Goal: Task Accomplishment & Management: Manage account settings

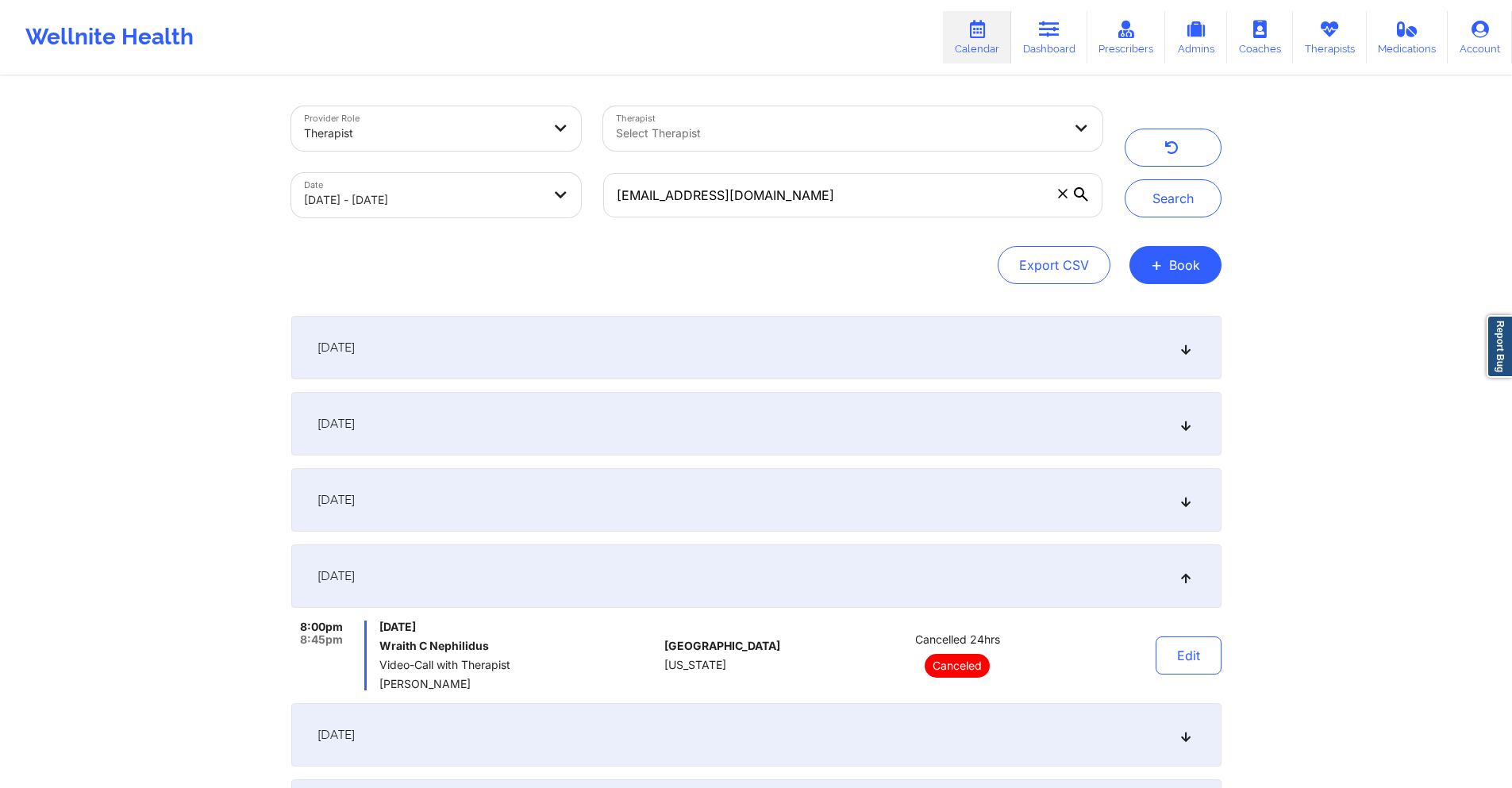
click at [845, 186] on input "[EMAIL_ADDRESS][DOMAIN_NAME]" at bounding box center [852, 195] width 499 height 45
click at [1186, 200] on button "Search" at bounding box center [1173, 198] width 97 height 38
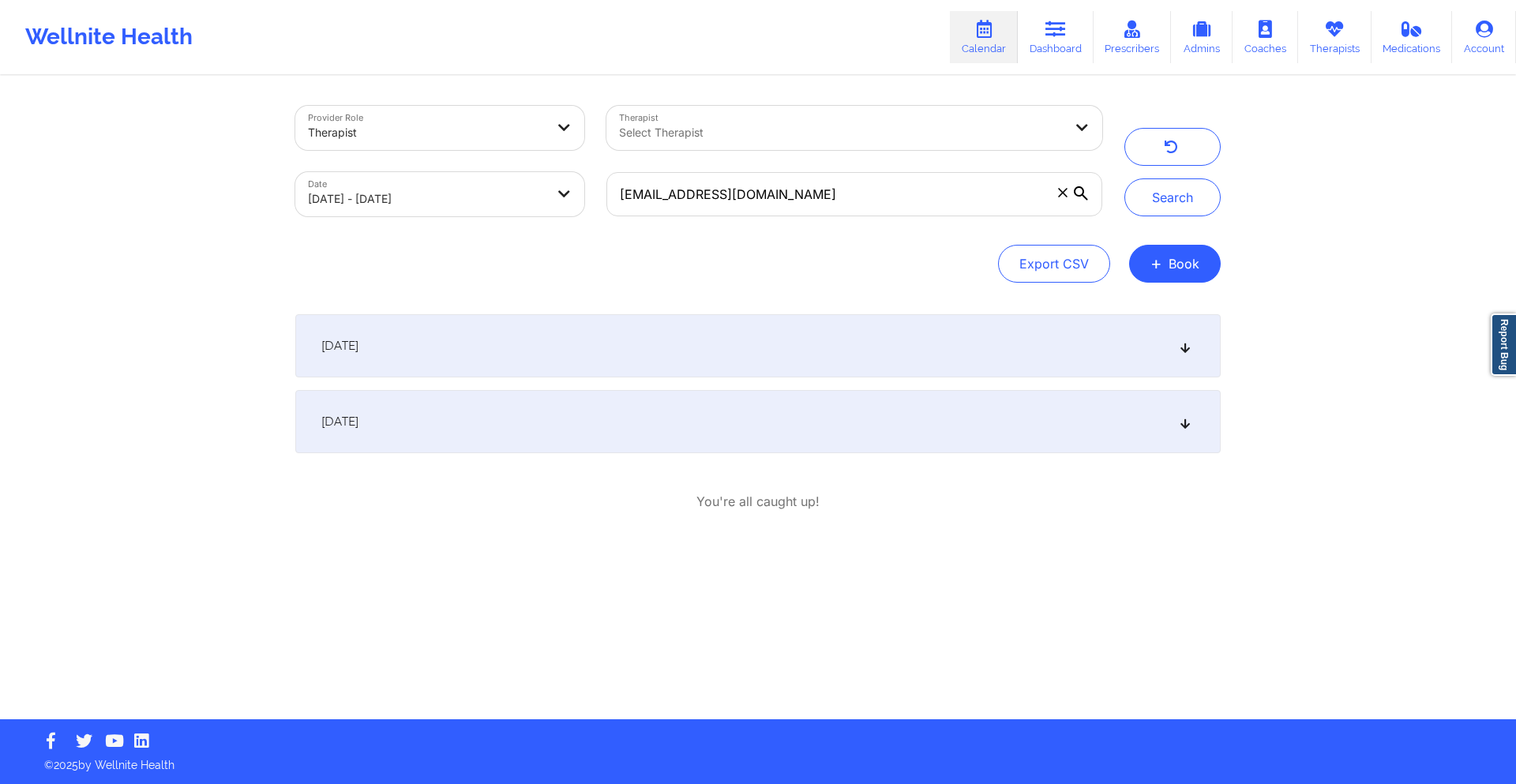
click at [733, 333] on div "[DATE]" at bounding box center [758, 345] width 926 height 63
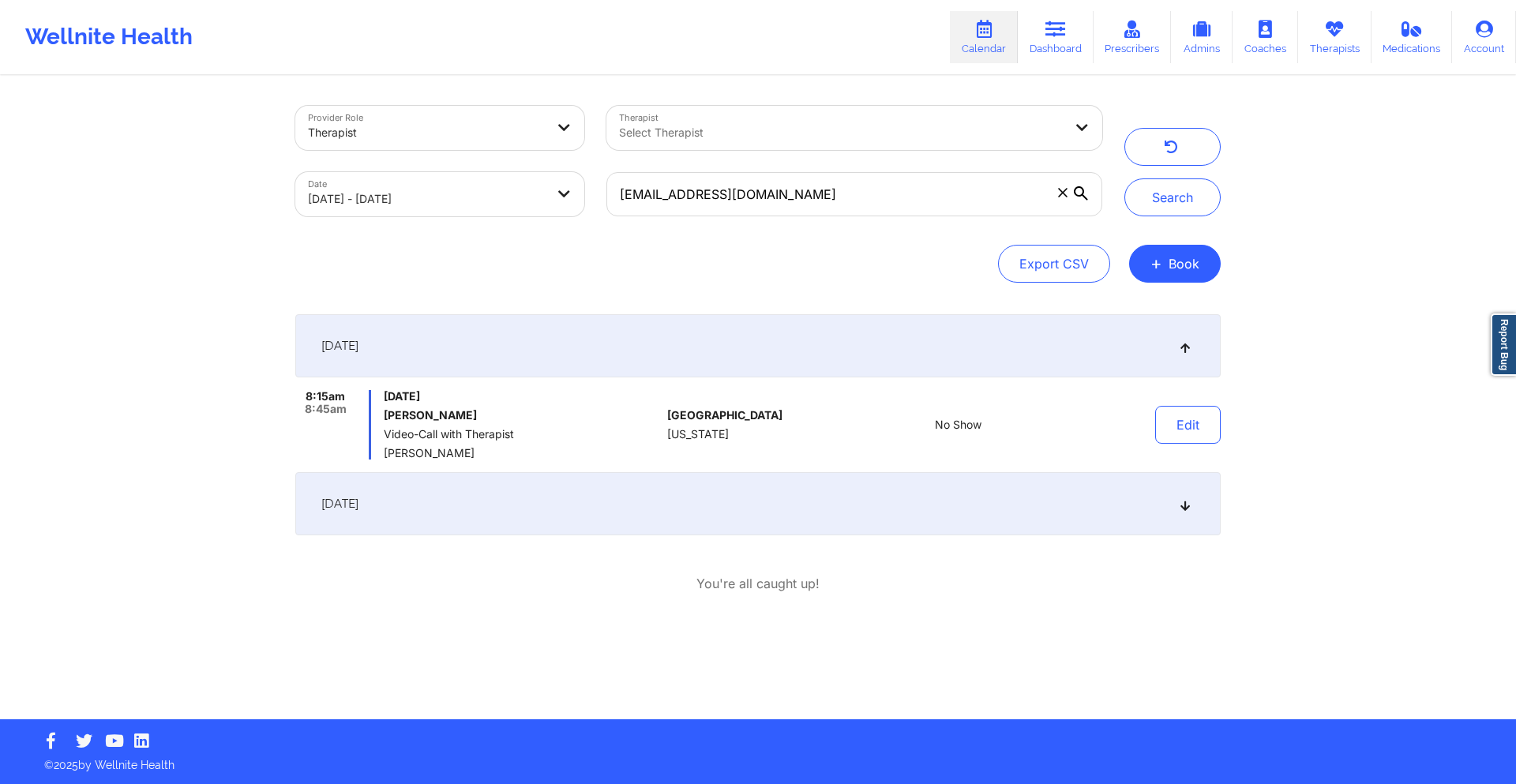
click at [740, 490] on div "[DATE]" at bounding box center [758, 504] width 926 height 63
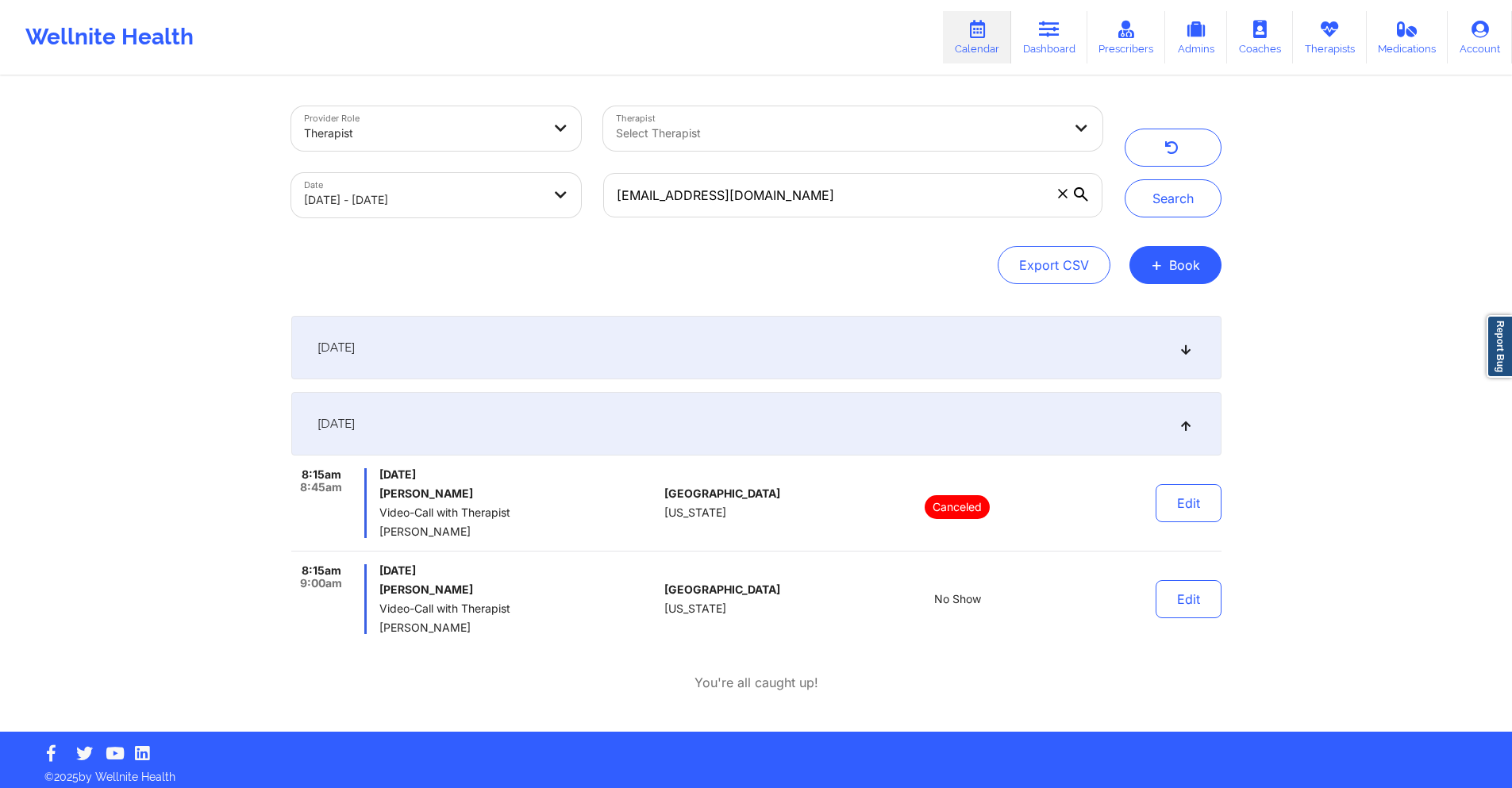
click at [745, 328] on div "[DATE]" at bounding box center [756, 347] width 931 height 63
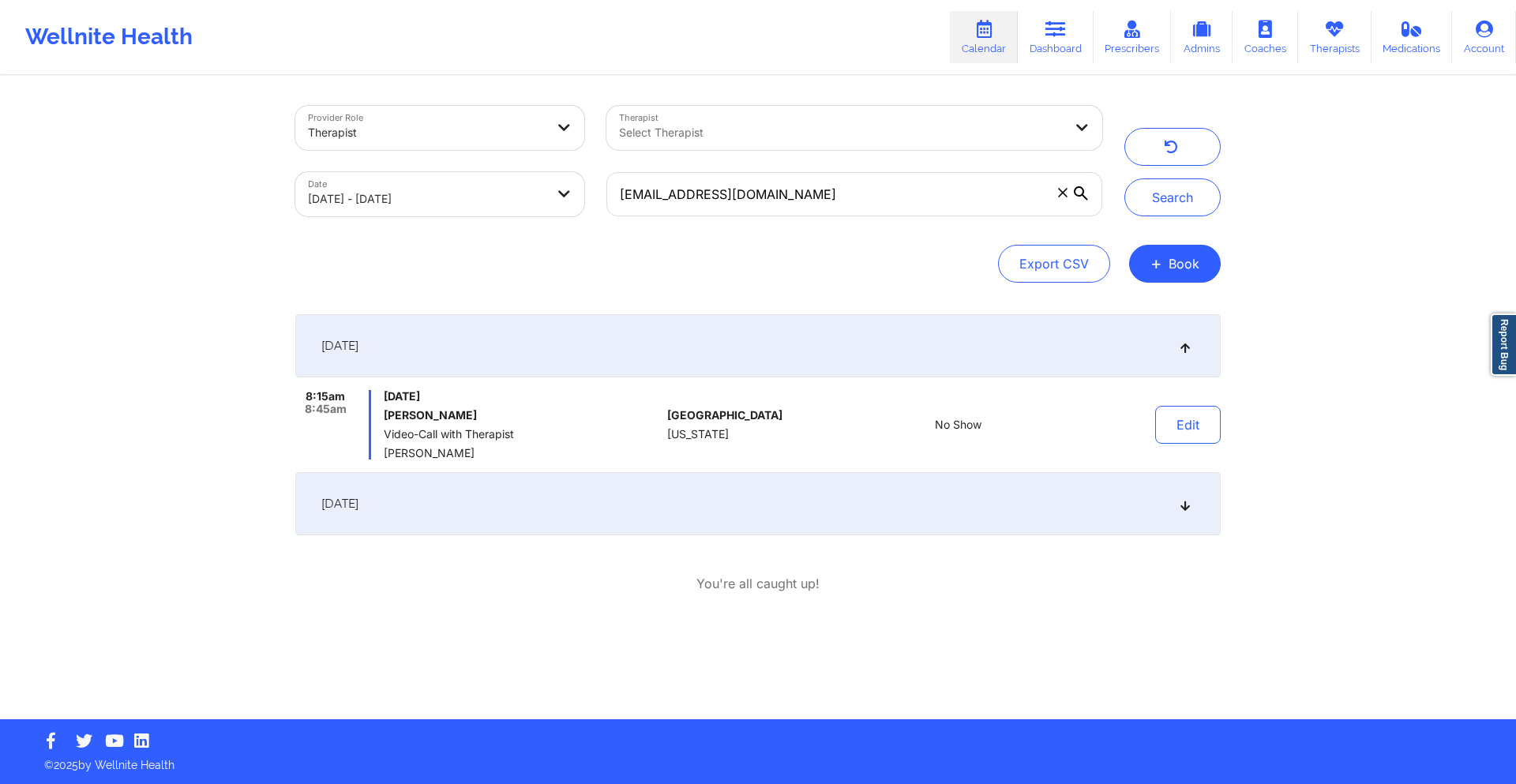
click at [698, 498] on div "[DATE]" at bounding box center [758, 504] width 926 height 63
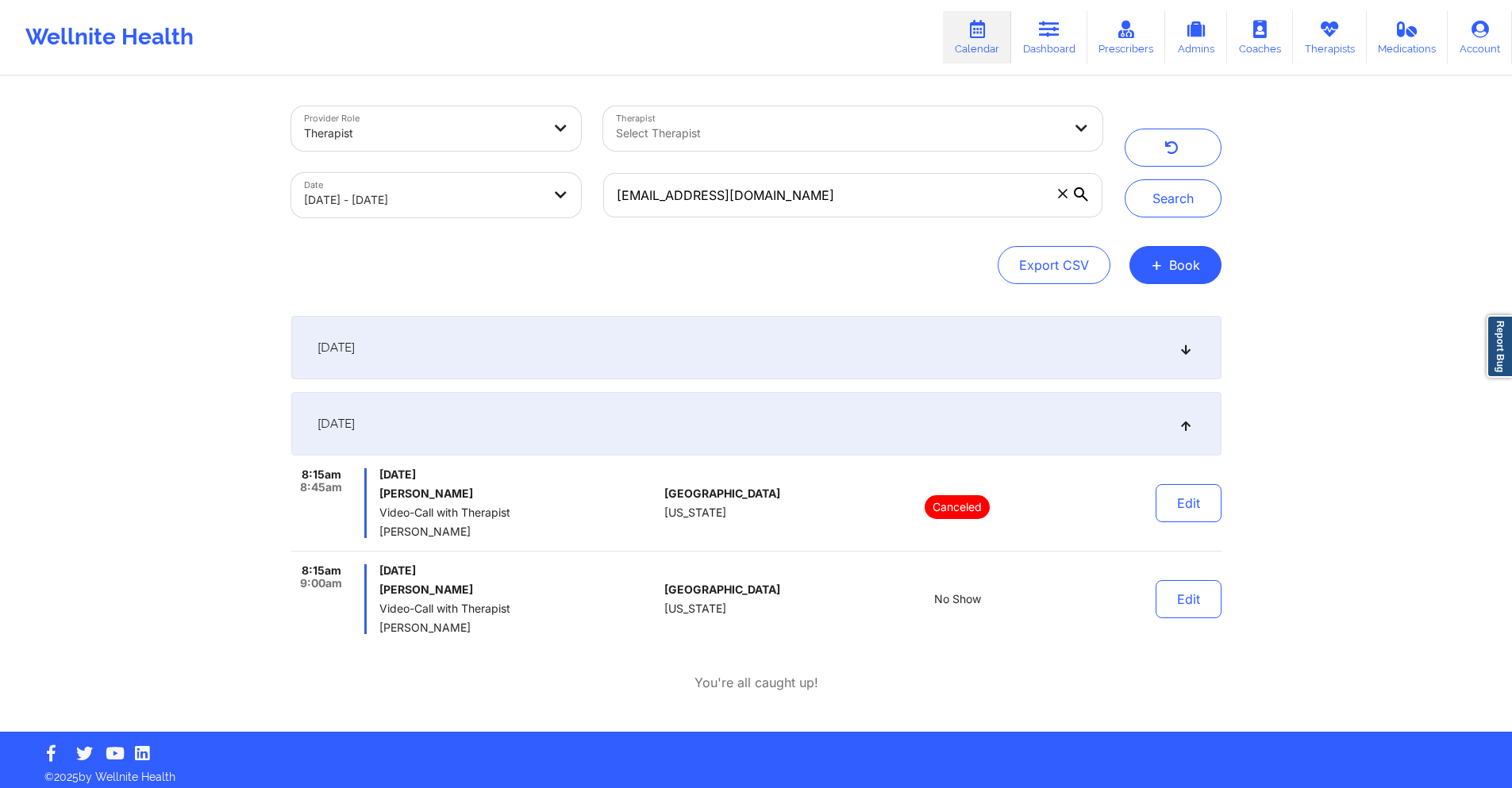
click at [548, 337] on div "[DATE]" at bounding box center [756, 347] width 931 height 63
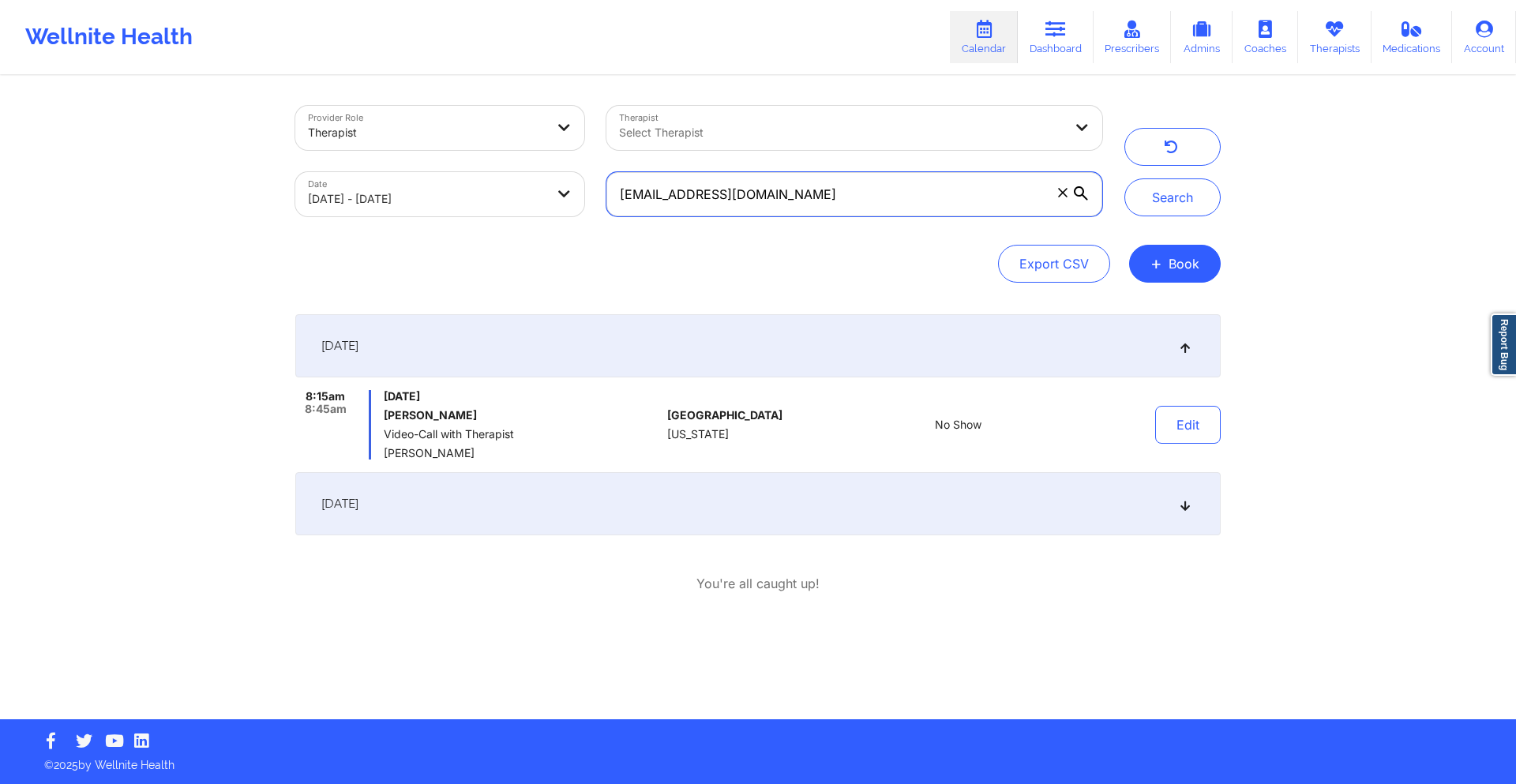
click at [784, 188] on input "[EMAIL_ADDRESS][DOMAIN_NAME]" at bounding box center [854, 194] width 496 height 44
paste input "ohannatroelstra"
click at [1173, 206] on button "Search" at bounding box center [1173, 197] width 97 height 38
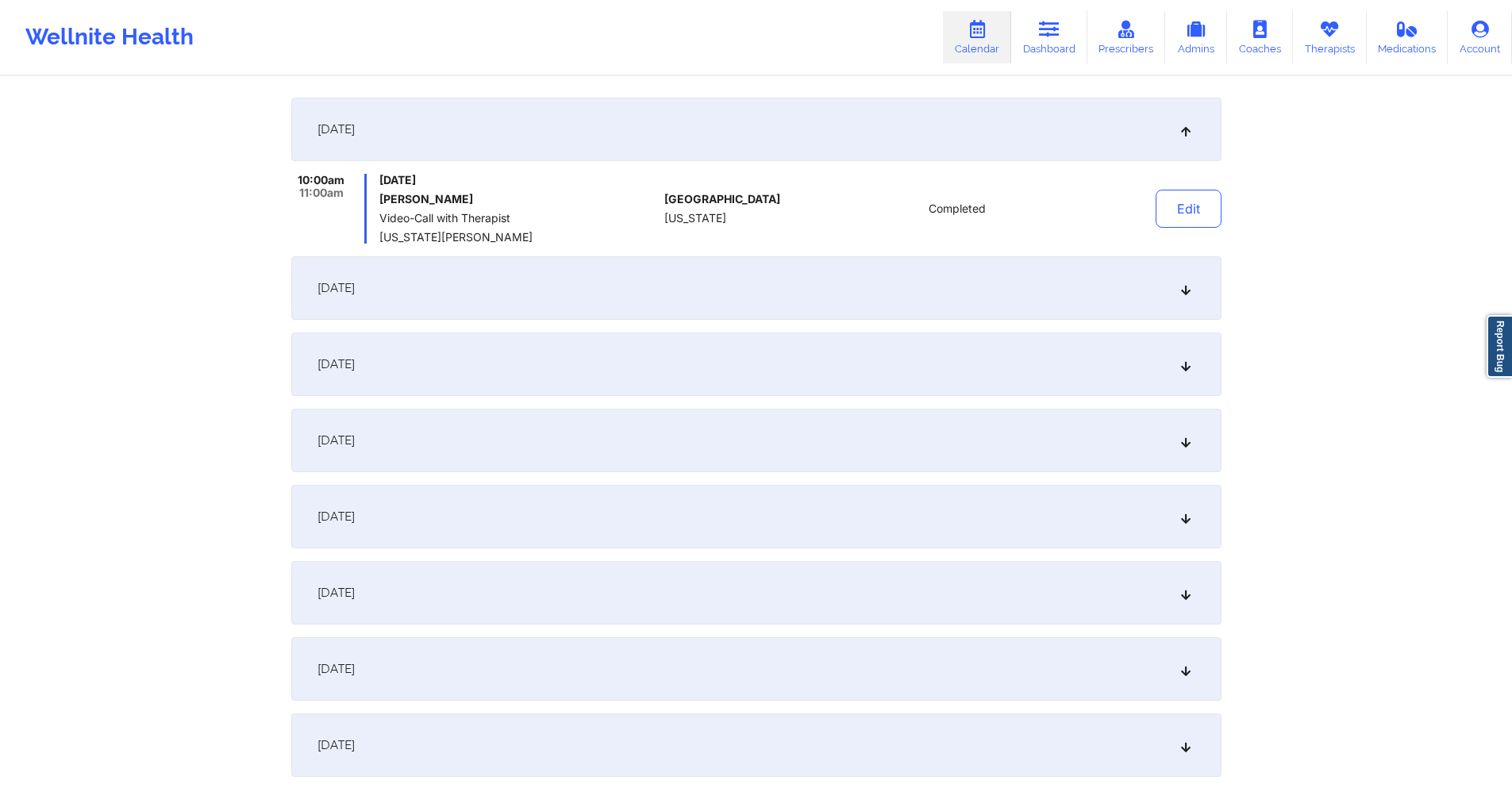
scroll to position [238, 0]
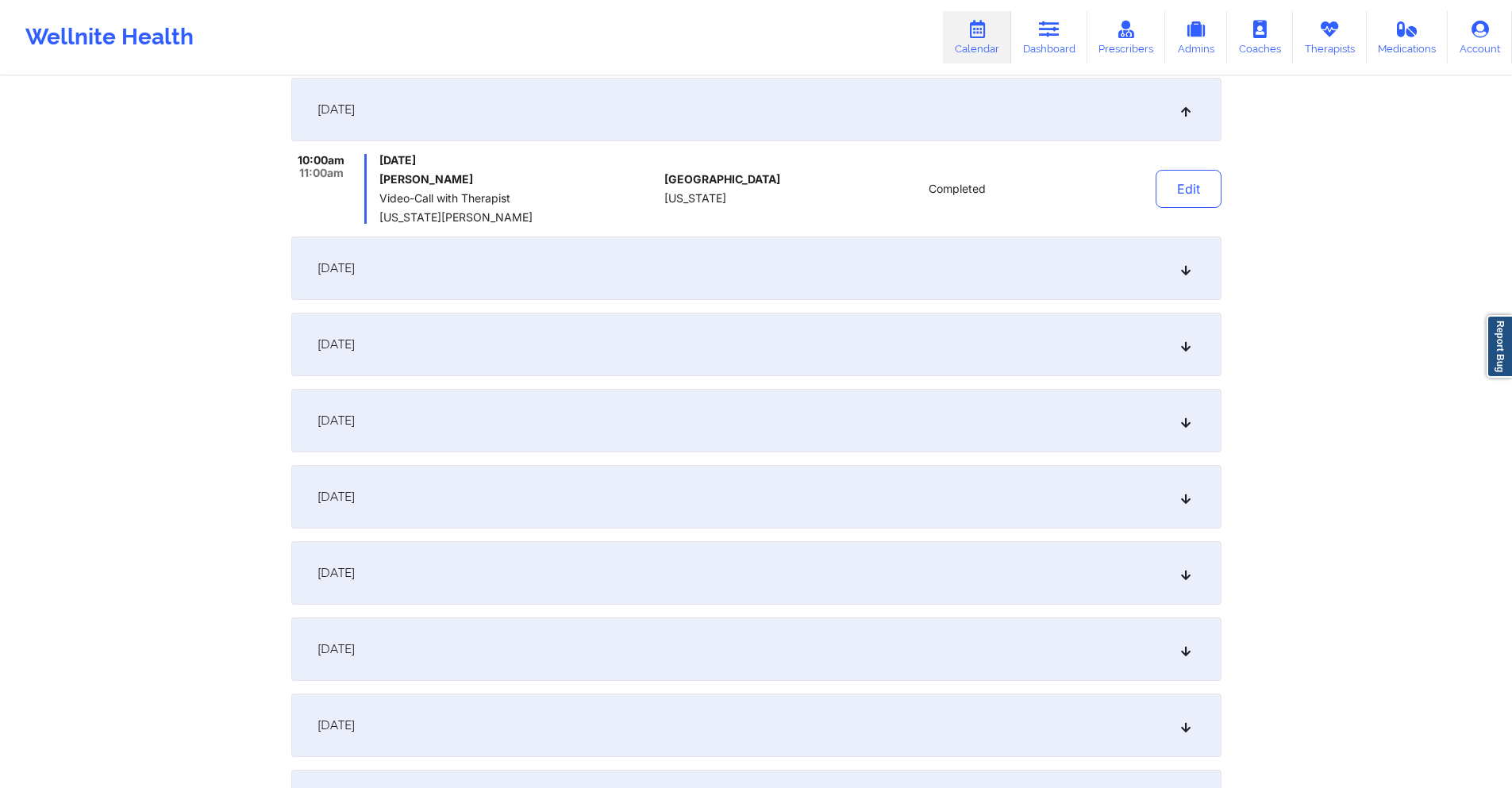
click at [733, 277] on div "[DATE]" at bounding box center [756, 267] width 931 height 63
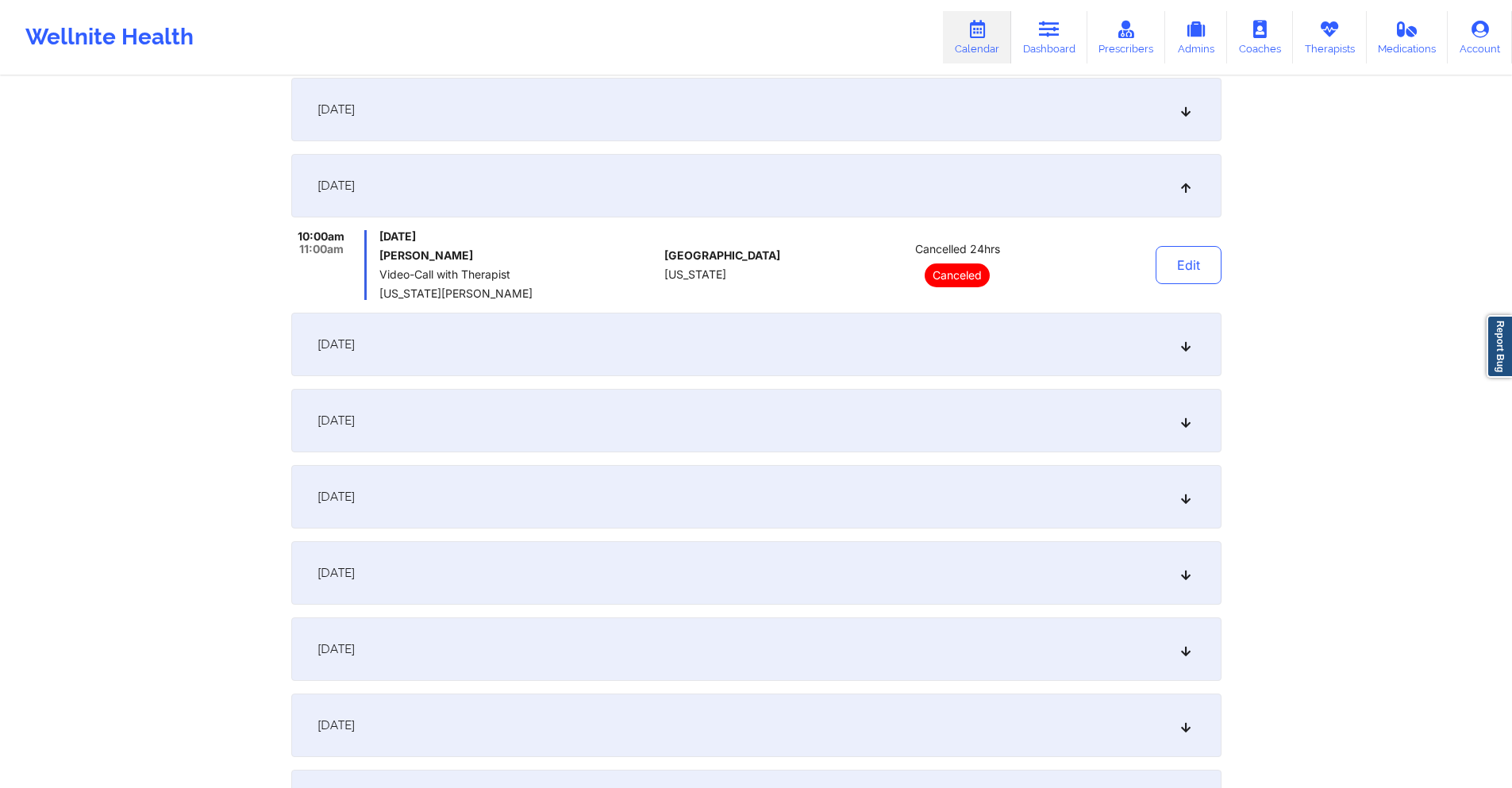
click at [552, 338] on div "[DATE]" at bounding box center [756, 344] width 931 height 63
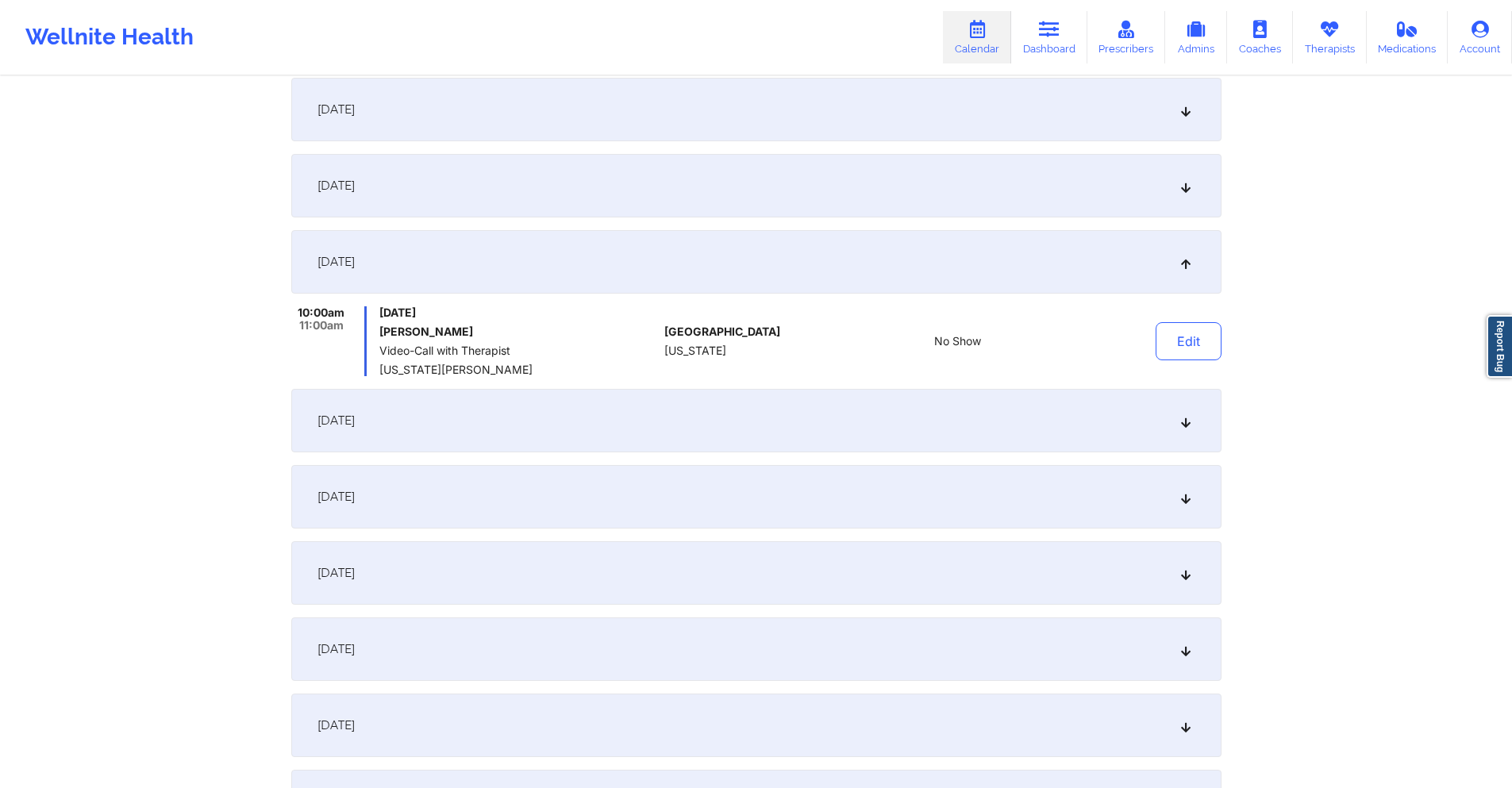
click at [716, 411] on div "[DATE]" at bounding box center [756, 420] width 931 height 63
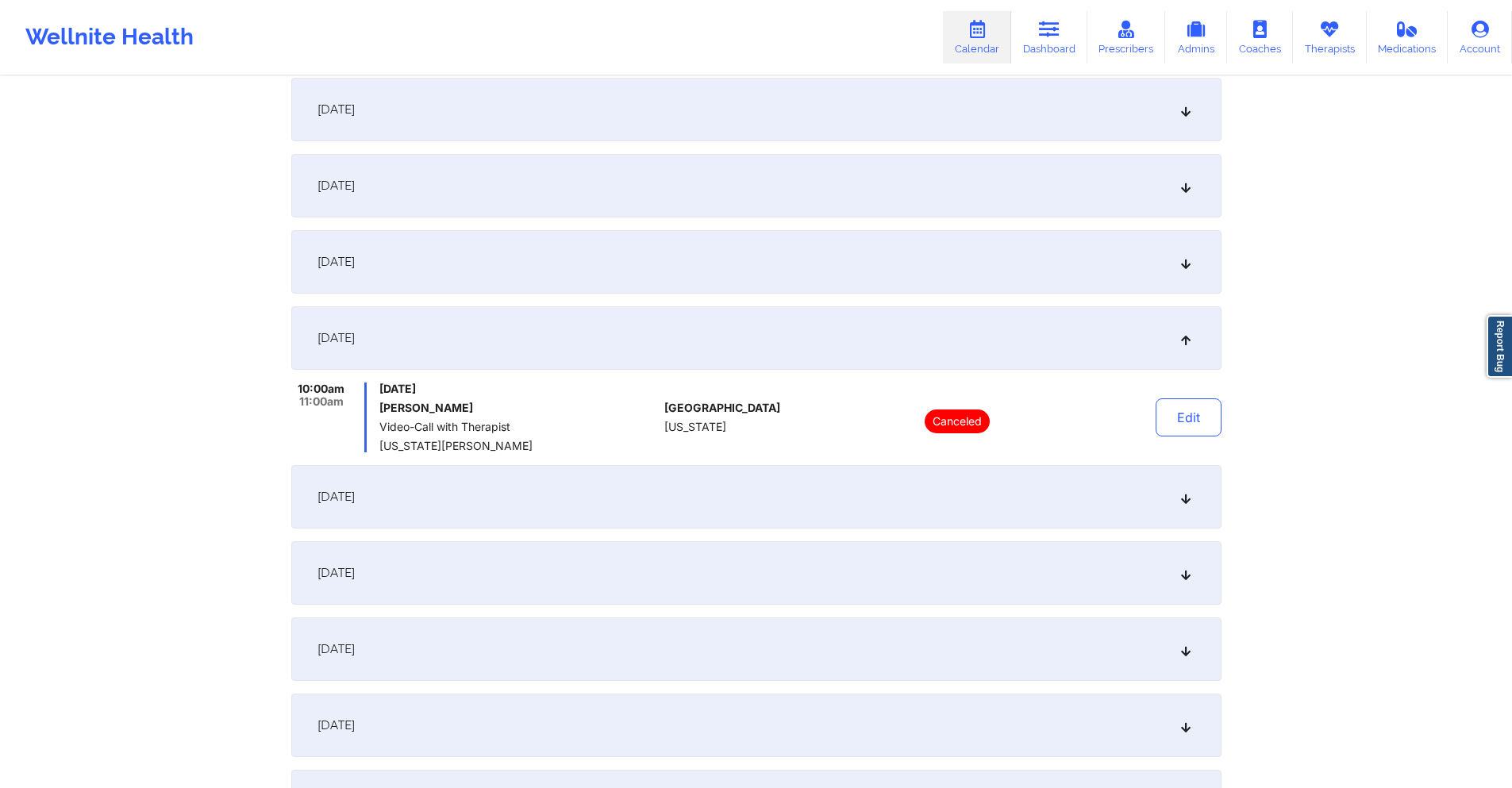
click at [704, 504] on div "[DATE]" at bounding box center [756, 496] width 931 height 63
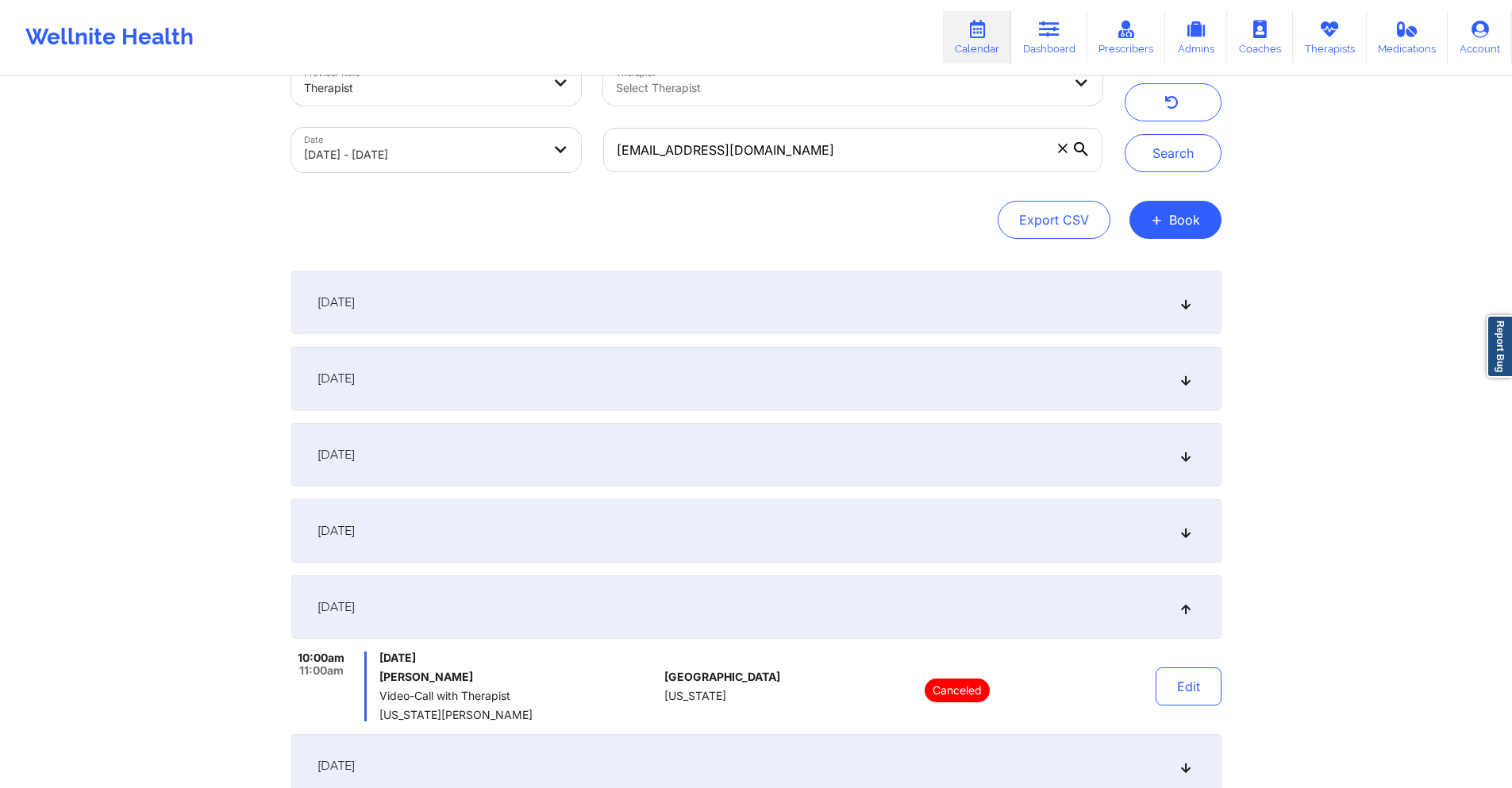
scroll to position [0, 0]
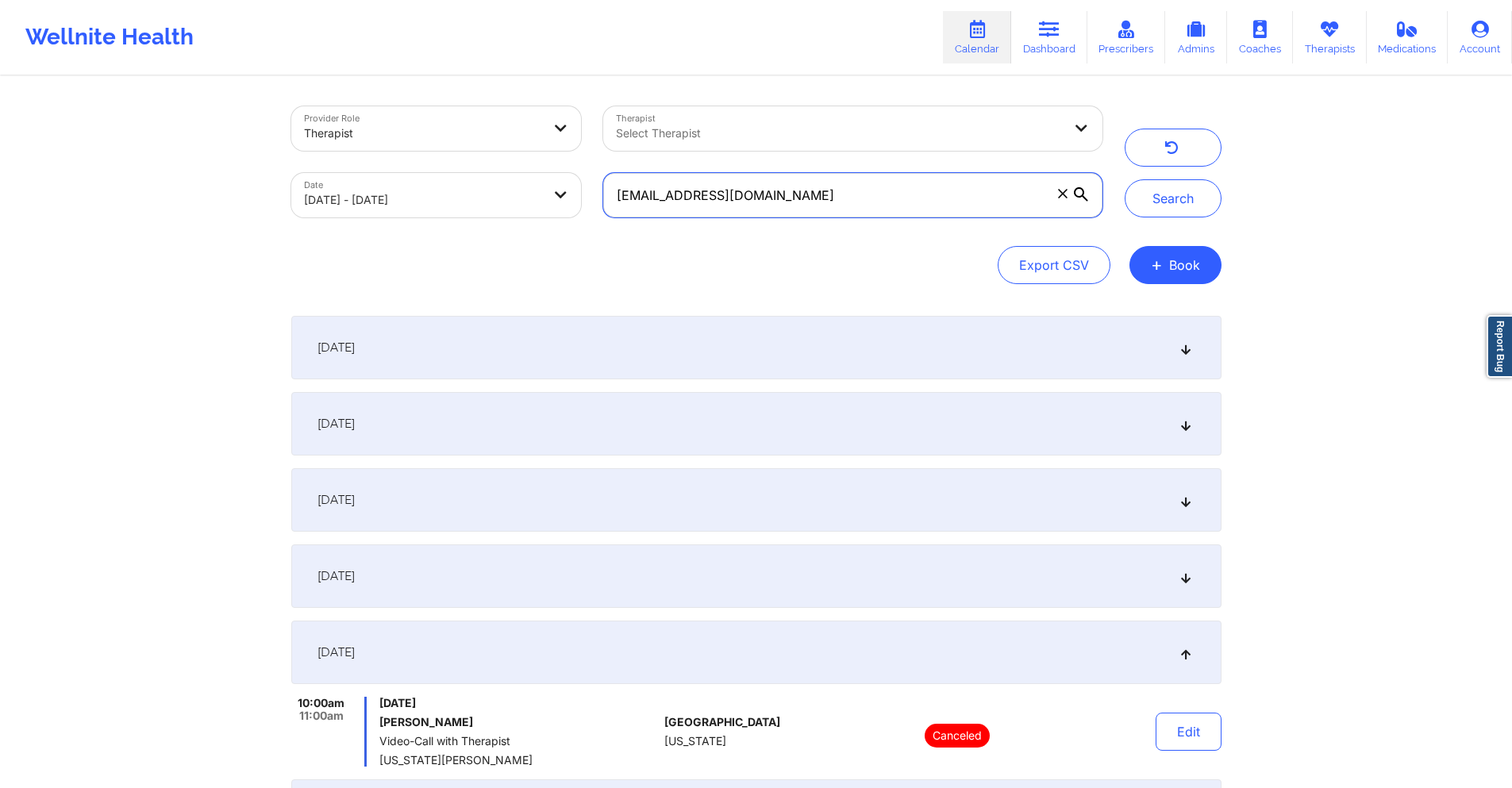
click at [840, 207] on input "[EMAIL_ADDRESS][DOMAIN_NAME]" at bounding box center [852, 195] width 499 height 45
paste input "[EMAIL_ADDRESS]"
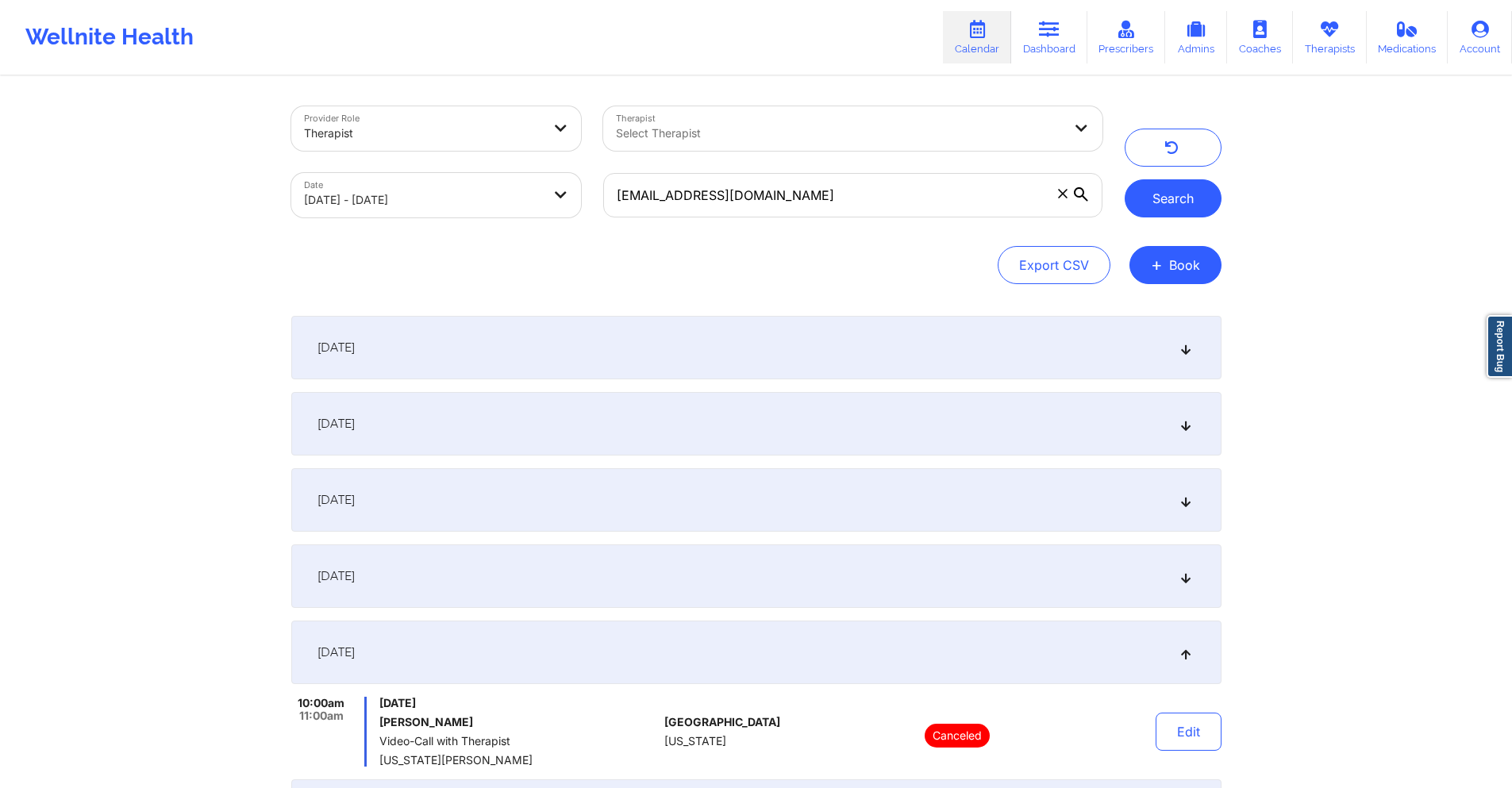
click at [1146, 192] on button "Search" at bounding box center [1173, 198] width 97 height 38
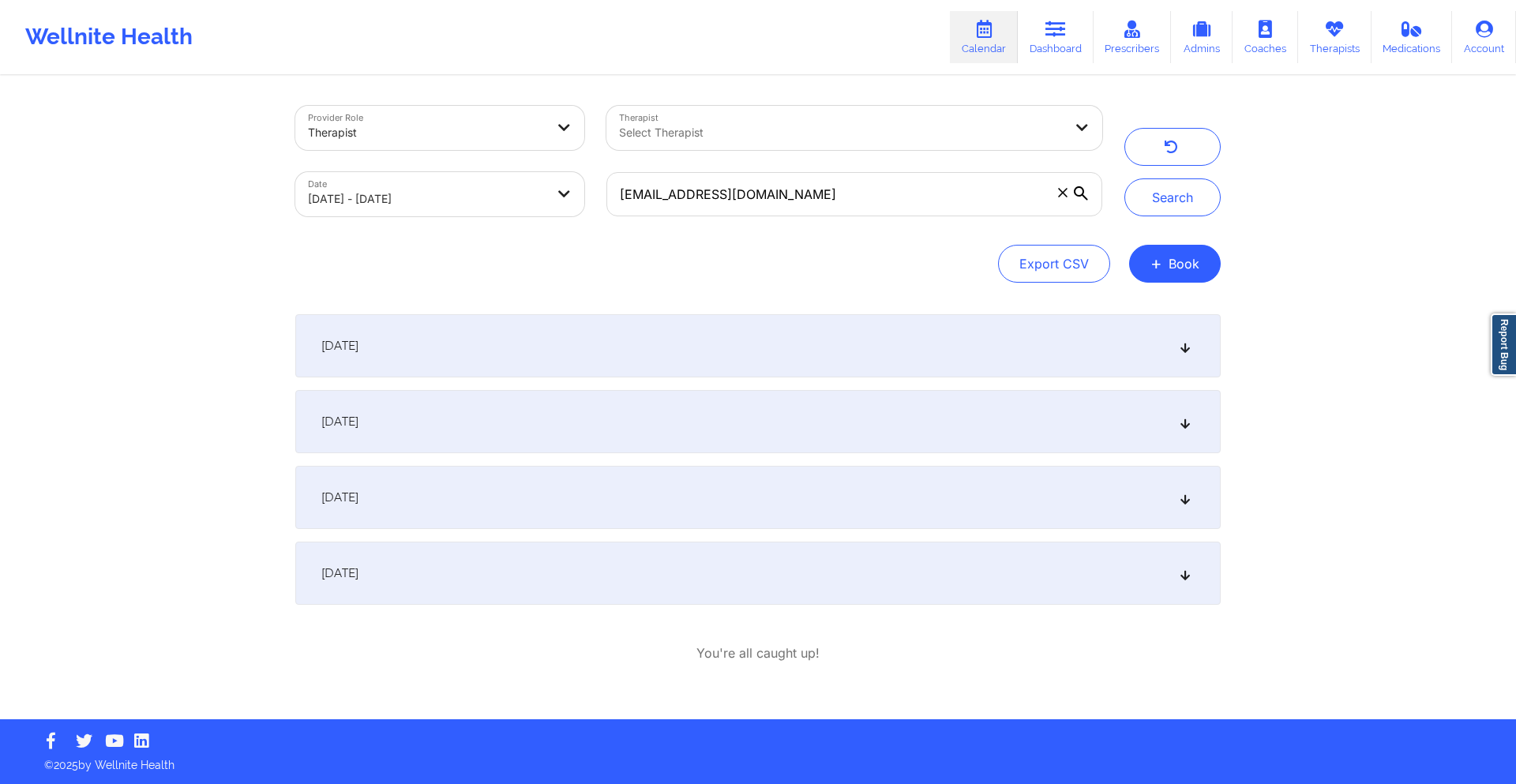
click at [774, 374] on div "[DATE]" at bounding box center [758, 345] width 926 height 63
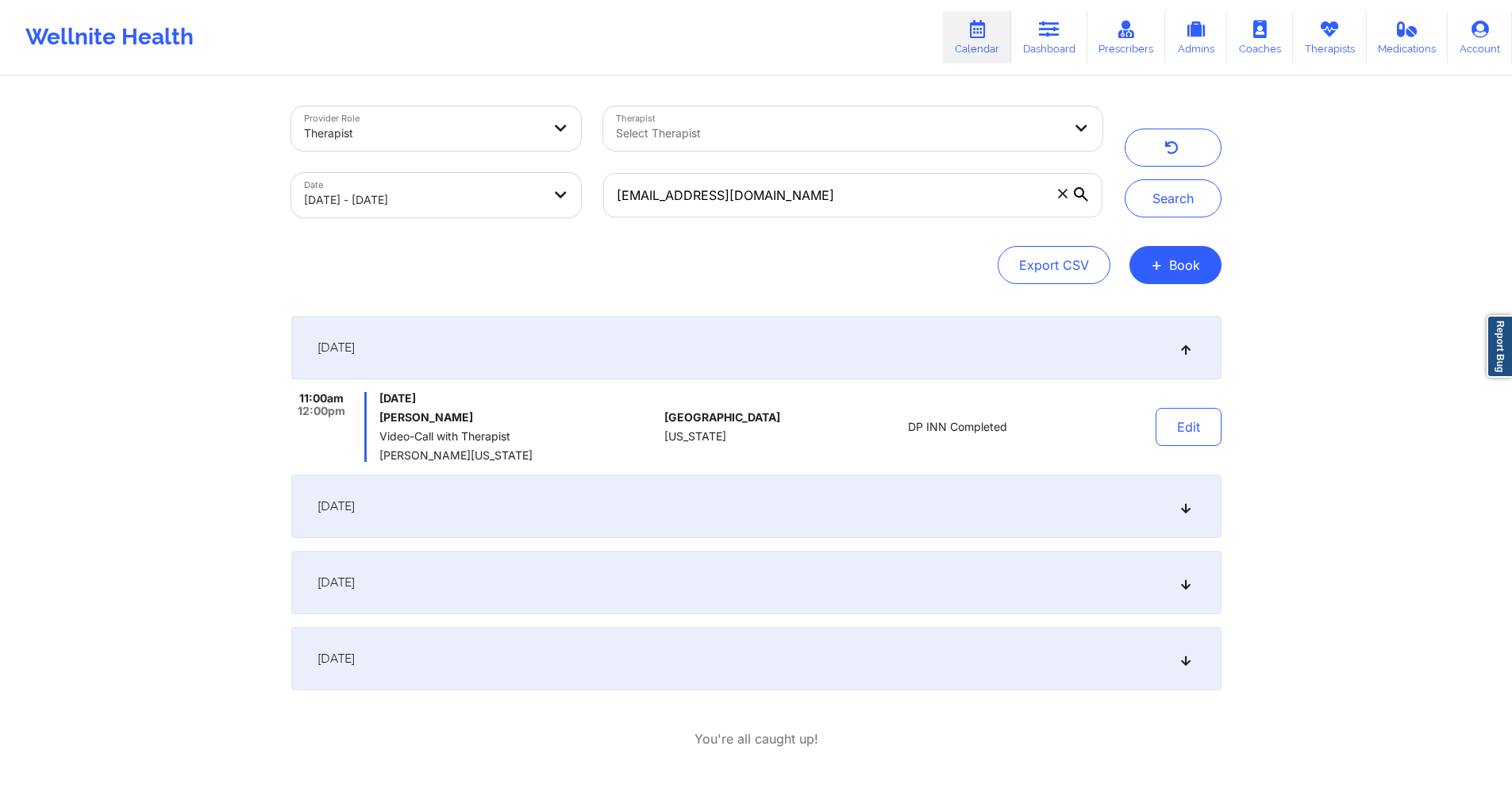
click at [757, 526] on div "[DATE]" at bounding box center [756, 506] width 931 height 63
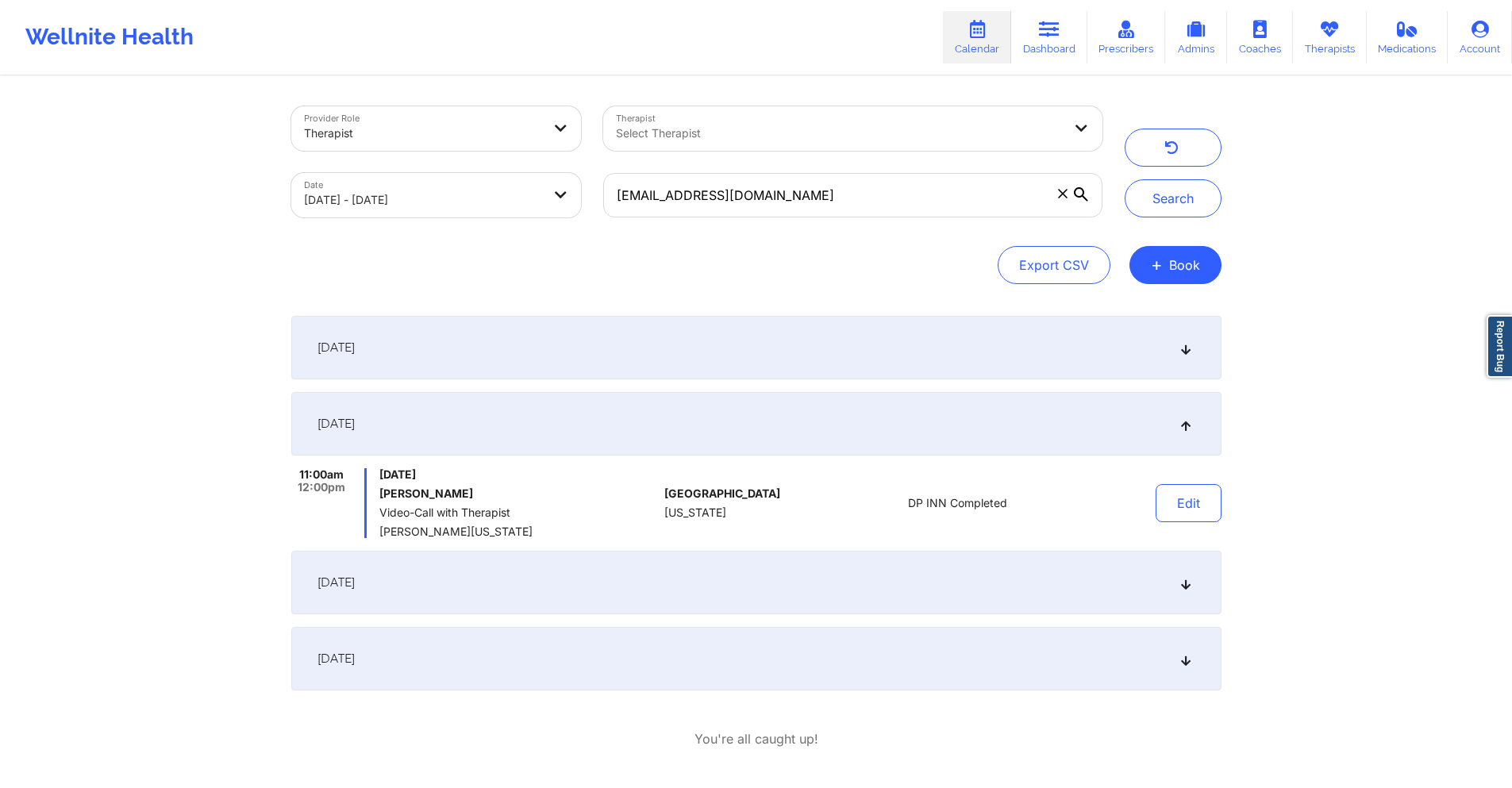
click at [742, 582] on div "[DATE]" at bounding box center [756, 582] width 931 height 63
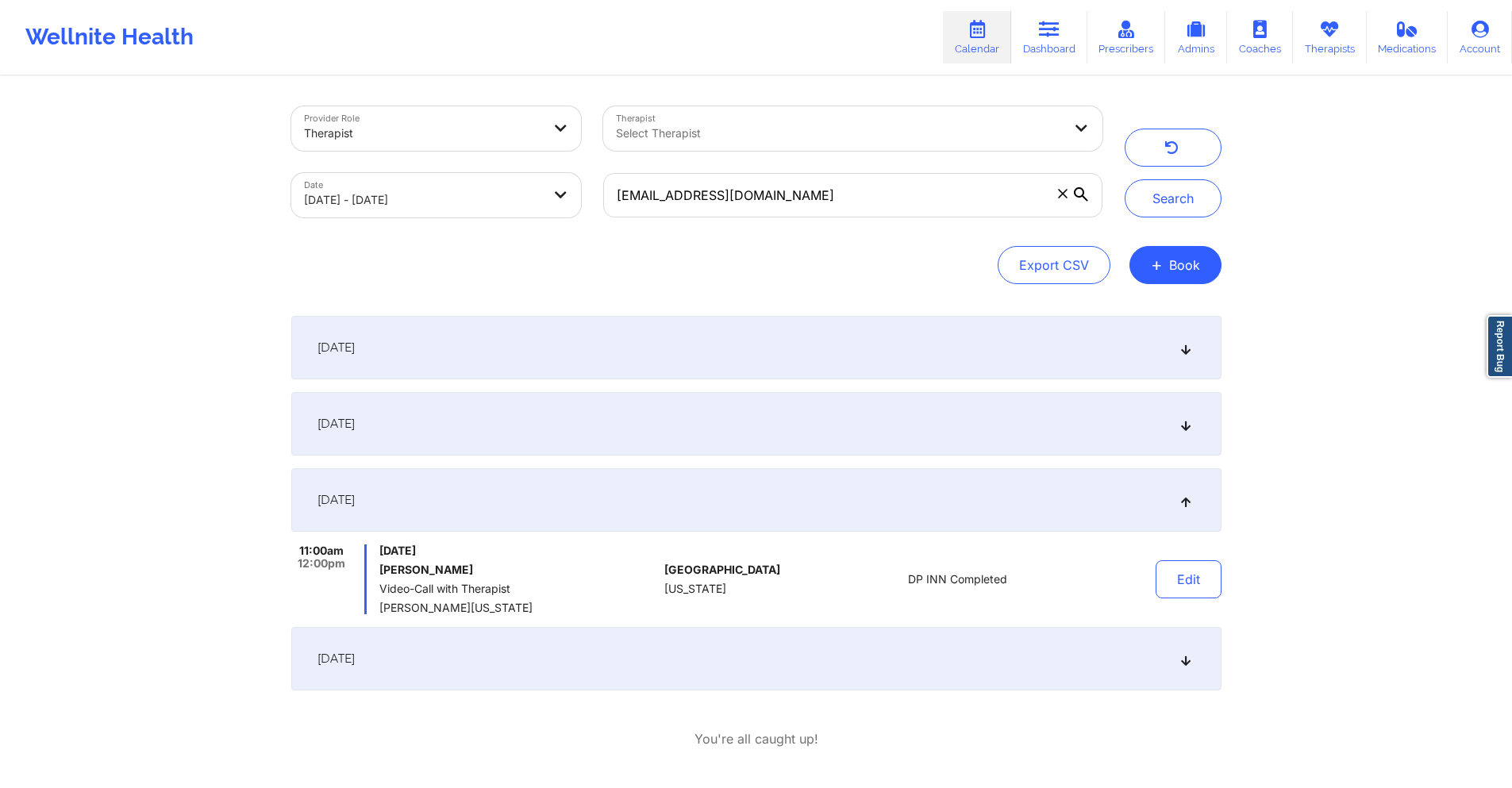
click at [779, 650] on div "[DATE]" at bounding box center [756, 658] width 931 height 63
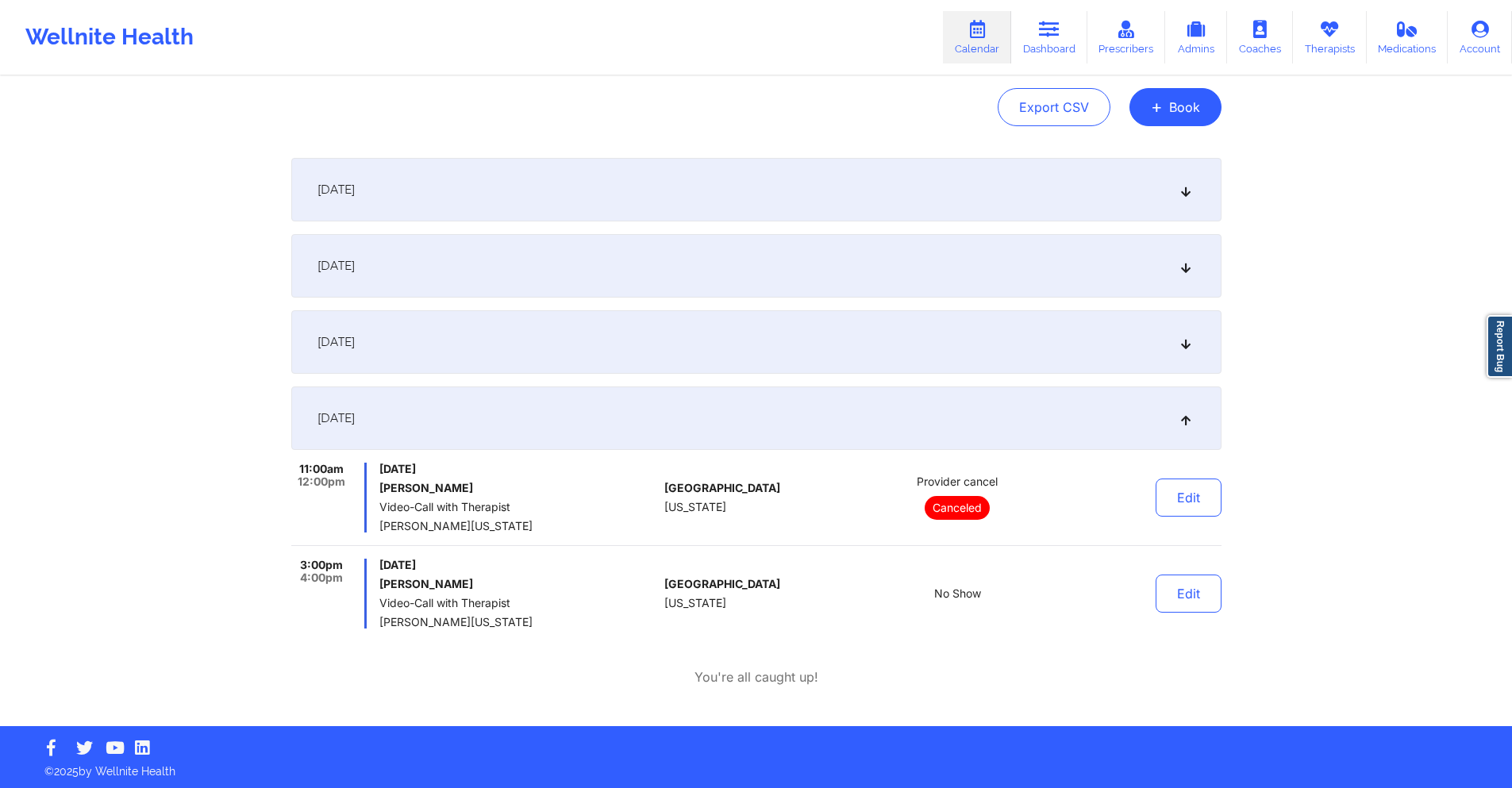
scroll to position [160, 0]
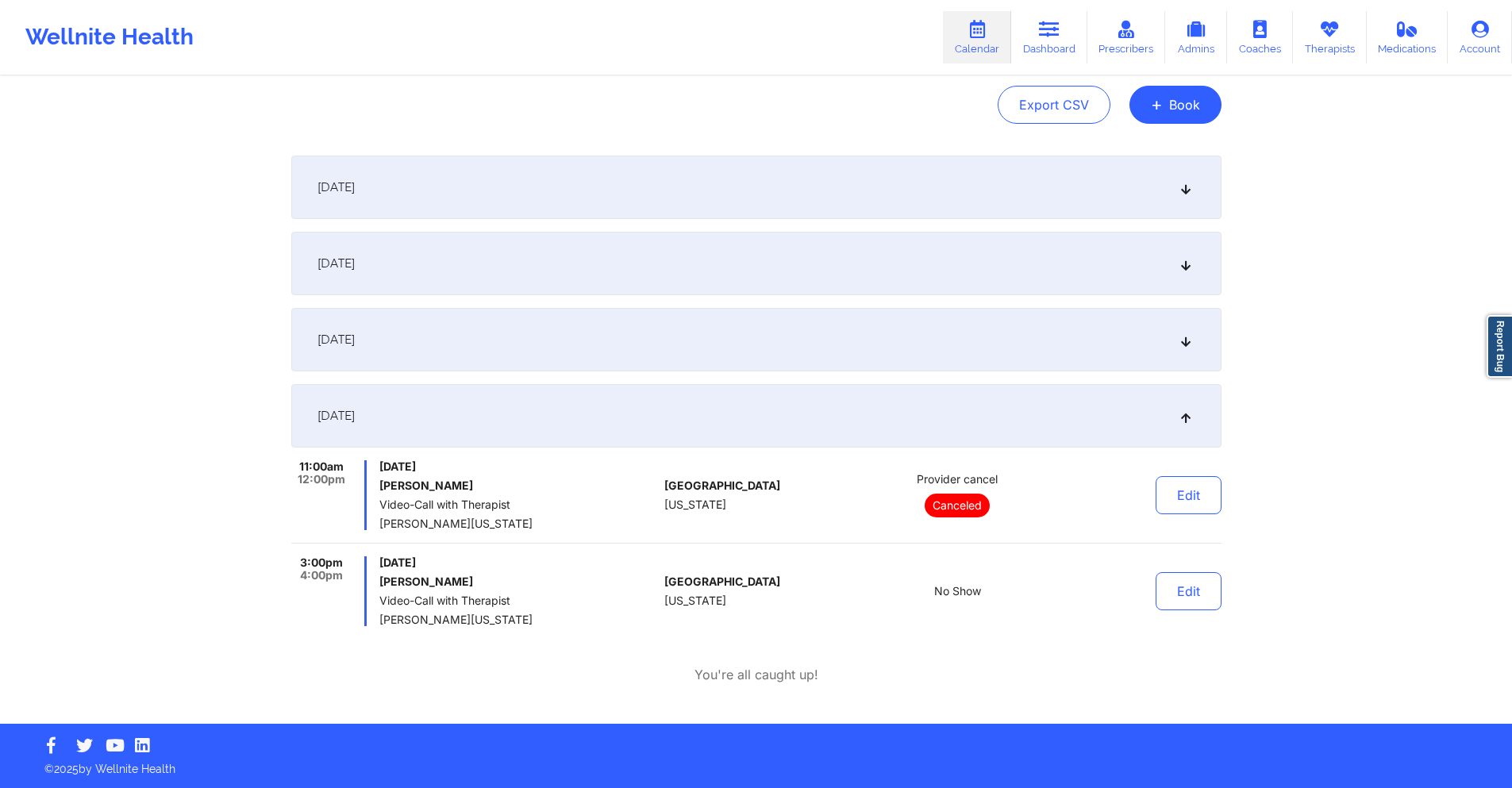
click at [603, 252] on div "[DATE]" at bounding box center [756, 263] width 931 height 63
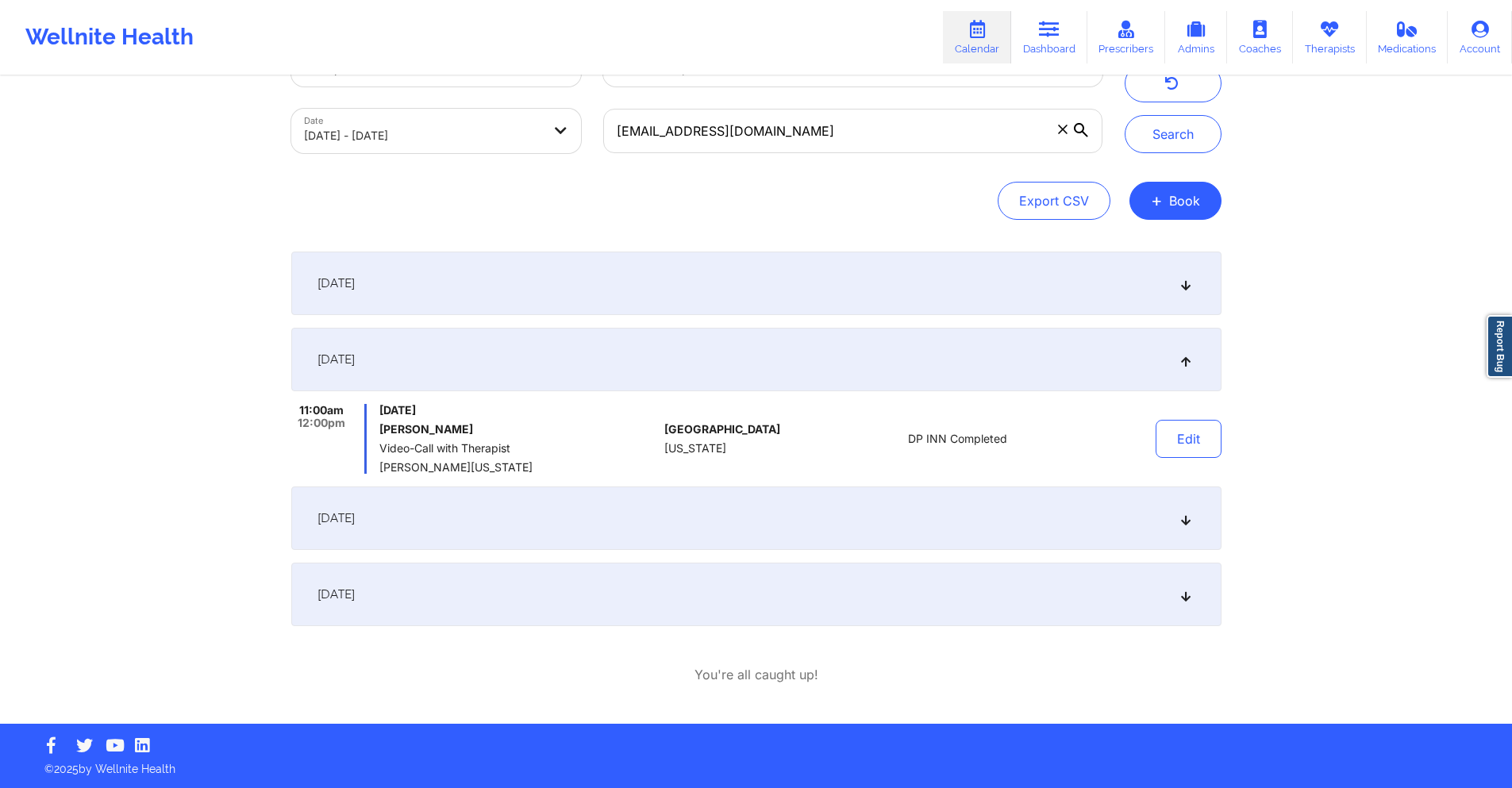
click at [583, 510] on div "[DATE]" at bounding box center [756, 518] width 931 height 63
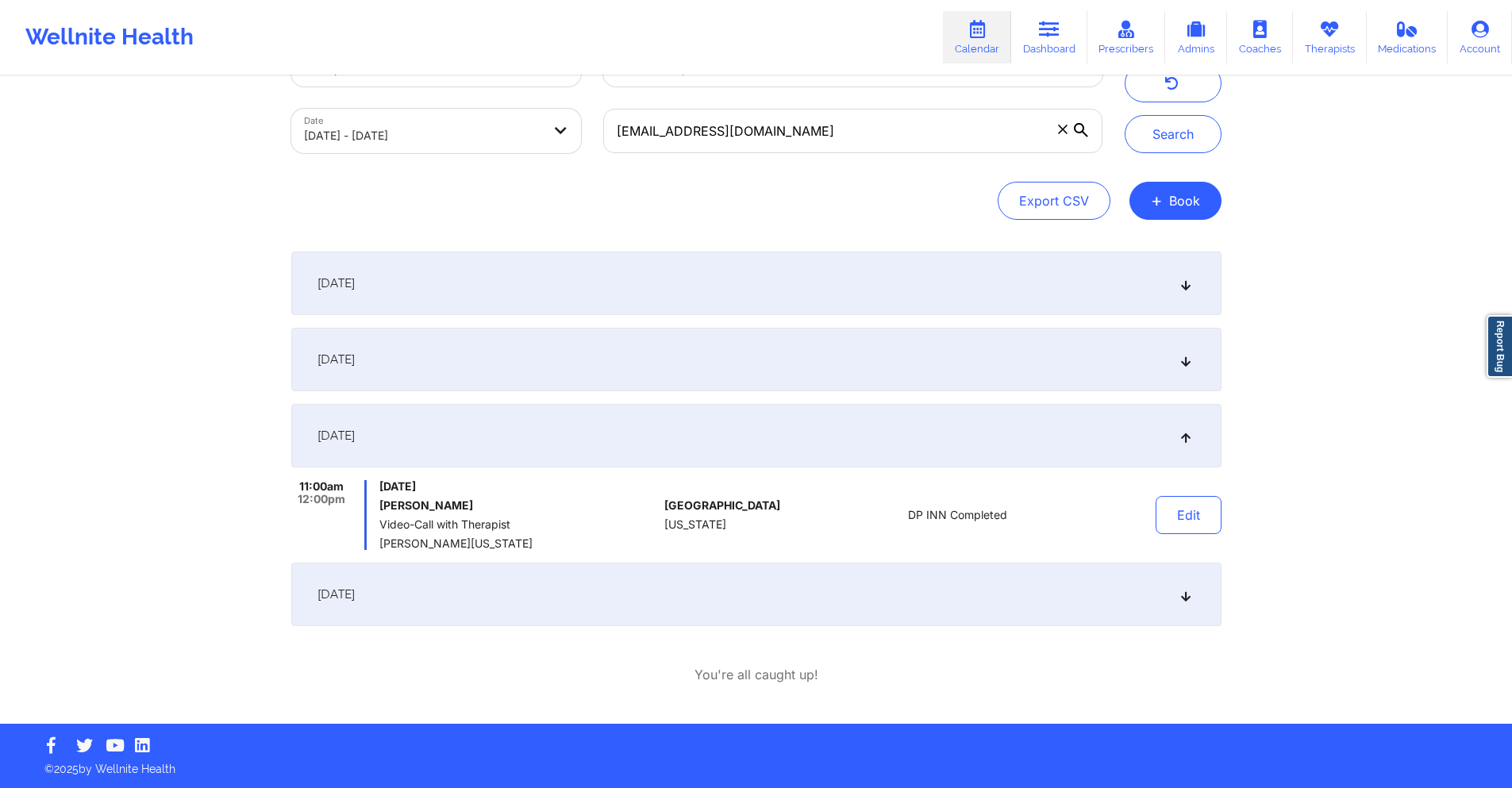
click at [651, 606] on div "[DATE]" at bounding box center [756, 594] width 931 height 63
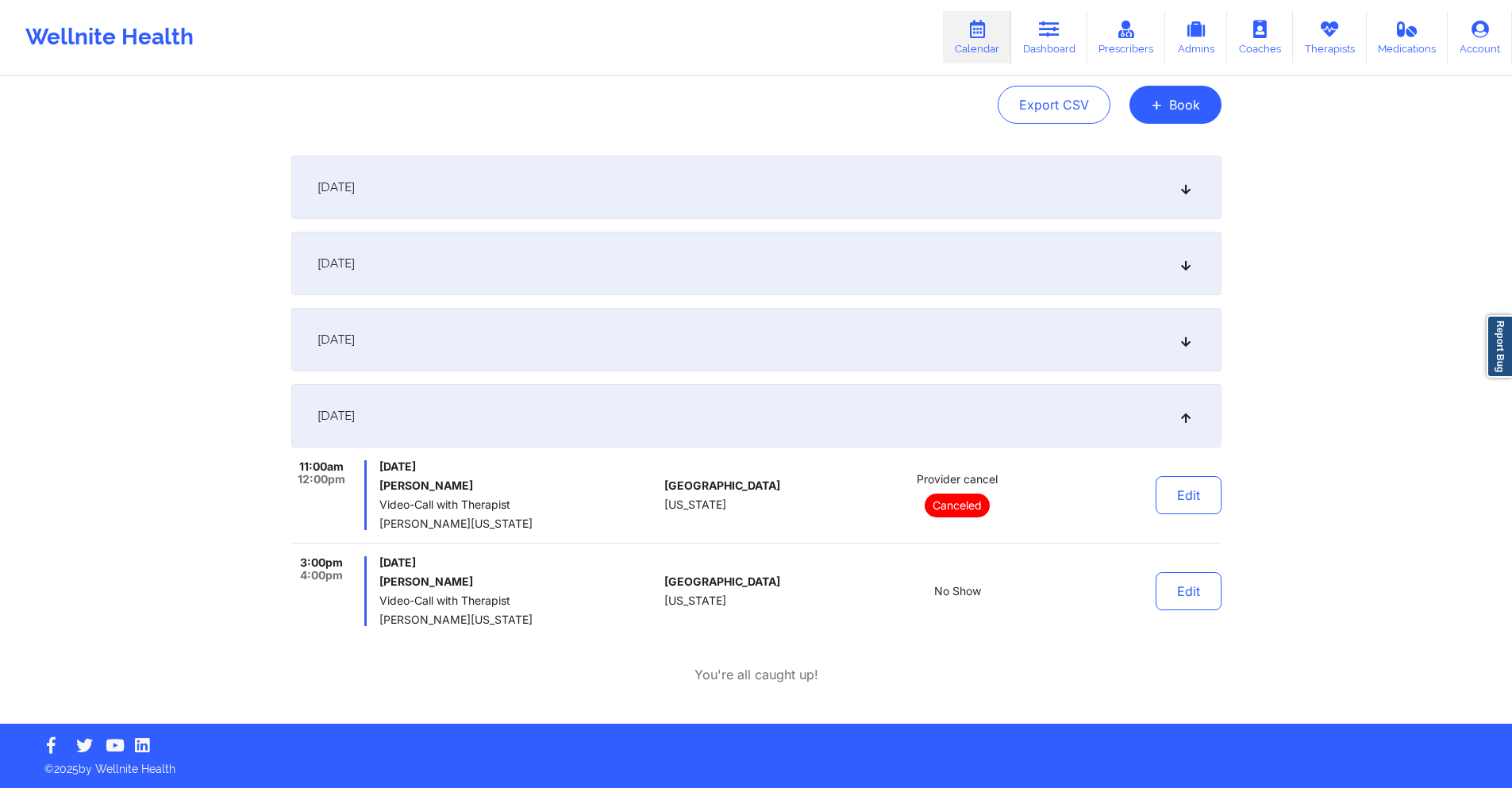
click at [671, 350] on div "[DATE]" at bounding box center [756, 339] width 931 height 63
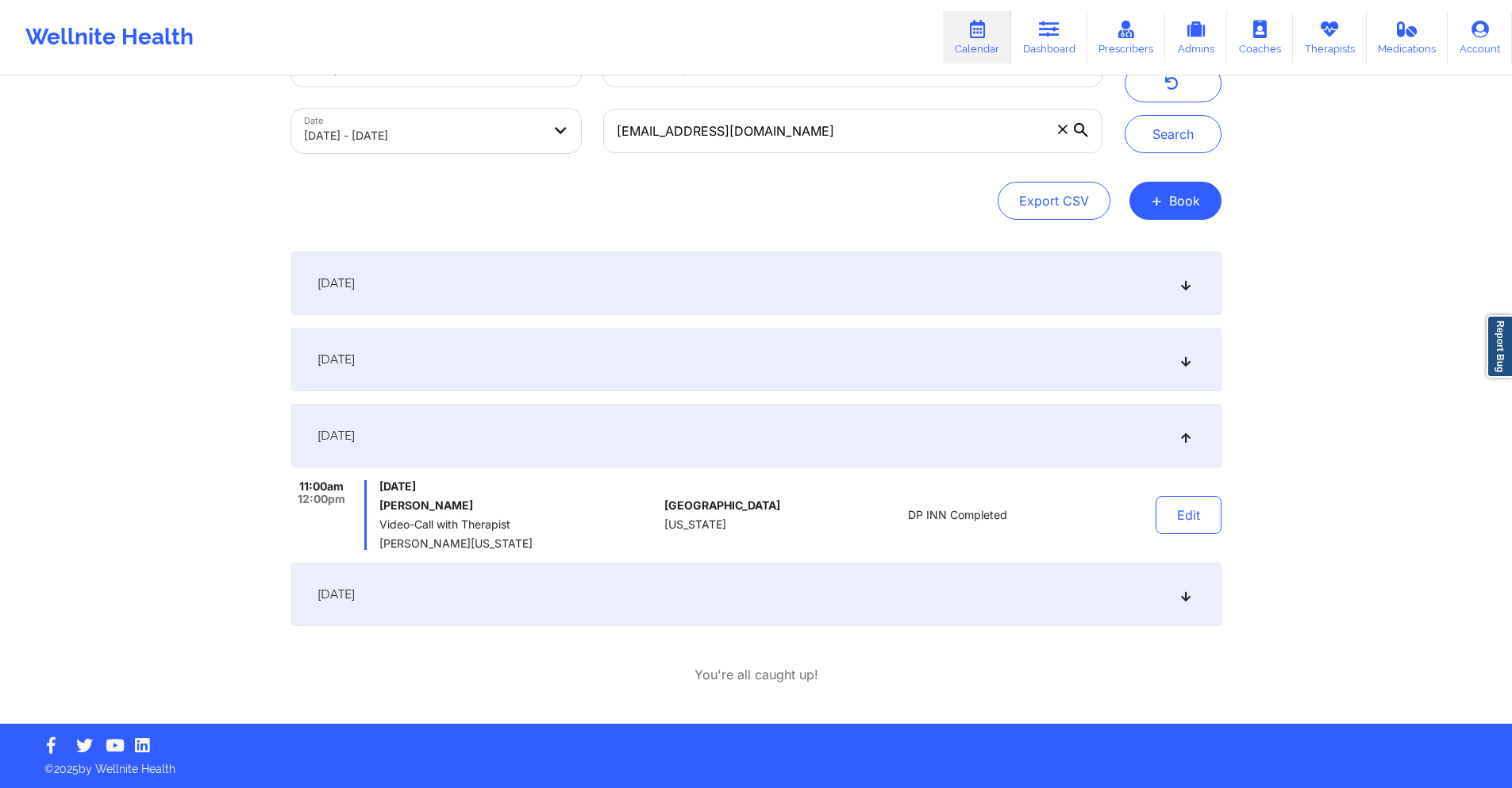
scroll to position [64, 0]
click at [659, 606] on div "[DATE]" at bounding box center [756, 594] width 931 height 63
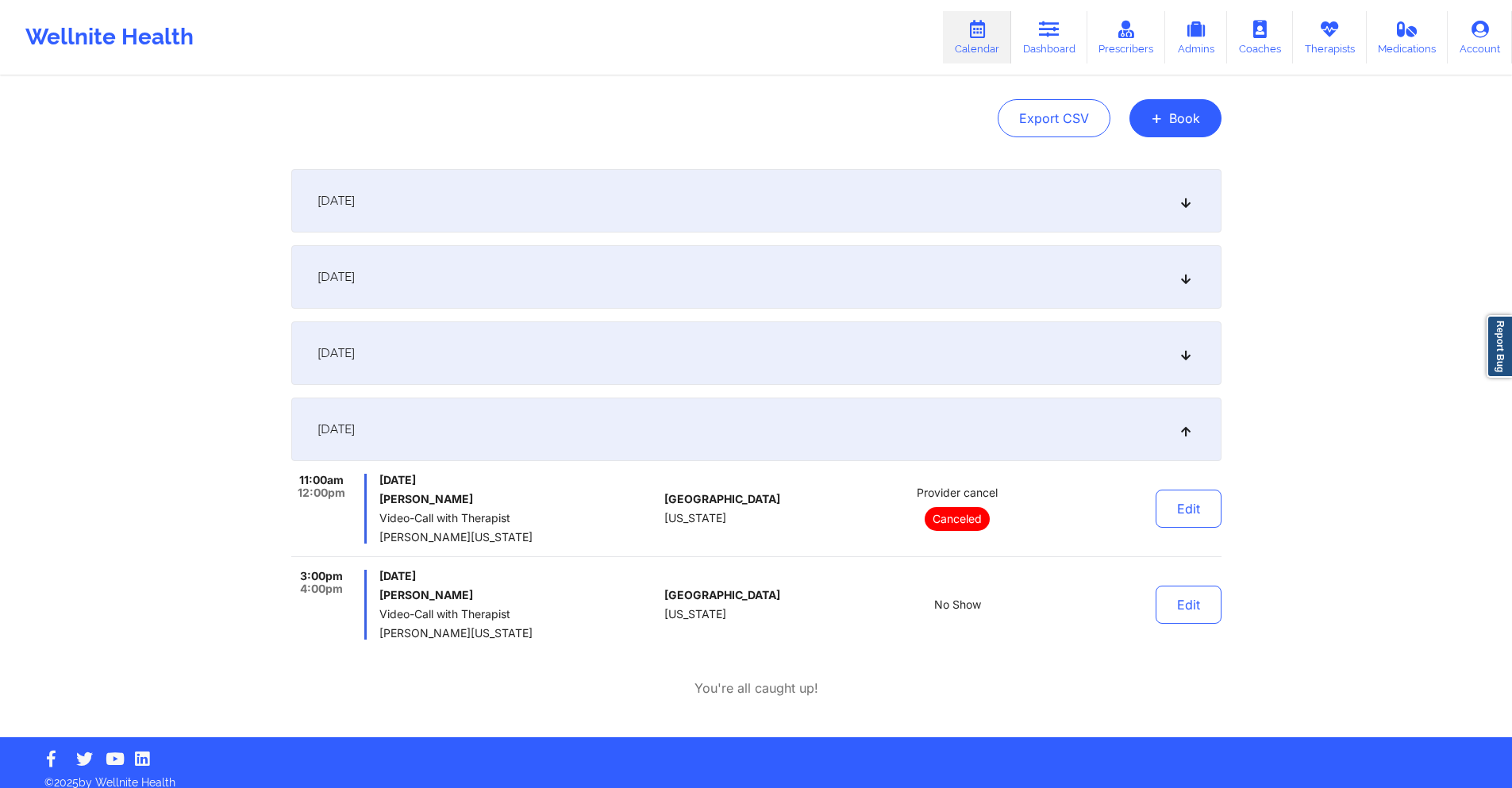
scroll to position [160, 0]
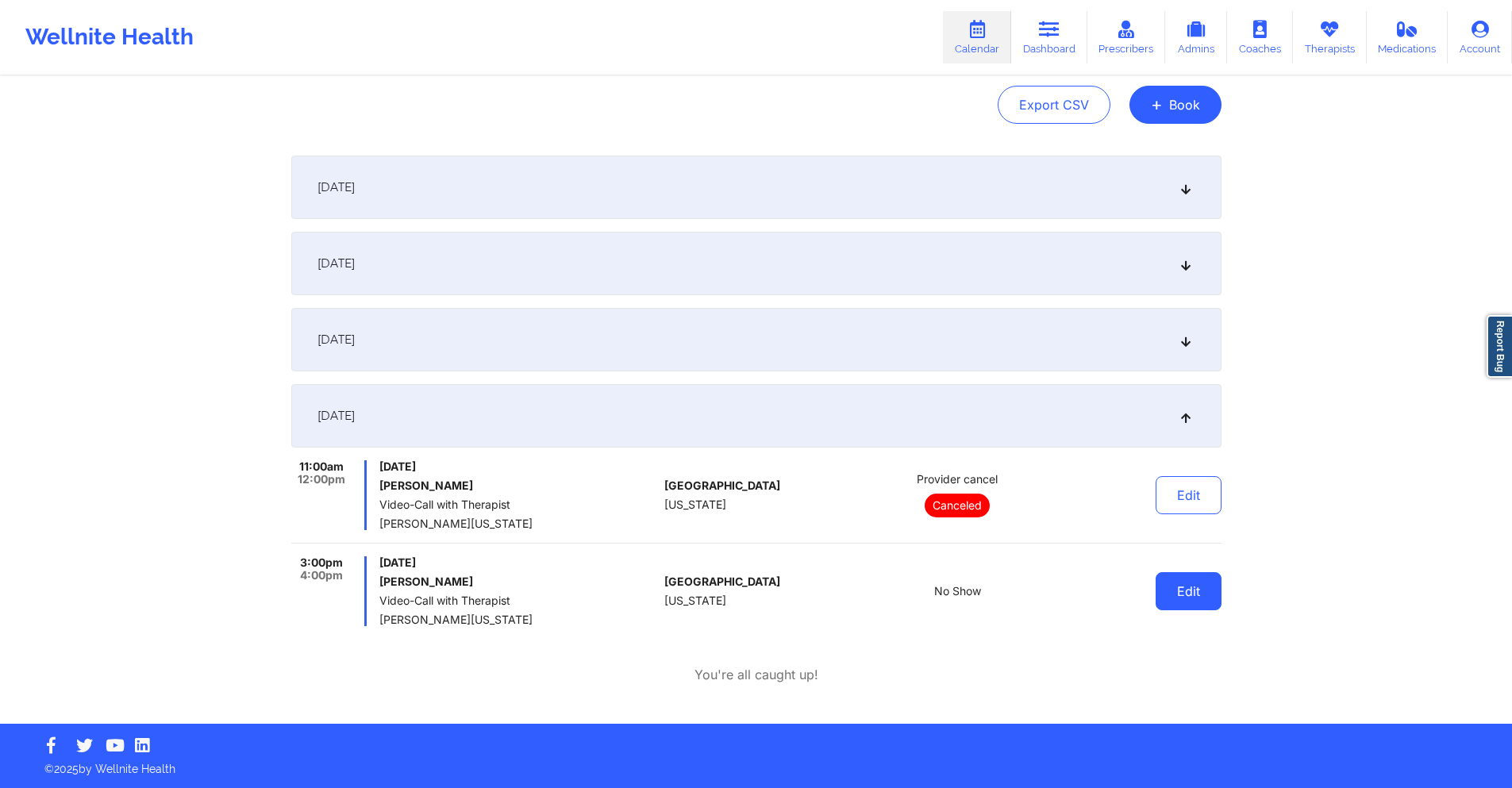
click at [1180, 596] on button "Edit" at bounding box center [1189, 591] width 66 height 38
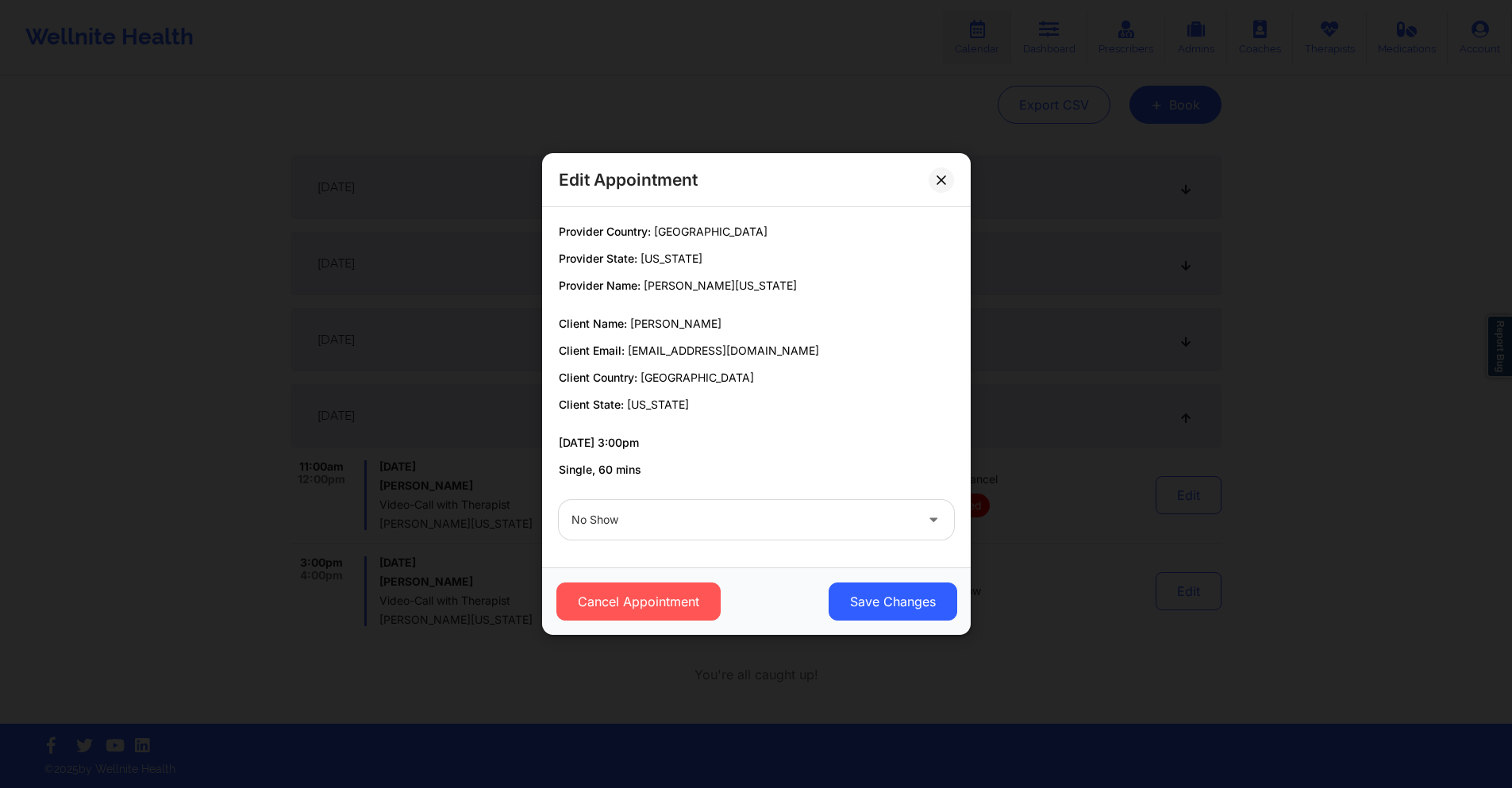
click at [649, 521] on div at bounding box center [742, 520] width 343 height 19
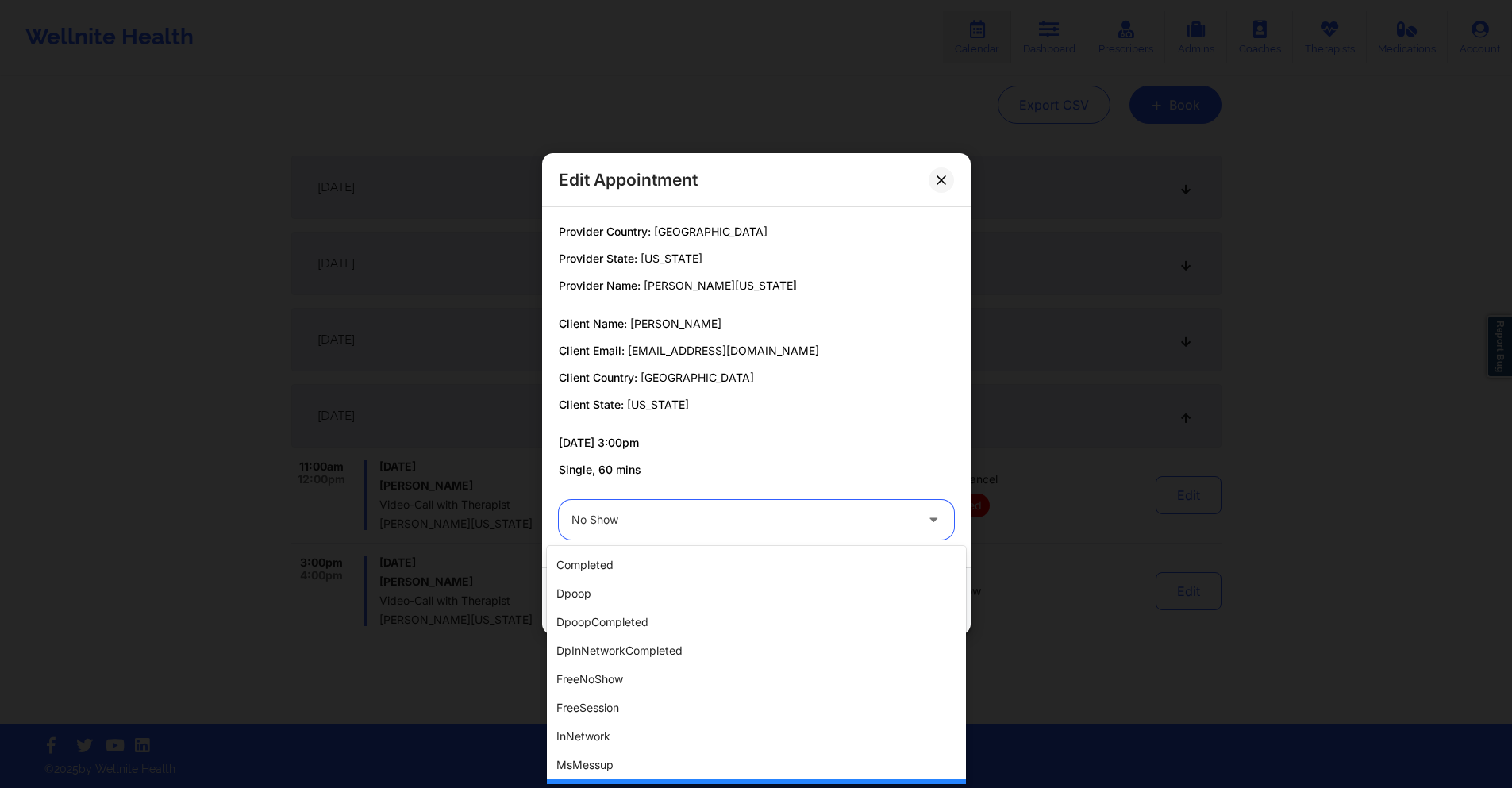
scroll to position [0, 0]
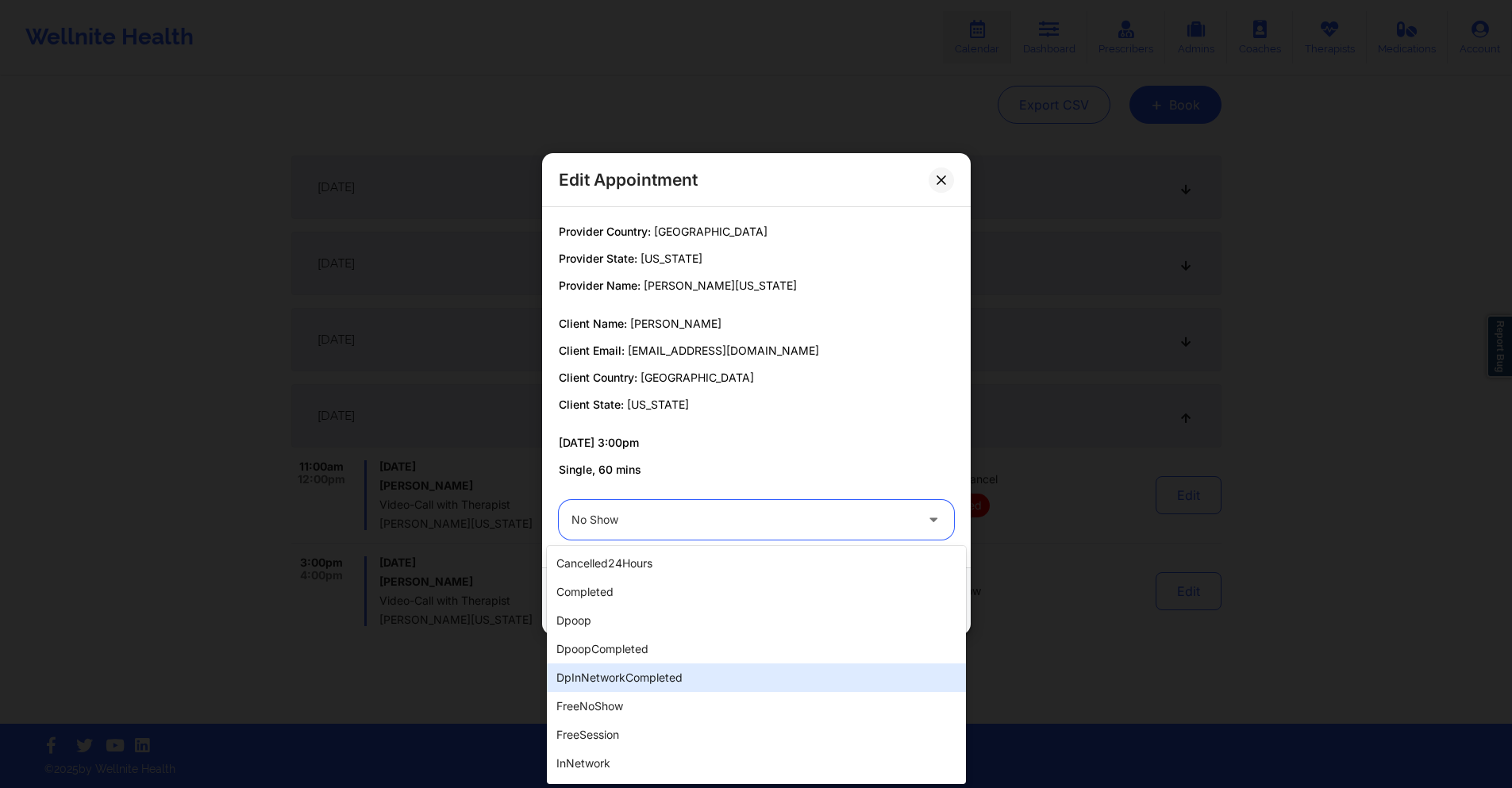
click at [663, 675] on div "dpInNetworkCompleted" at bounding box center [756, 677] width 419 height 29
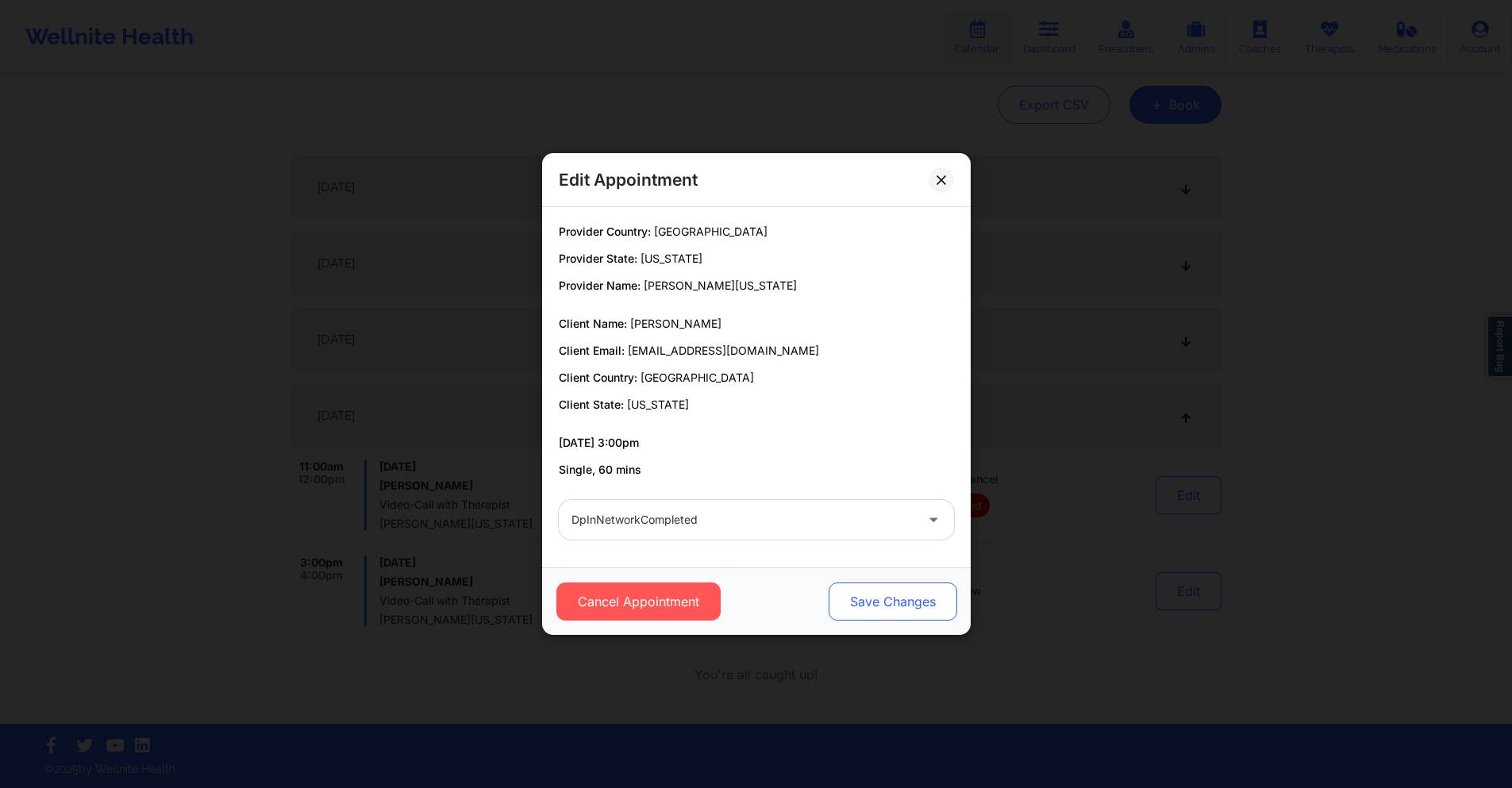
click at [878, 601] on button "Save Changes" at bounding box center [892, 601] width 128 height 38
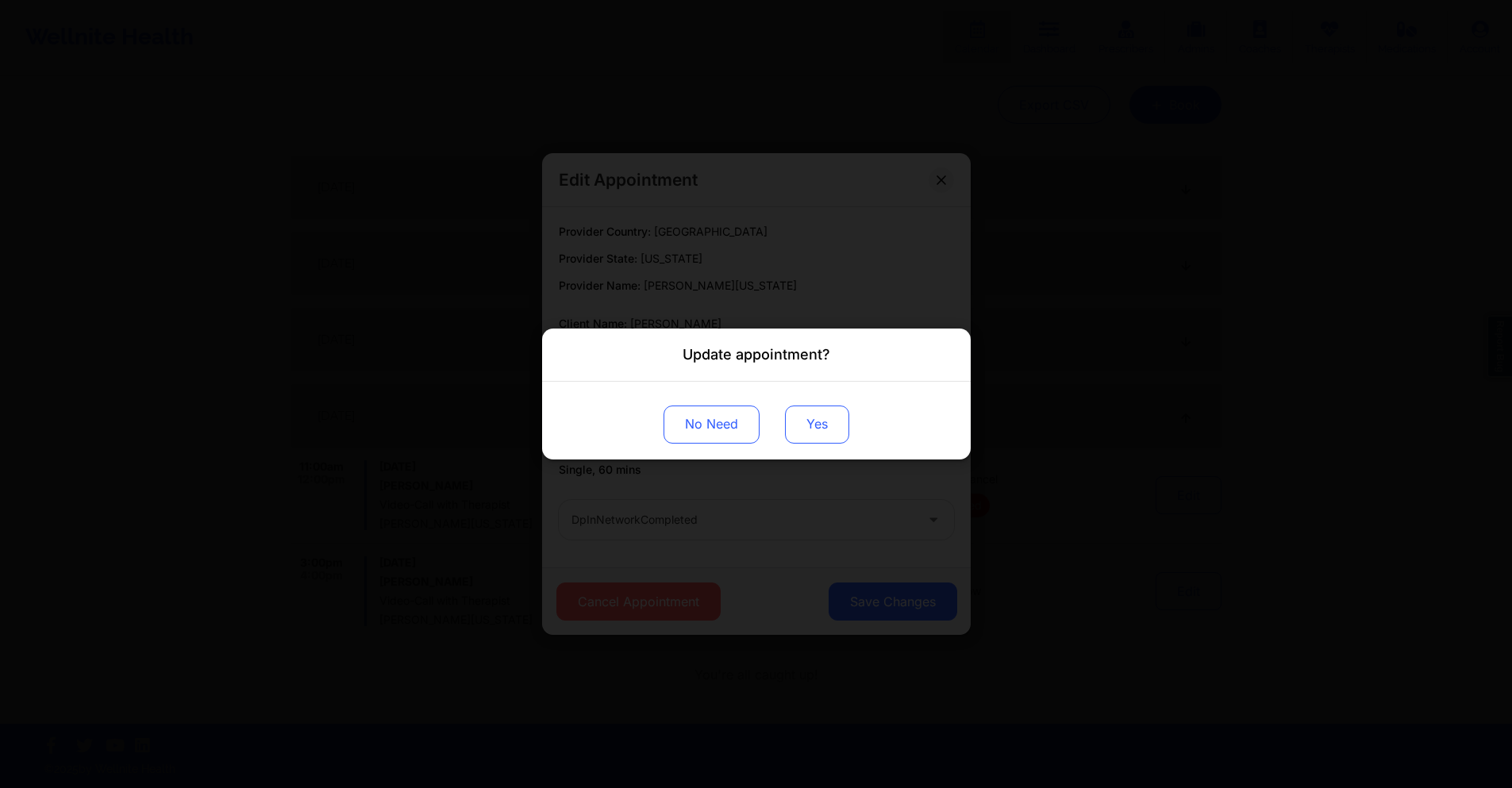
click at [831, 420] on button "Yes" at bounding box center [817, 424] width 64 height 38
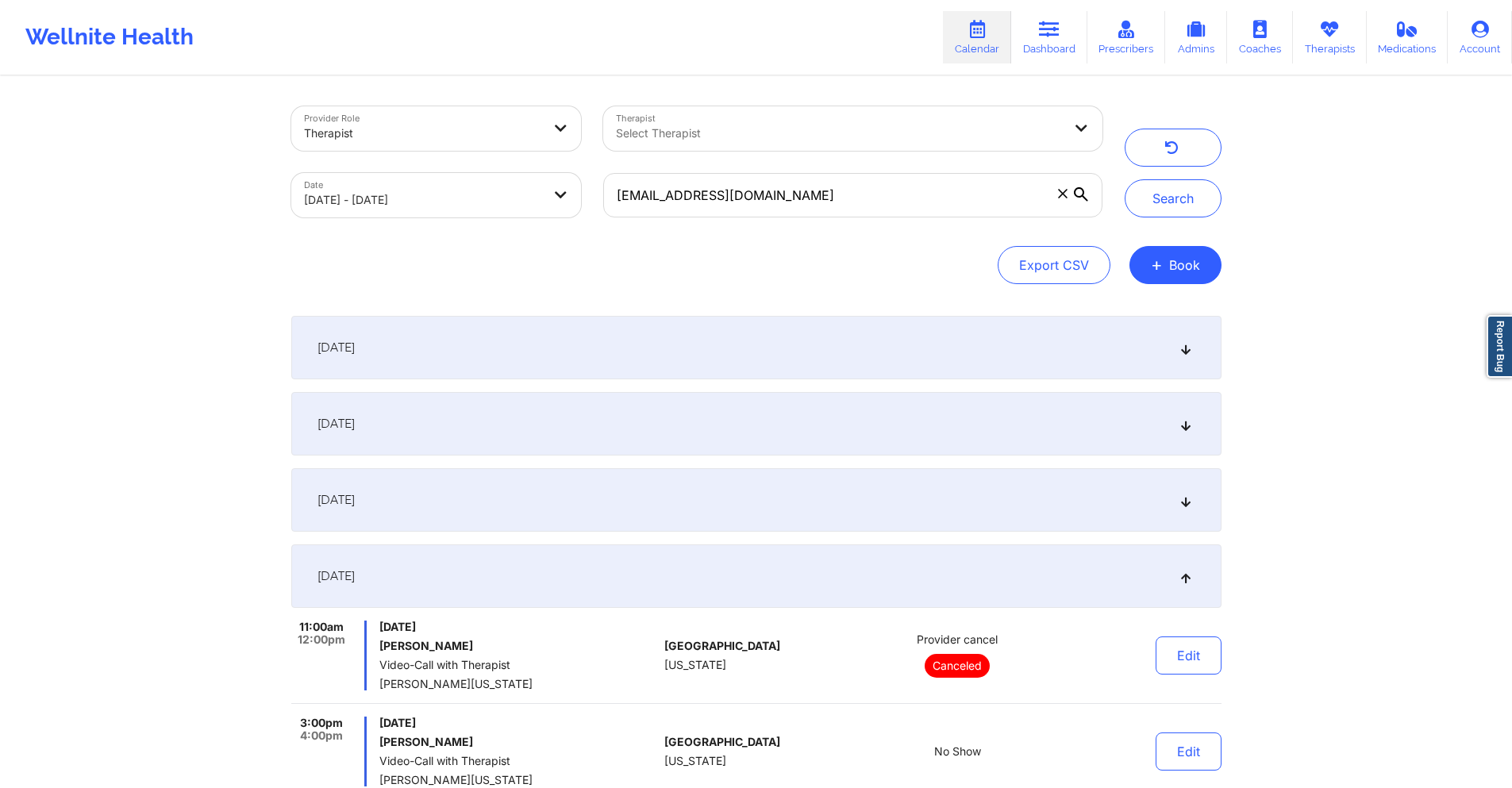
drag, startPoint x: 1187, startPoint y: 189, endPoint x: 1320, endPoint y: 273, distance: 157.3
click at [1187, 189] on button "Search" at bounding box center [1173, 198] width 97 height 38
click at [905, 203] on input "[EMAIL_ADDRESS][DOMAIN_NAME]" at bounding box center [852, 195] width 499 height 45
click at [904, 203] on input "[EMAIL_ADDRESS][DOMAIN_NAME]" at bounding box center [852, 195] width 499 height 45
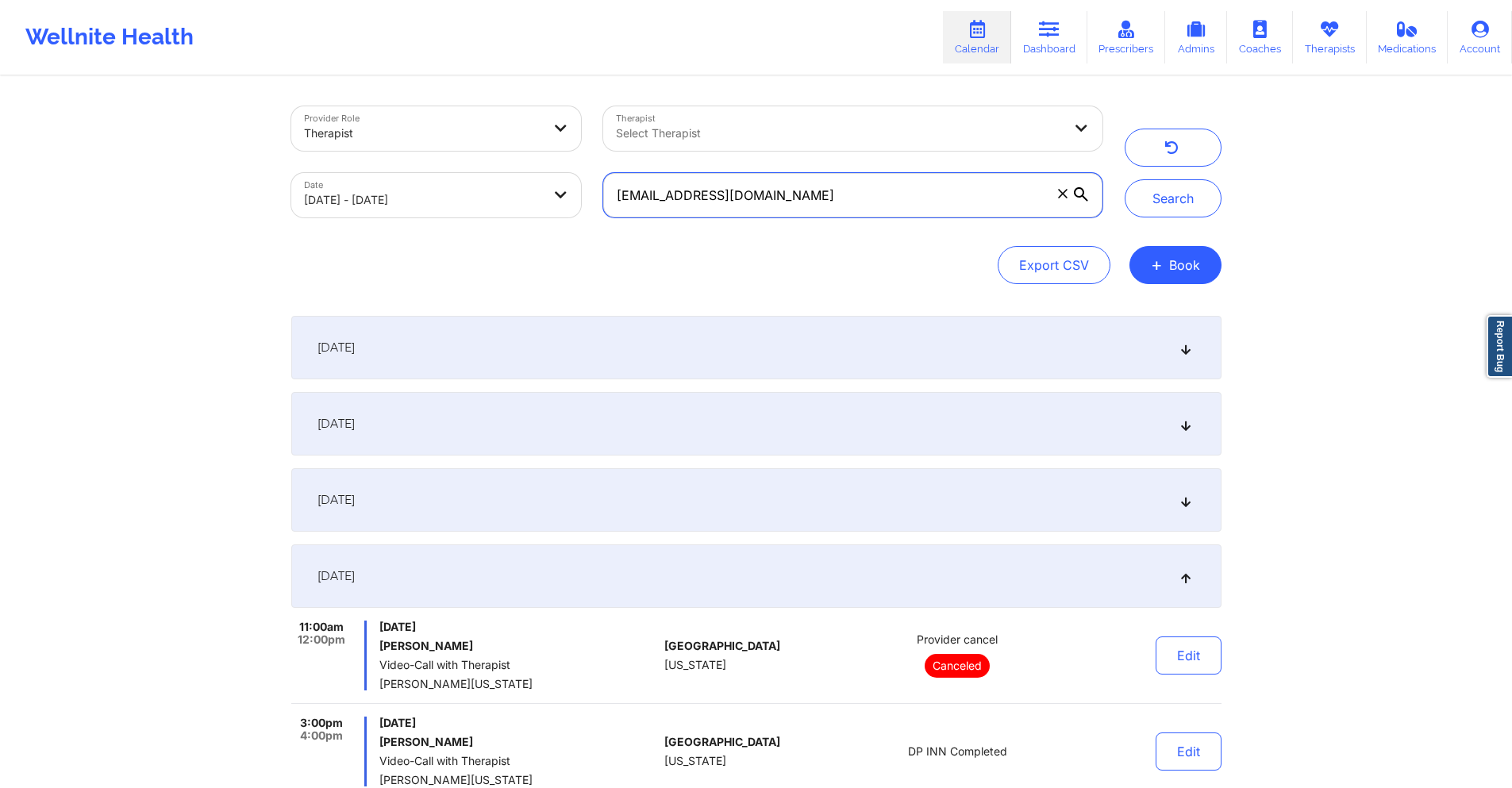
click at [904, 203] on input "[EMAIL_ADDRESS][DOMAIN_NAME]" at bounding box center [852, 195] width 499 height 45
paste input "[EMAIL_ADDRESS]"
click at [1153, 195] on button "Search" at bounding box center [1173, 198] width 97 height 38
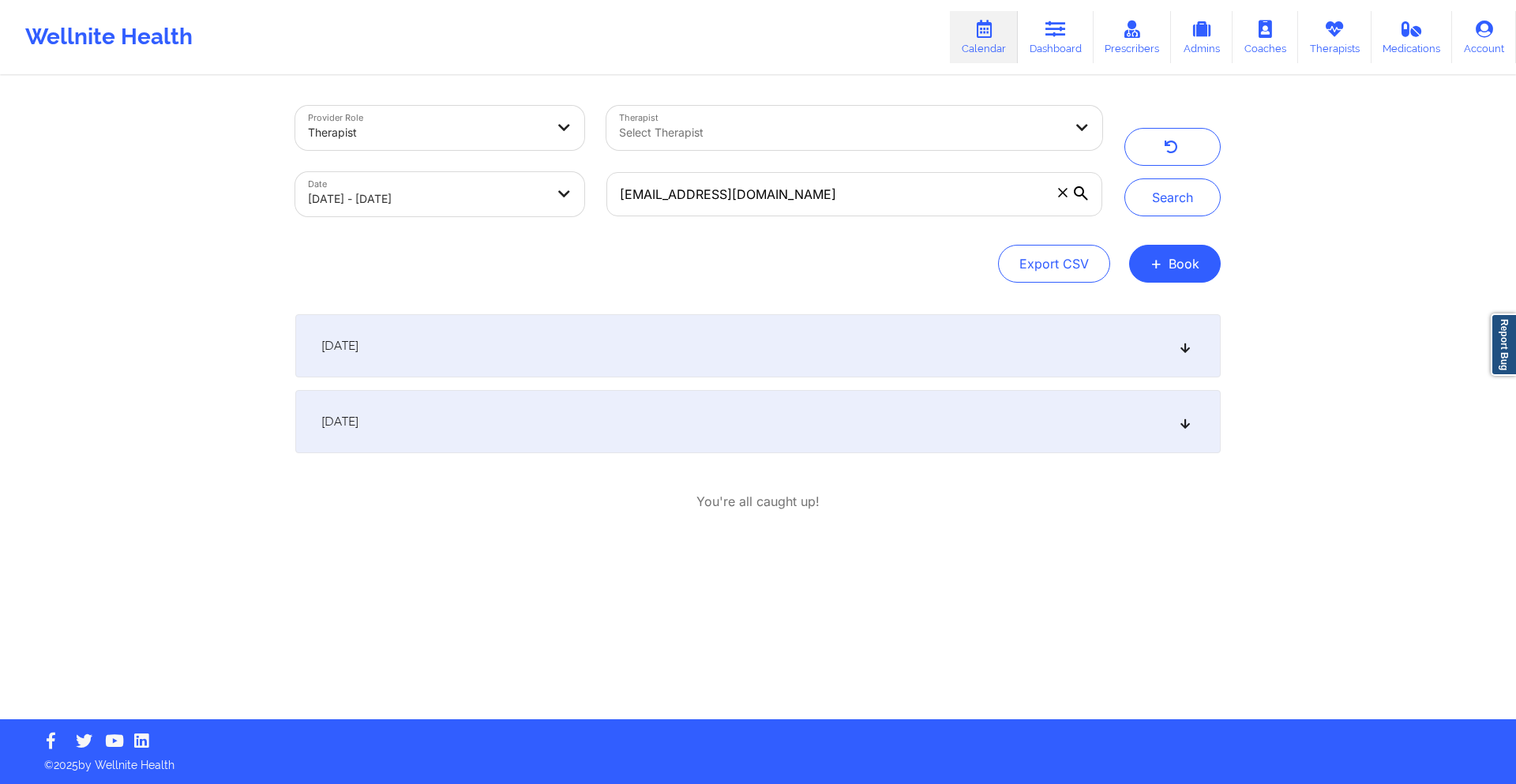
click at [915, 363] on div "[DATE]" at bounding box center [758, 345] width 926 height 63
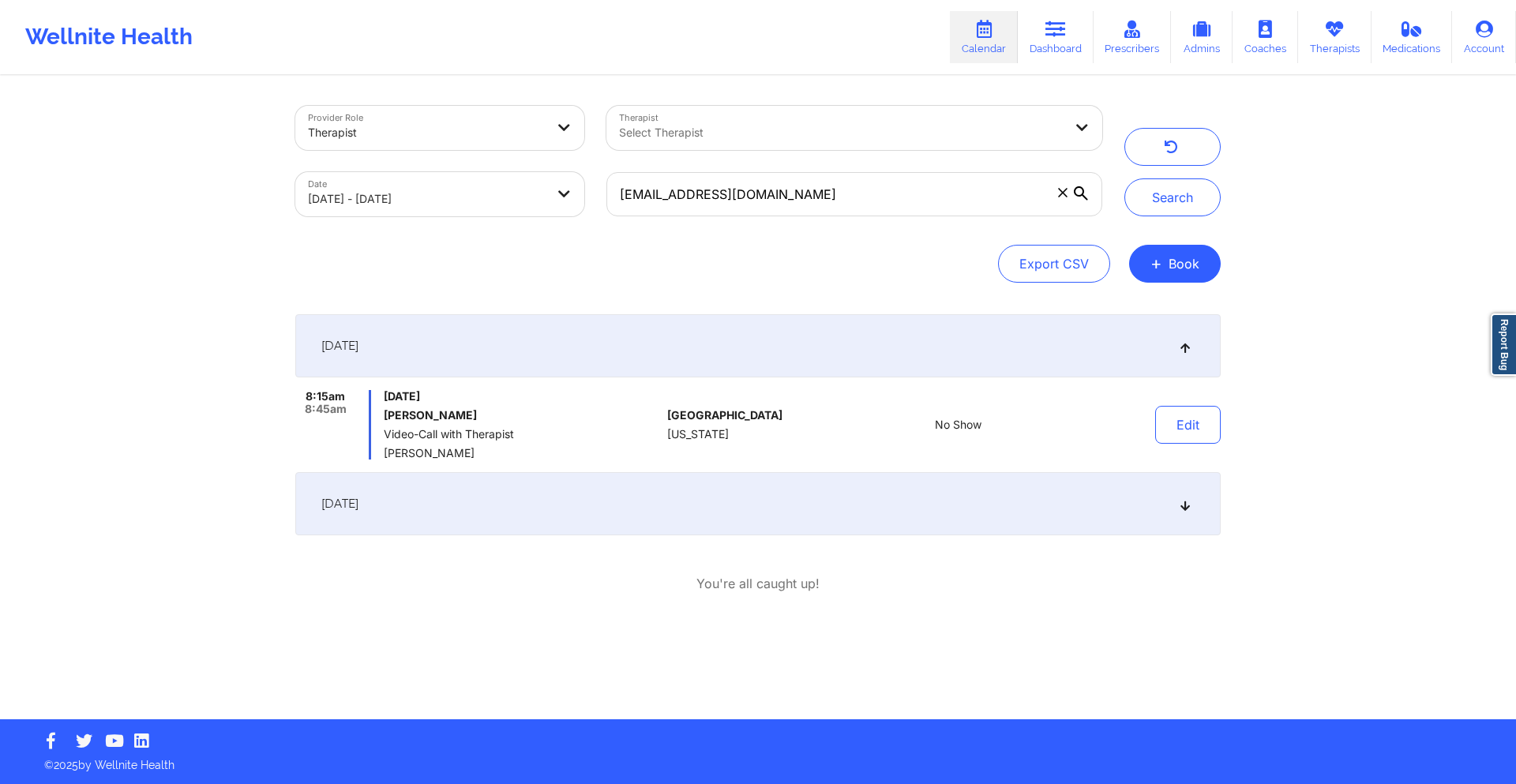
click at [923, 476] on div "[DATE]" at bounding box center [758, 504] width 926 height 63
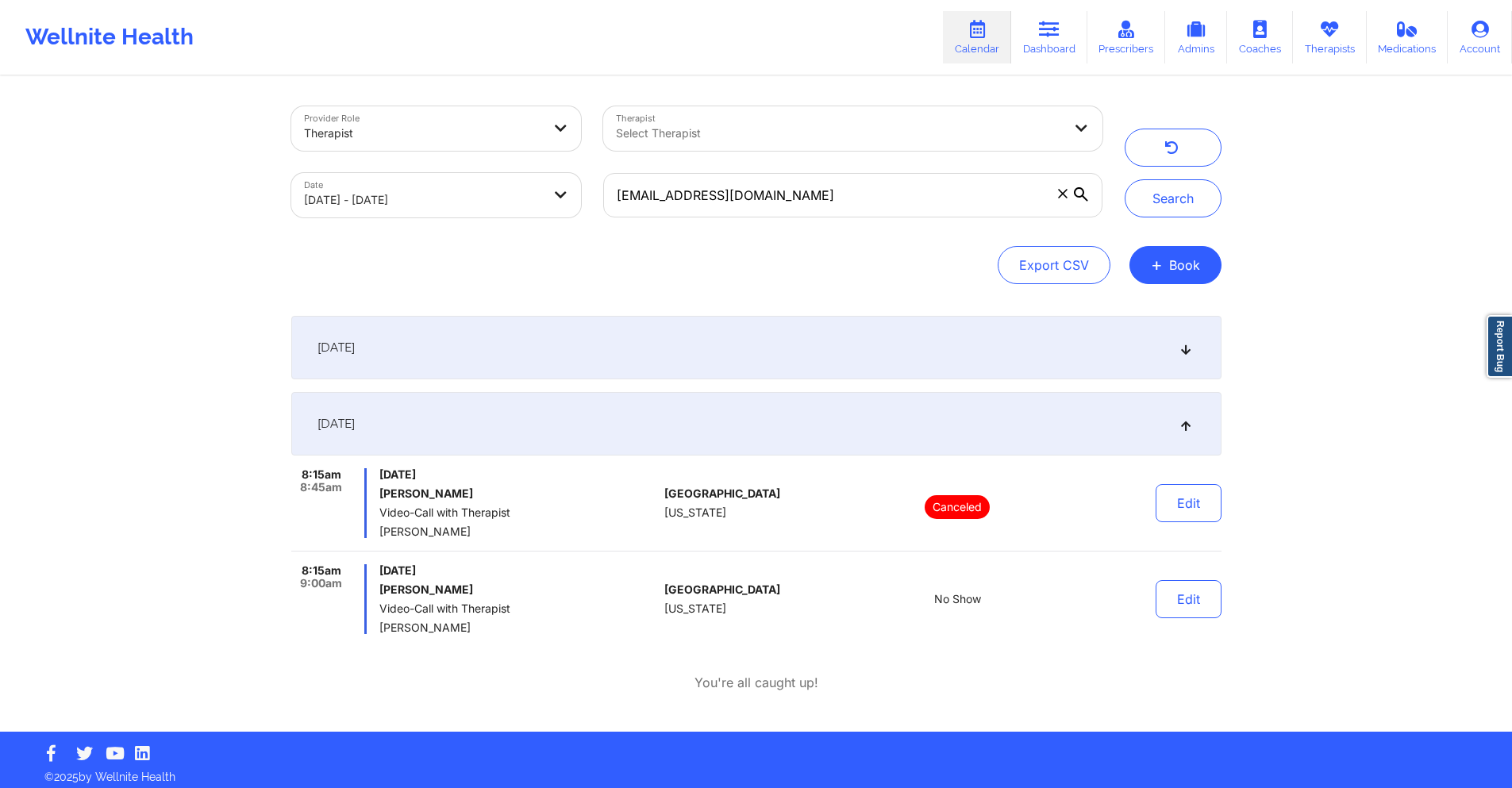
click at [602, 344] on div "[DATE]" at bounding box center [756, 347] width 931 height 63
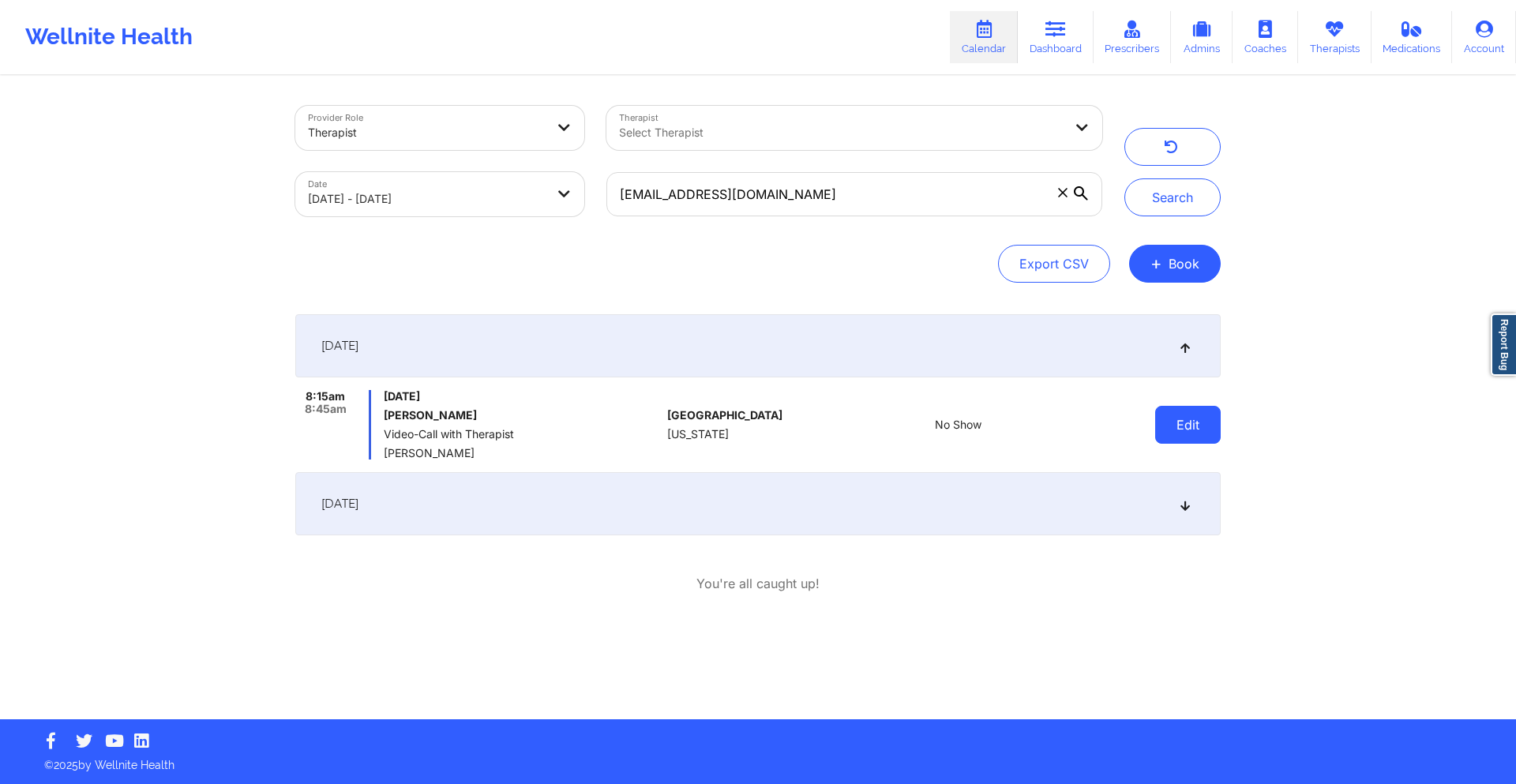
click at [1215, 417] on button "Edit" at bounding box center [1188, 425] width 65 height 38
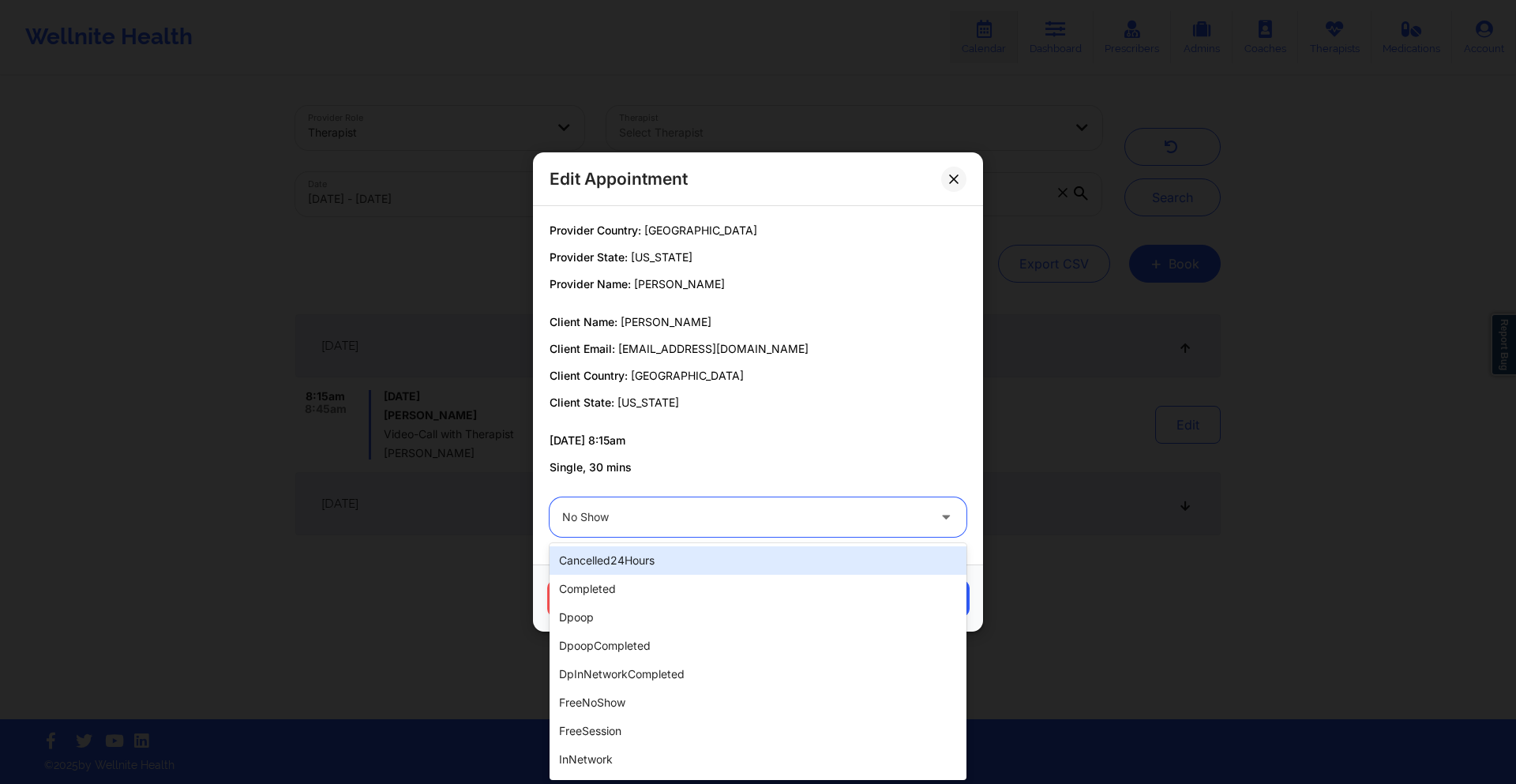
click at [659, 504] on div "No Show" at bounding box center [745, 517] width 365 height 39
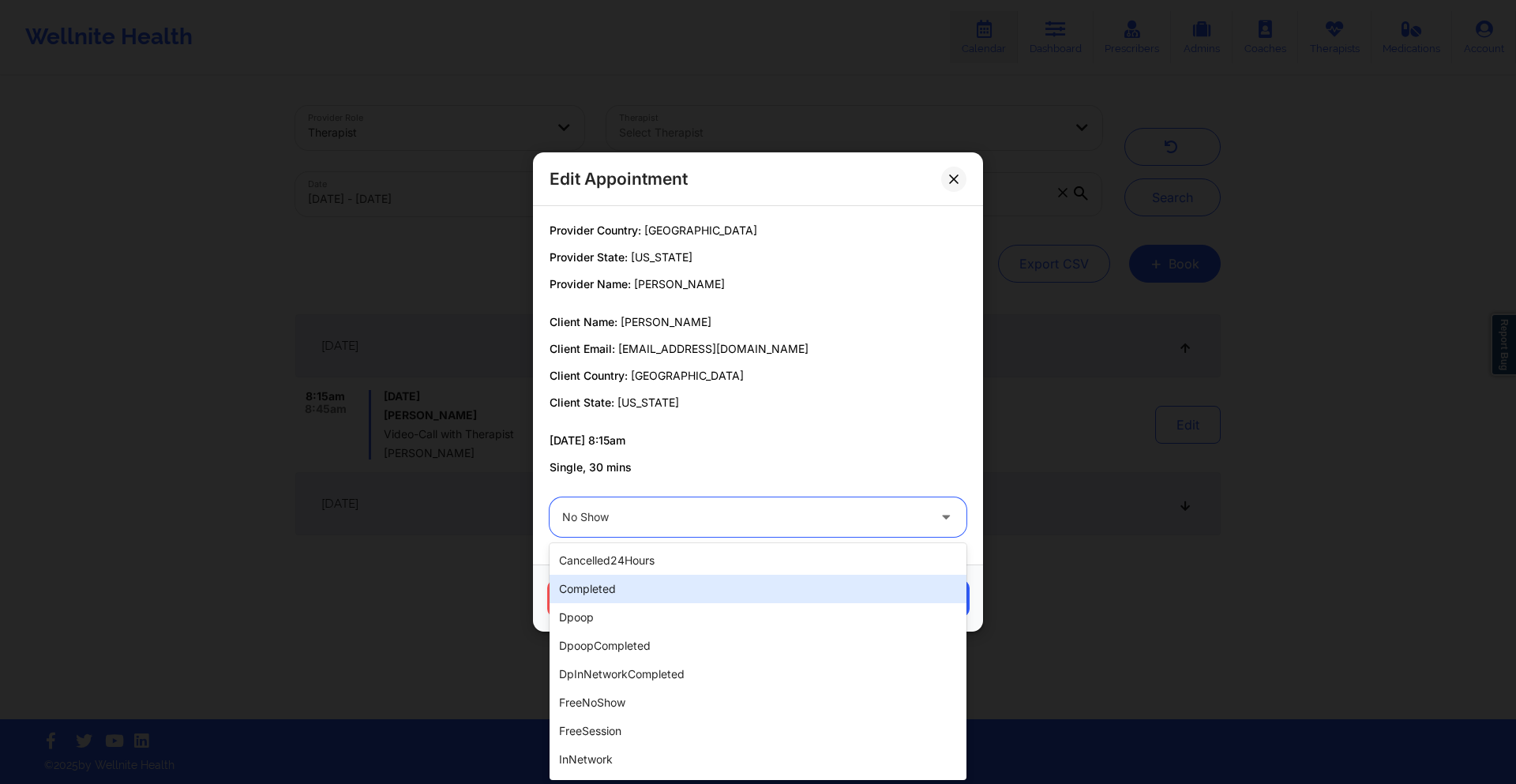
click at [653, 593] on div "completed" at bounding box center [758, 589] width 417 height 29
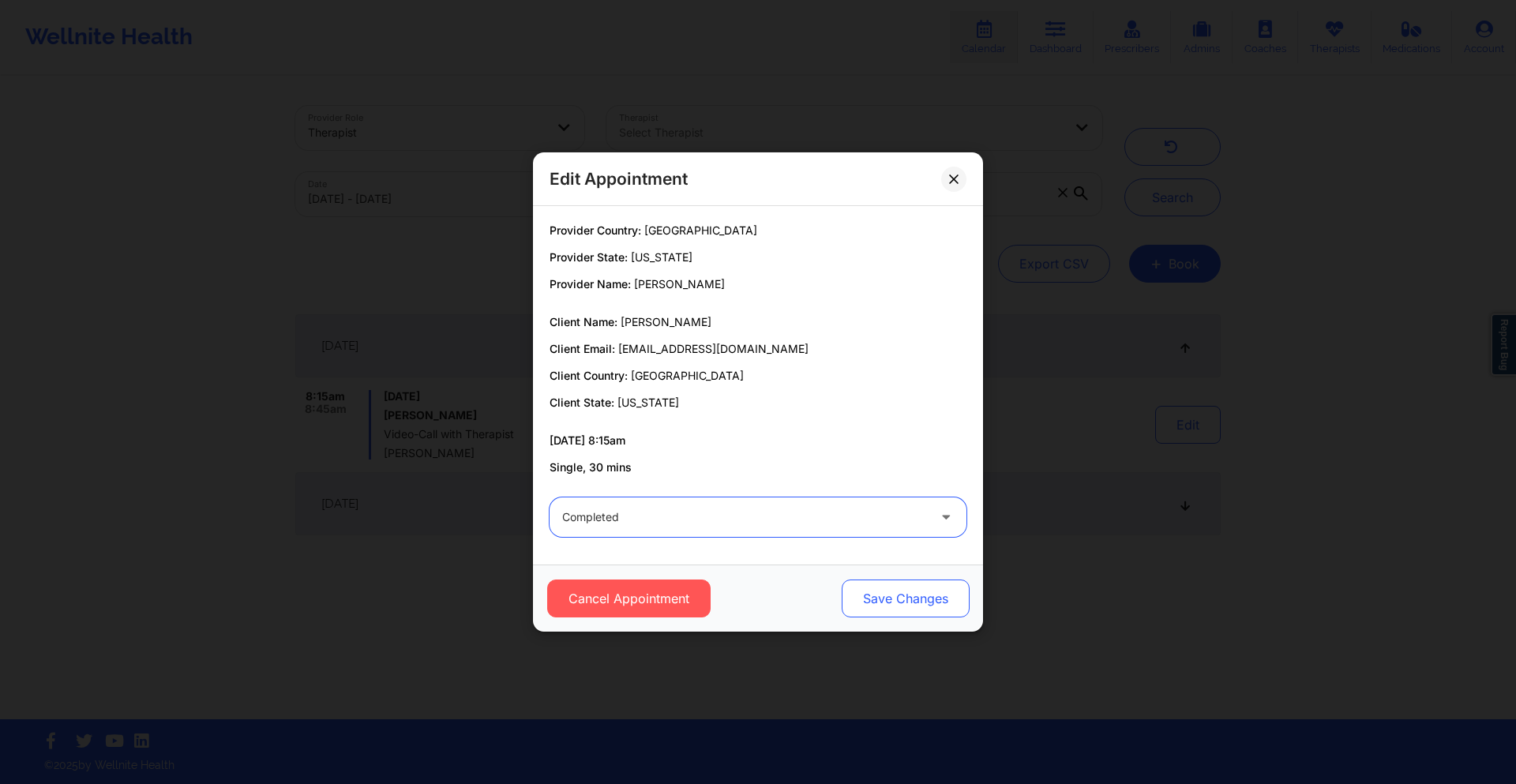
click at [883, 596] on button "Save Changes" at bounding box center [906, 598] width 128 height 38
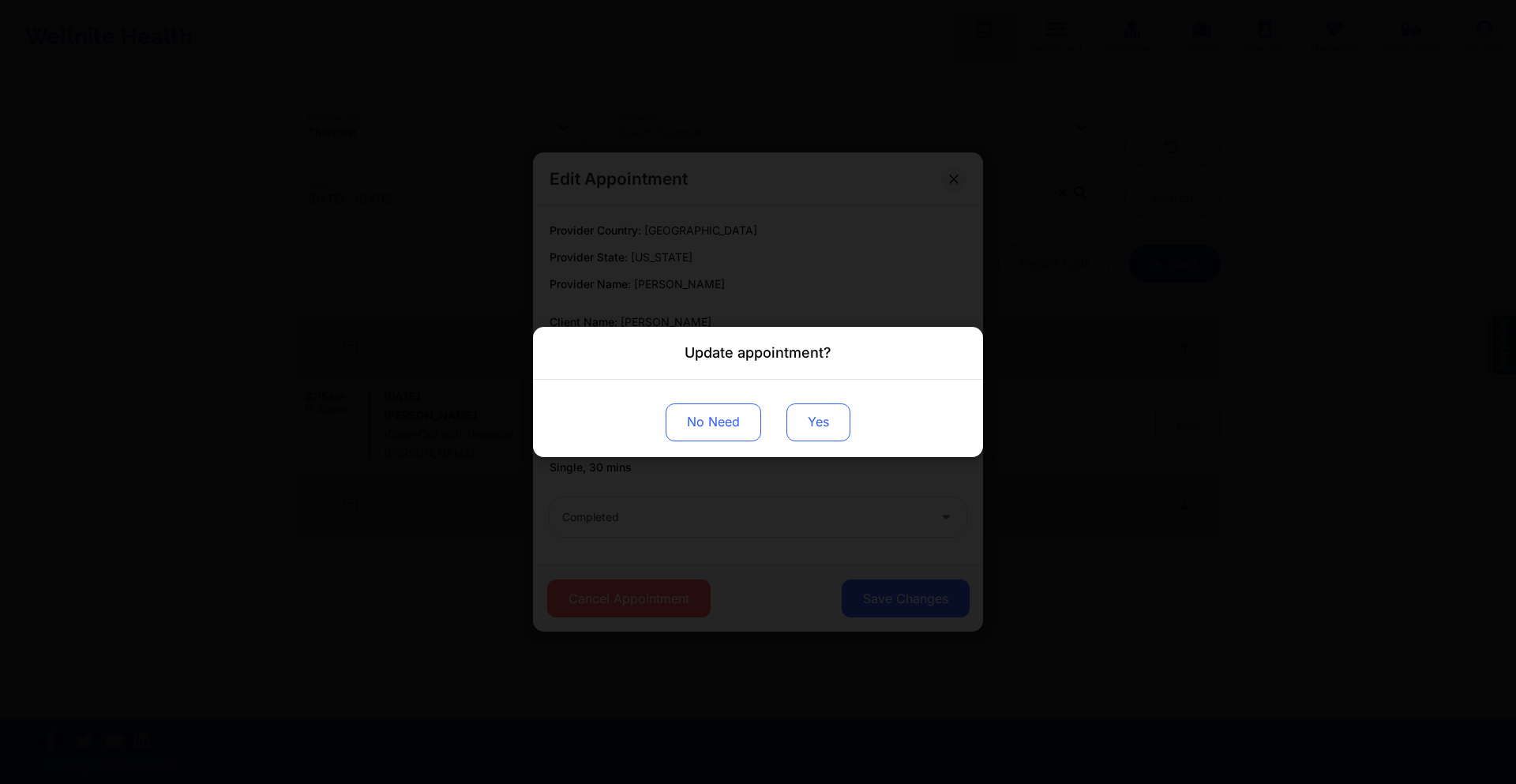
click at [823, 427] on button "Yes" at bounding box center [818, 422] width 64 height 38
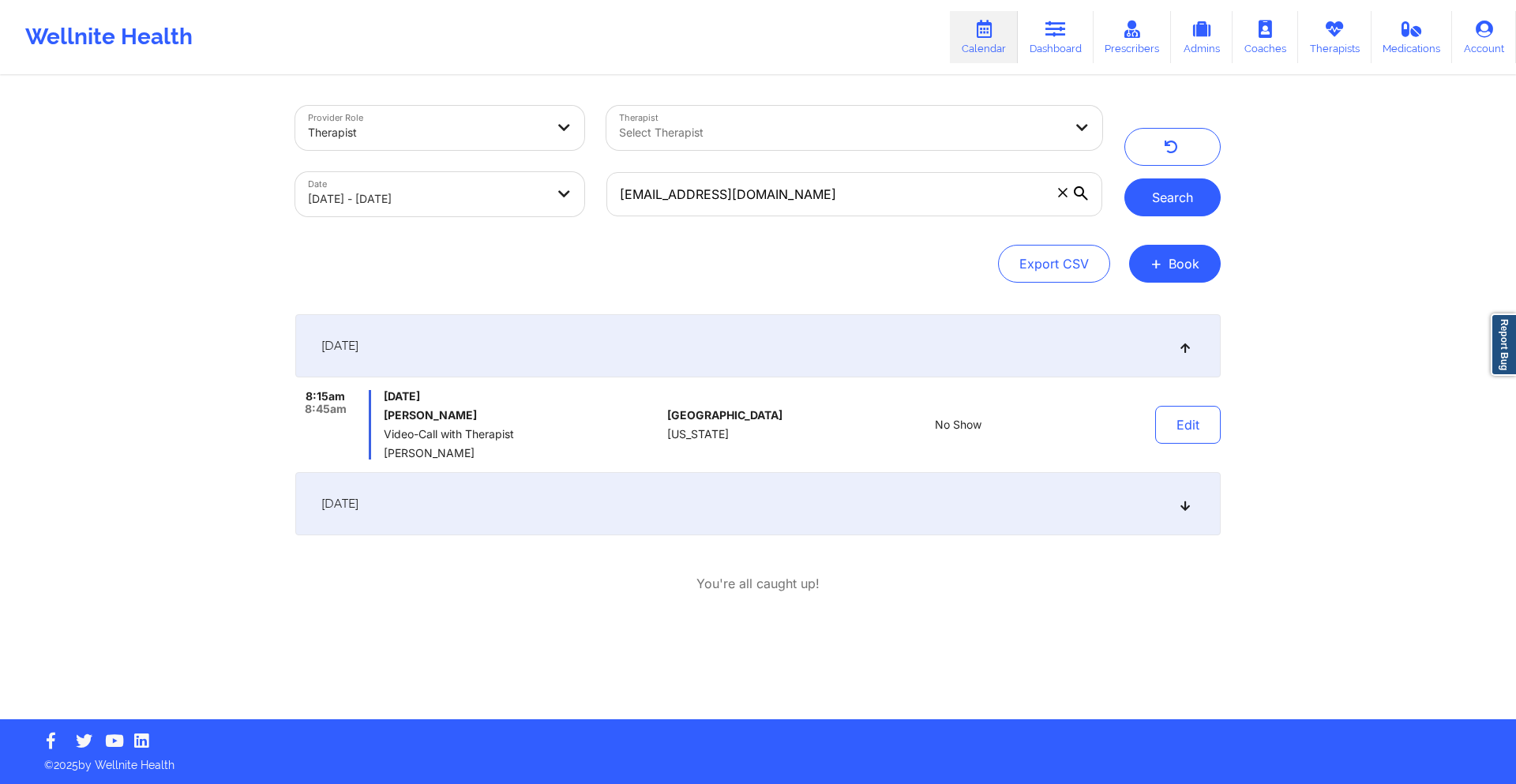
click at [1179, 192] on button "Search" at bounding box center [1173, 197] width 97 height 38
click at [893, 206] on input "[EMAIL_ADDRESS][DOMAIN_NAME]" at bounding box center [854, 194] width 496 height 44
click at [890, 206] on input "[EMAIL_ADDRESS][DOMAIN_NAME]" at bounding box center [854, 194] width 496 height 44
click at [884, 201] on input "[EMAIL_ADDRESS][DOMAIN_NAME]" at bounding box center [854, 194] width 496 height 44
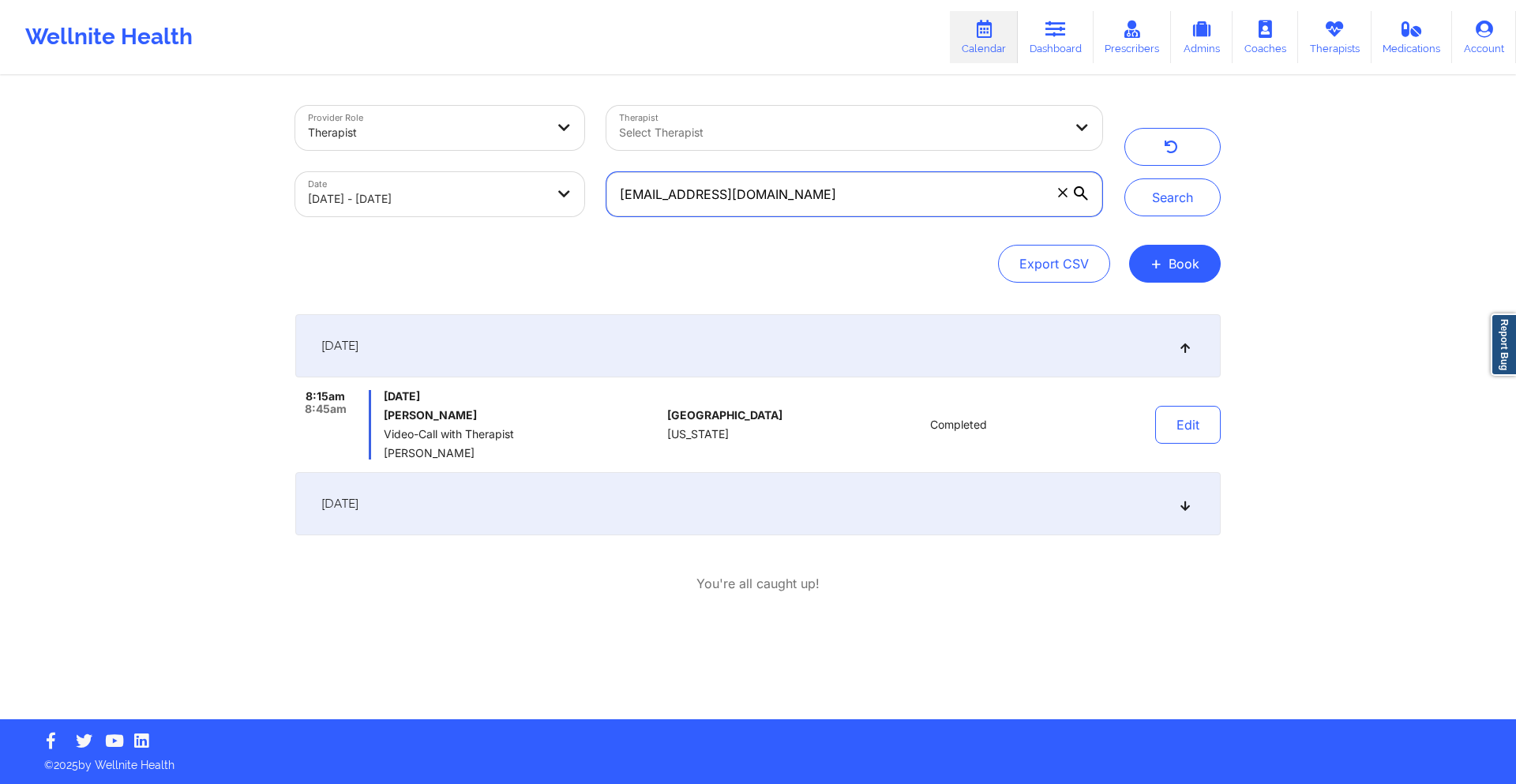
click at [884, 201] on input "[EMAIL_ADDRESS][DOMAIN_NAME]" at bounding box center [854, 194] width 496 height 44
paste input "[PERSON_NAME].[PERSON_NAME]@cloudbeds"
click at [1145, 196] on button "Search" at bounding box center [1173, 197] width 97 height 38
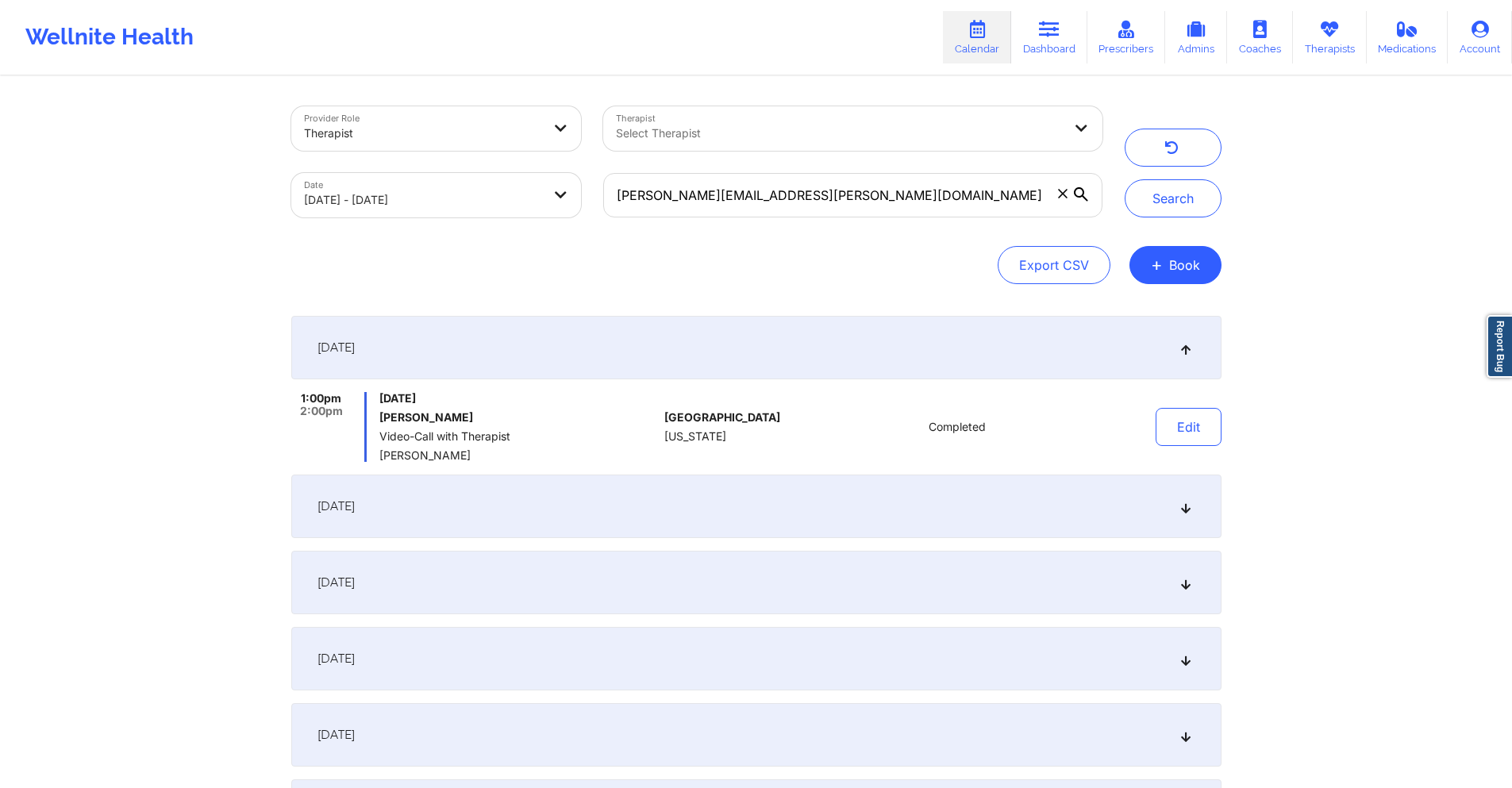
click at [778, 495] on div "[DATE]" at bounding box center [756, 506] width 931 height 63
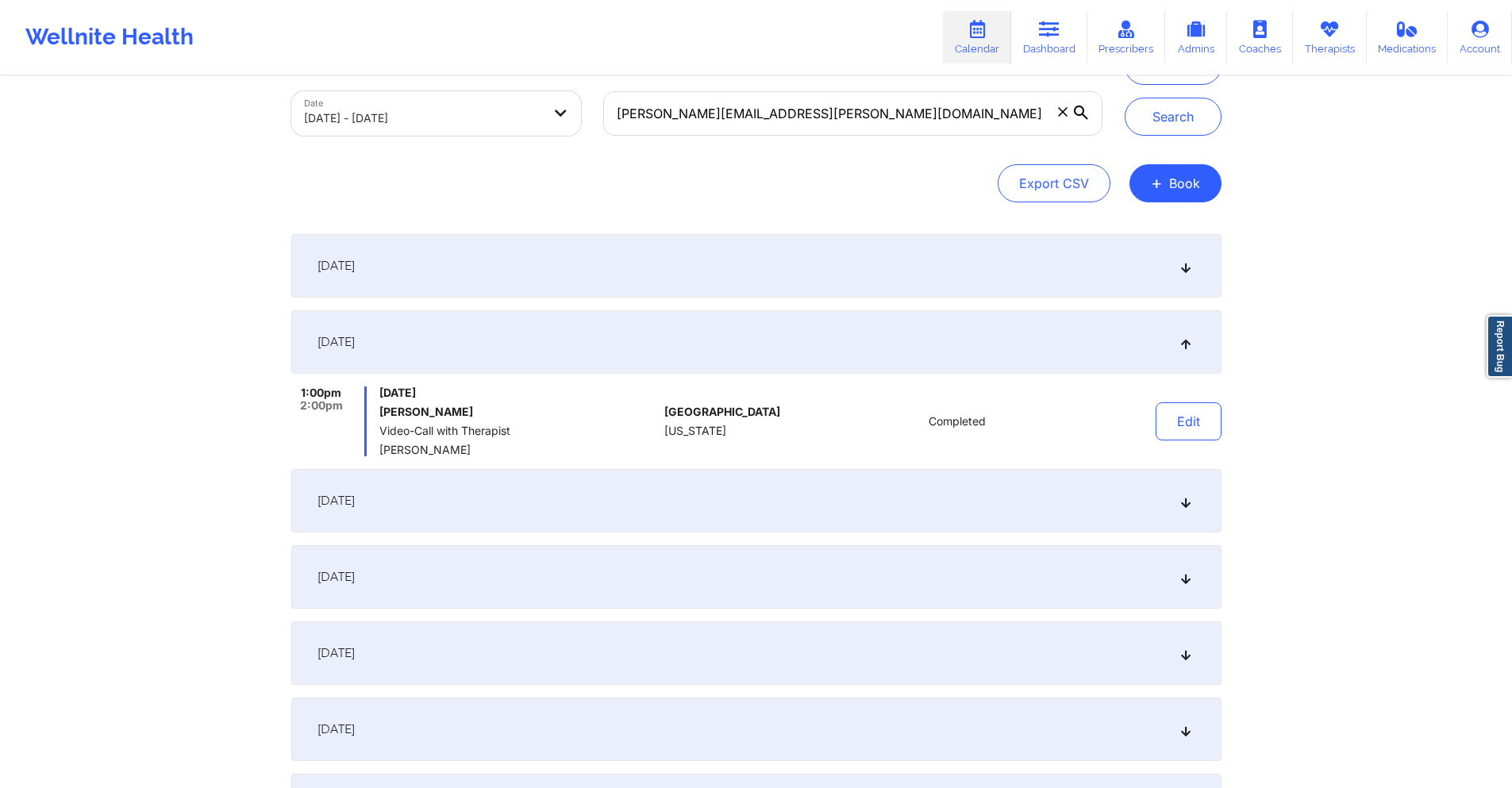
scroll to position [238, 0]
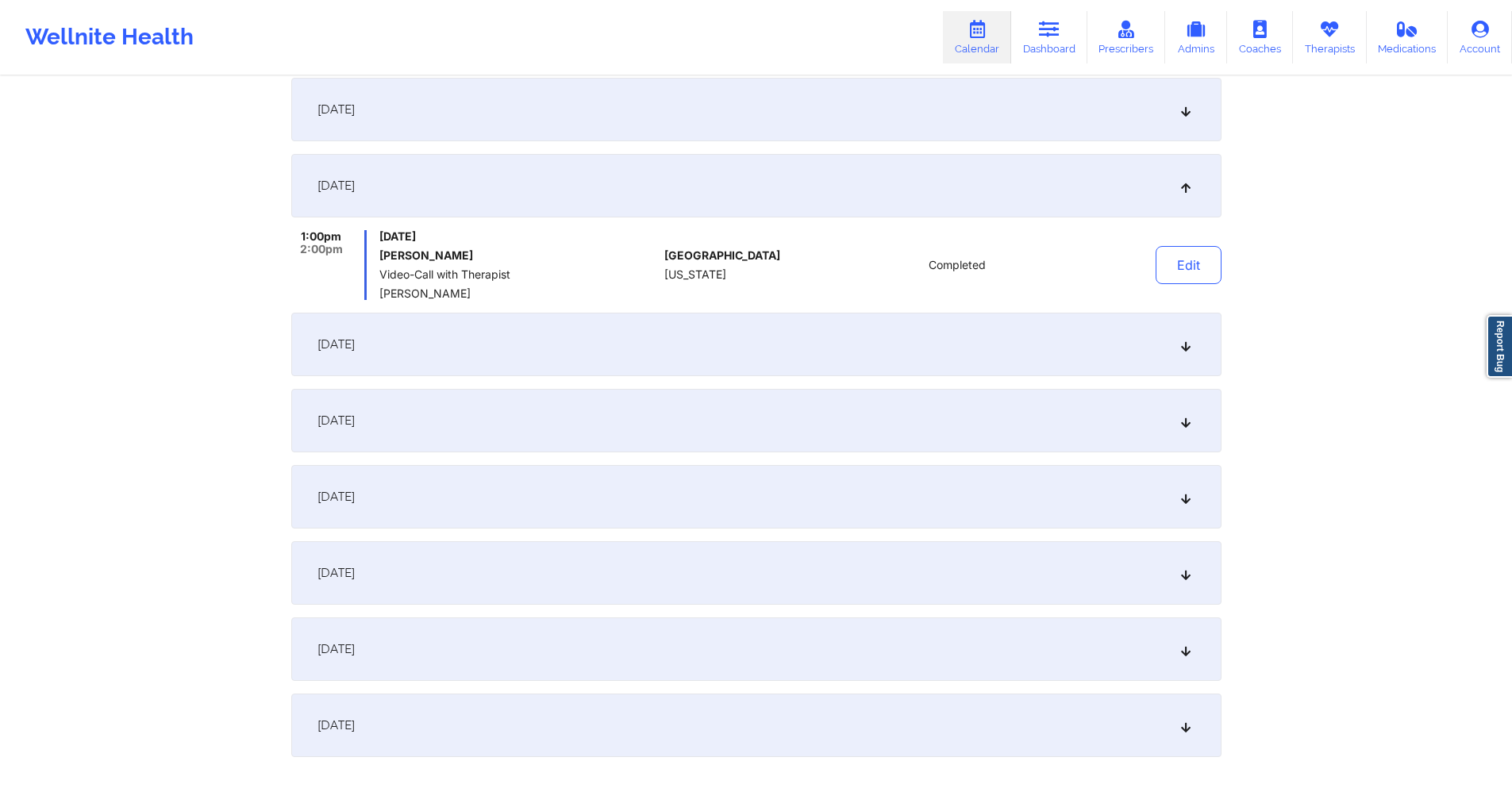
click at [764, 337] on div "[DATE]" at bounding box center [756, 344] width 931 height 63
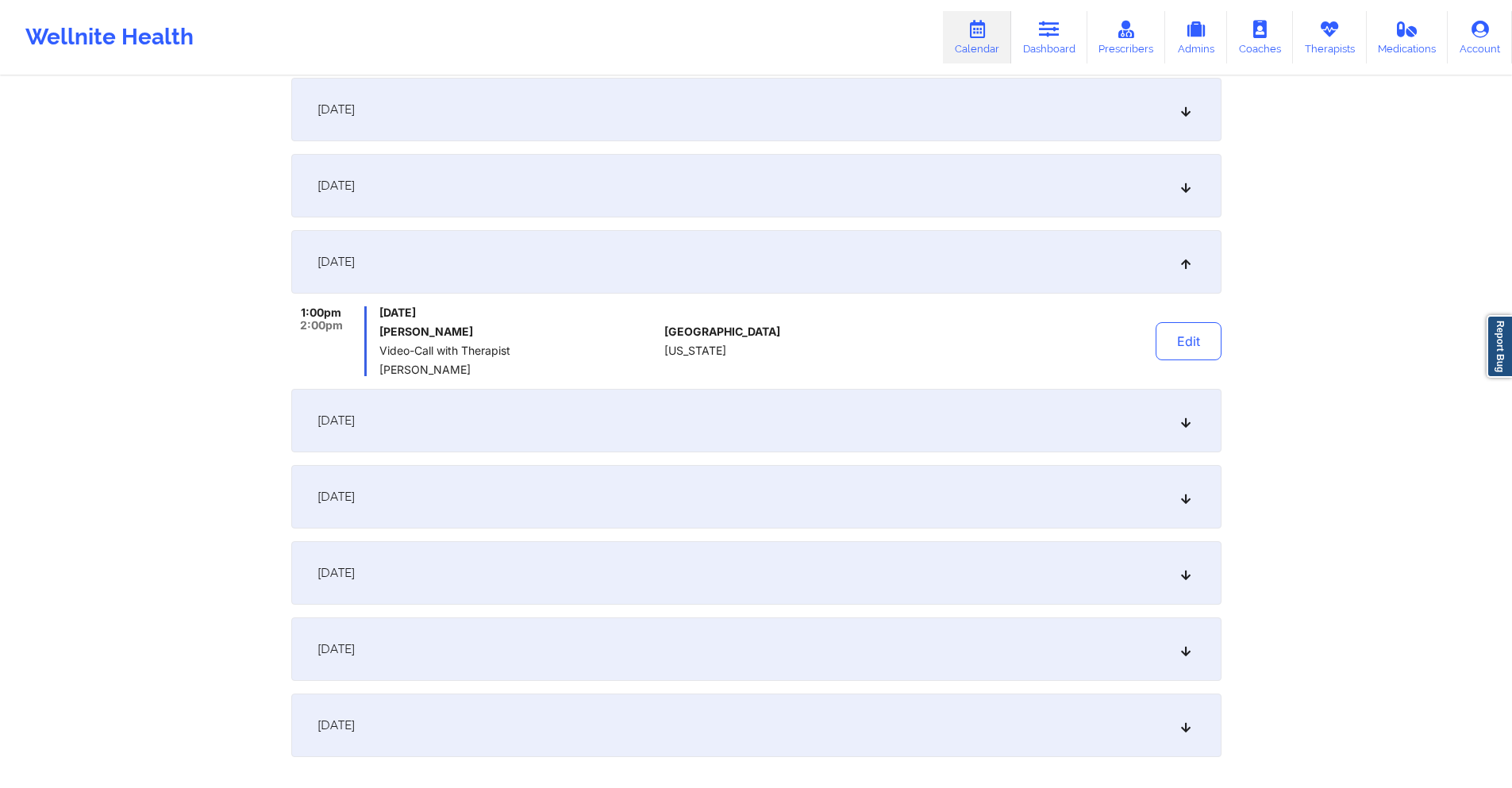
click at [757, 424] on div "[DATE]" at bounding box center [756, 420] width 931 height 63
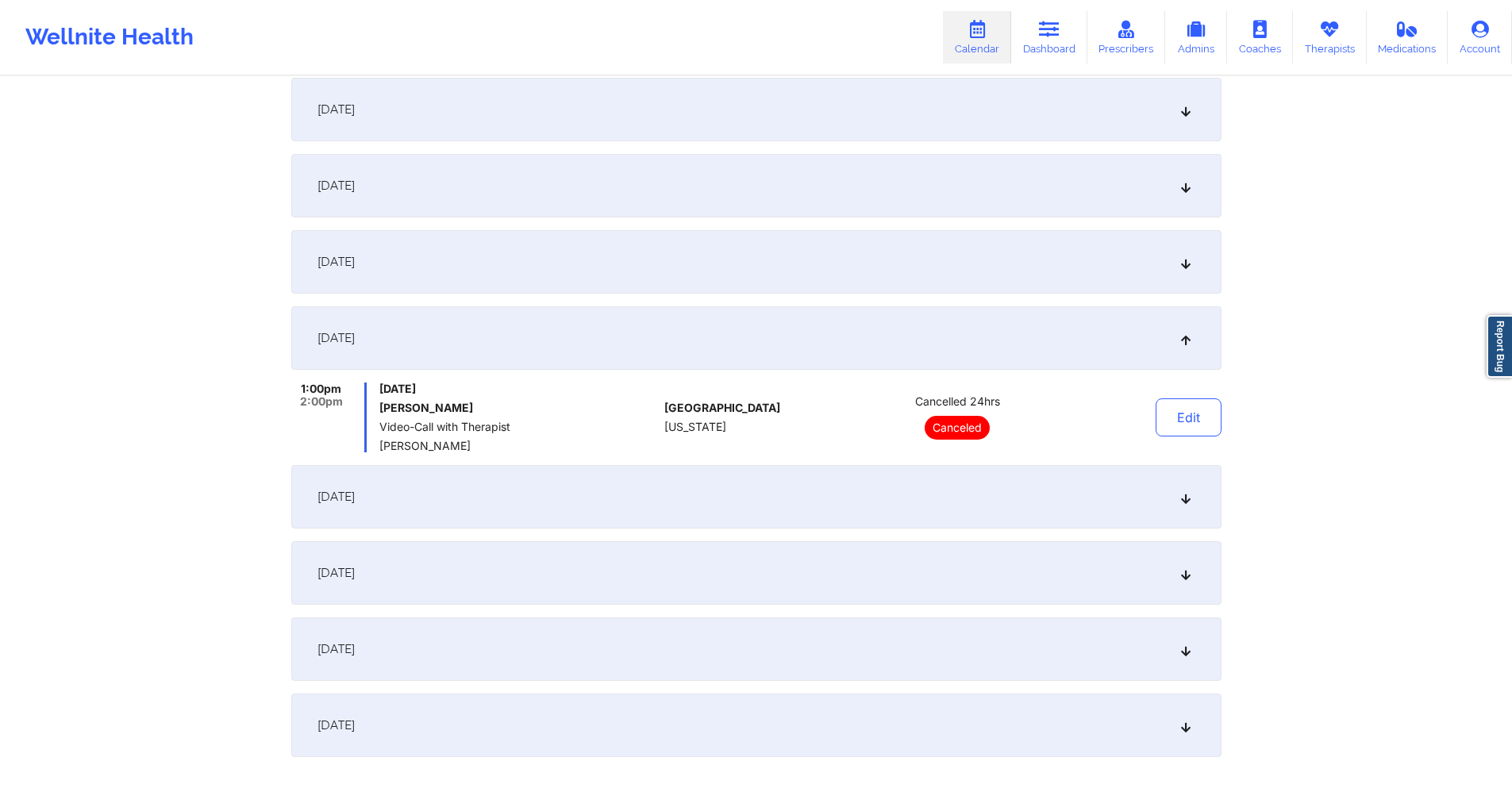
click at [613, 486] on div "[DATE]" at bounding box center [756, 496] width 931 height 63
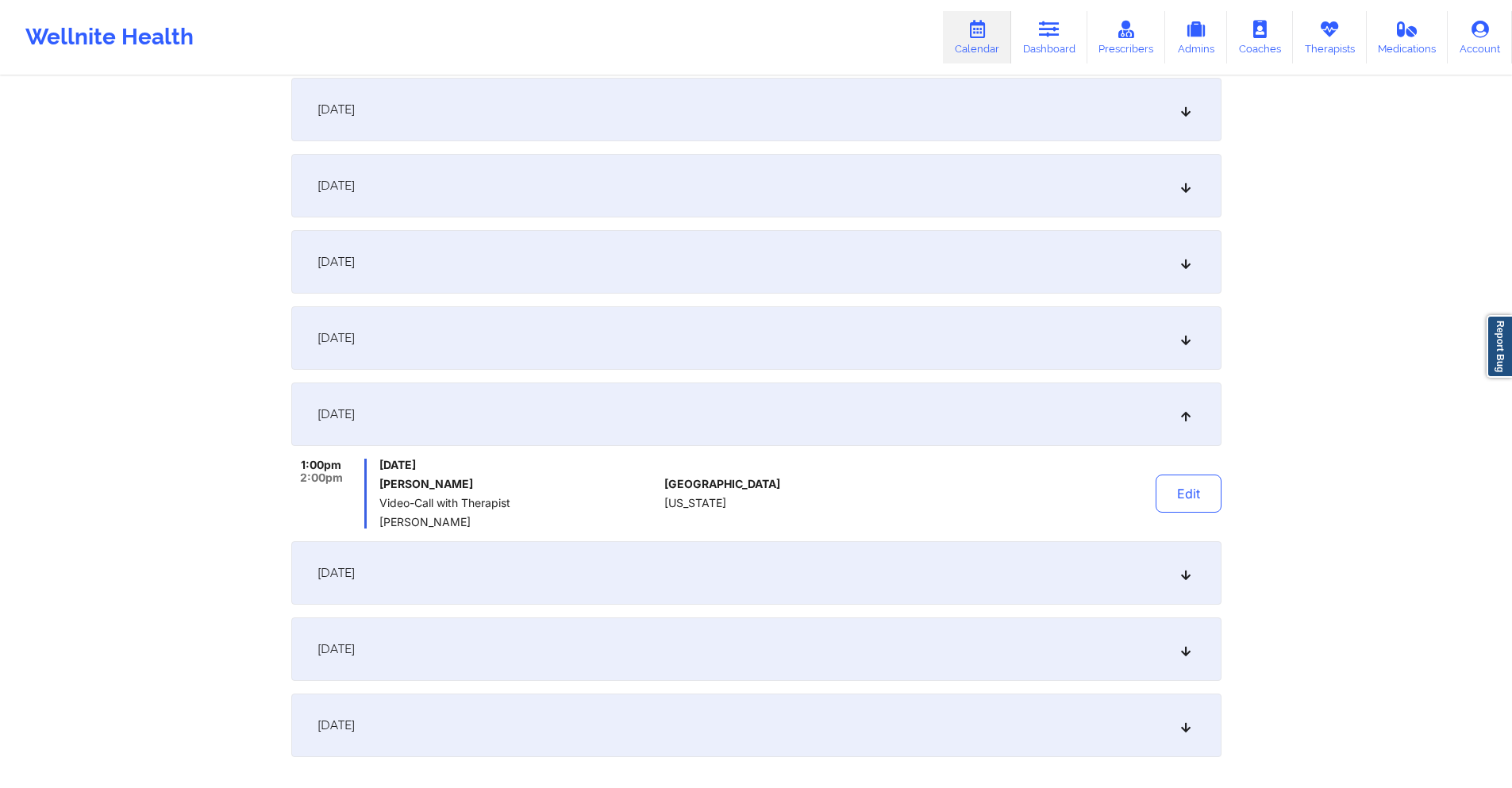
scroll to position [0, 0]
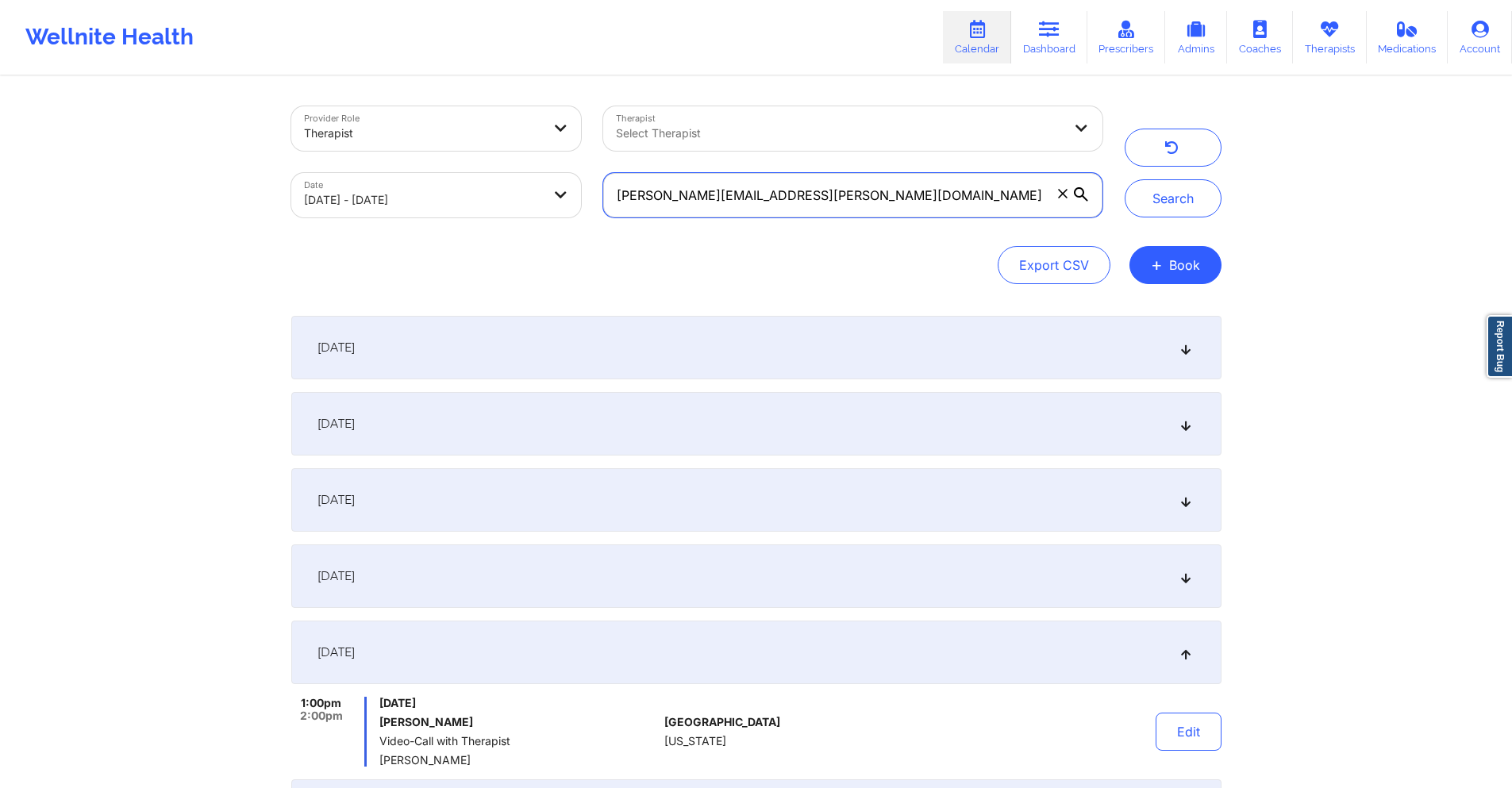
click at [848, 195] on input "[PERSON_NAME][EMAIL_ADDRESS][PERSON_NAME][DOMAIN_NAME]" at bounding box center [852, 195] width 499 height 45
drag, startPoint x: 848, startPoint y: 195, endPoint x: 834, endPoint y: 188, distance: 15.7
paste input "[EMAIL_ADDRESS]"
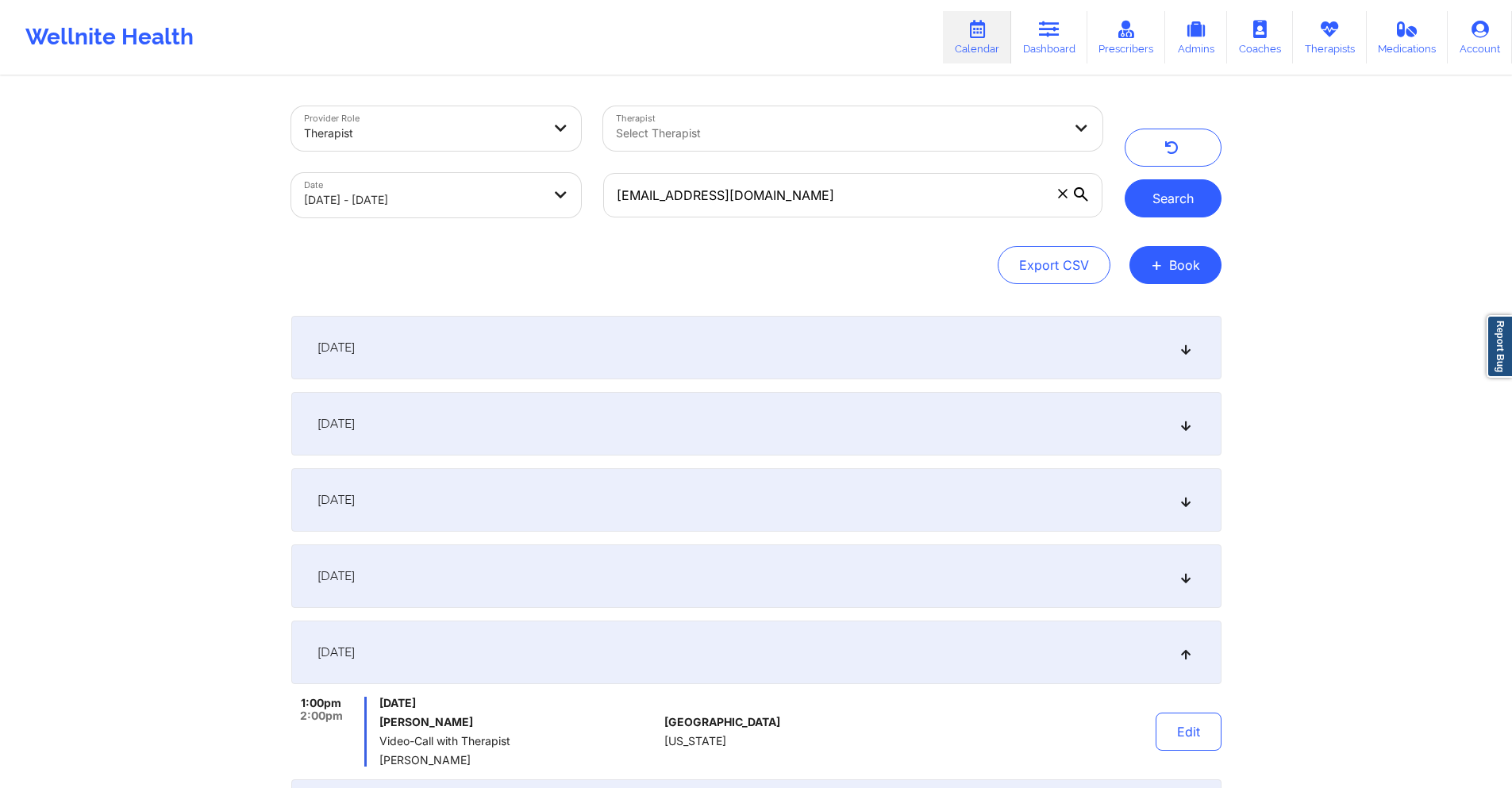
click at [1195, 188] on button "Search" at bounding box center [1173, 198] width 97 height 38
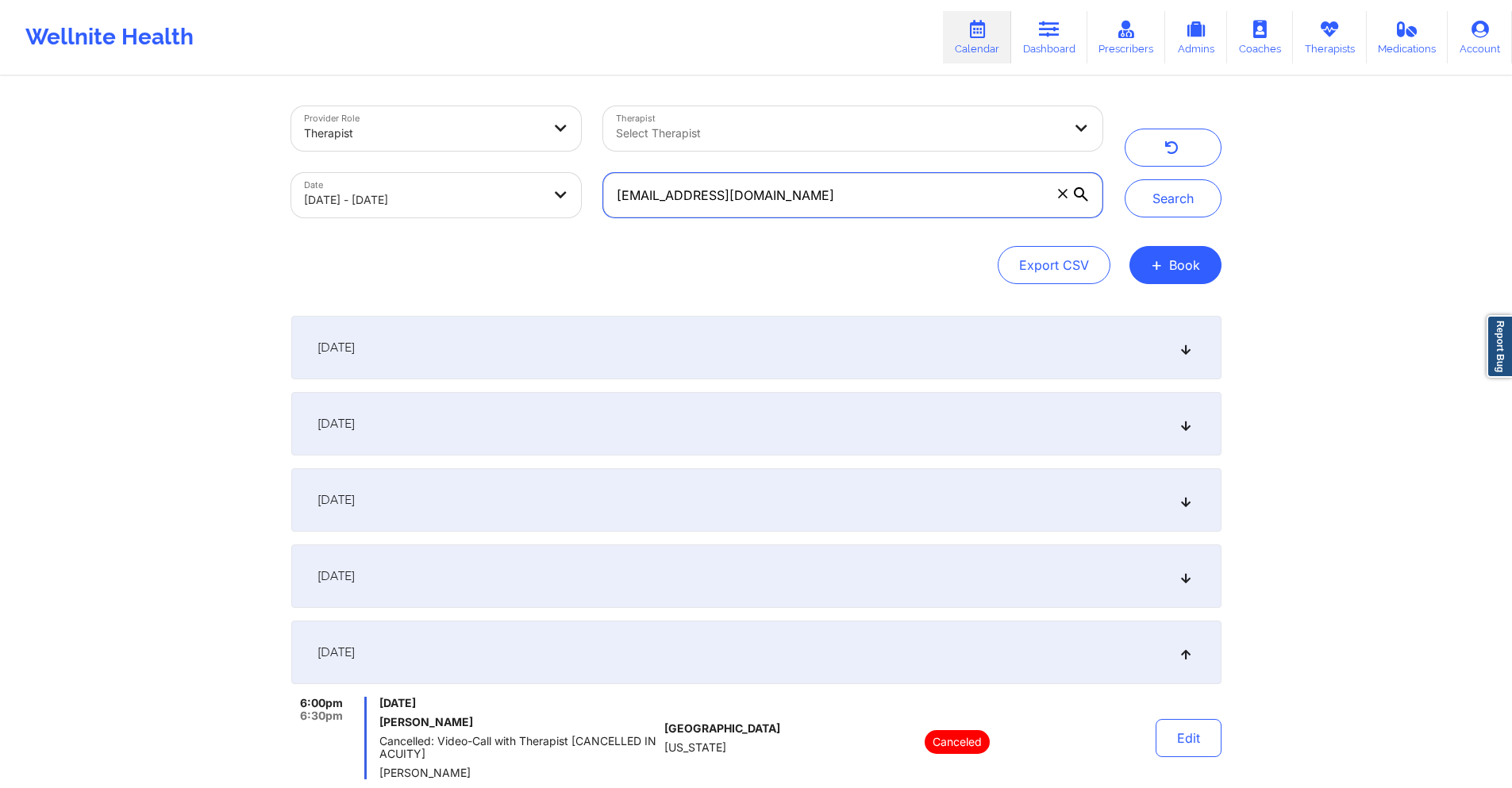
click at [741, 196] on input "[EMAIL_ADDRESS][DOMAIN_NAME]" at bounding box center [852, 195] width 499 height 45
click at [1150, 203] on button "Search" at bounding box center [1173, 198] width 97 height 38
click at [569, 580] on div "[DATE]" at bounding box center [756, 575] width 931 height 63
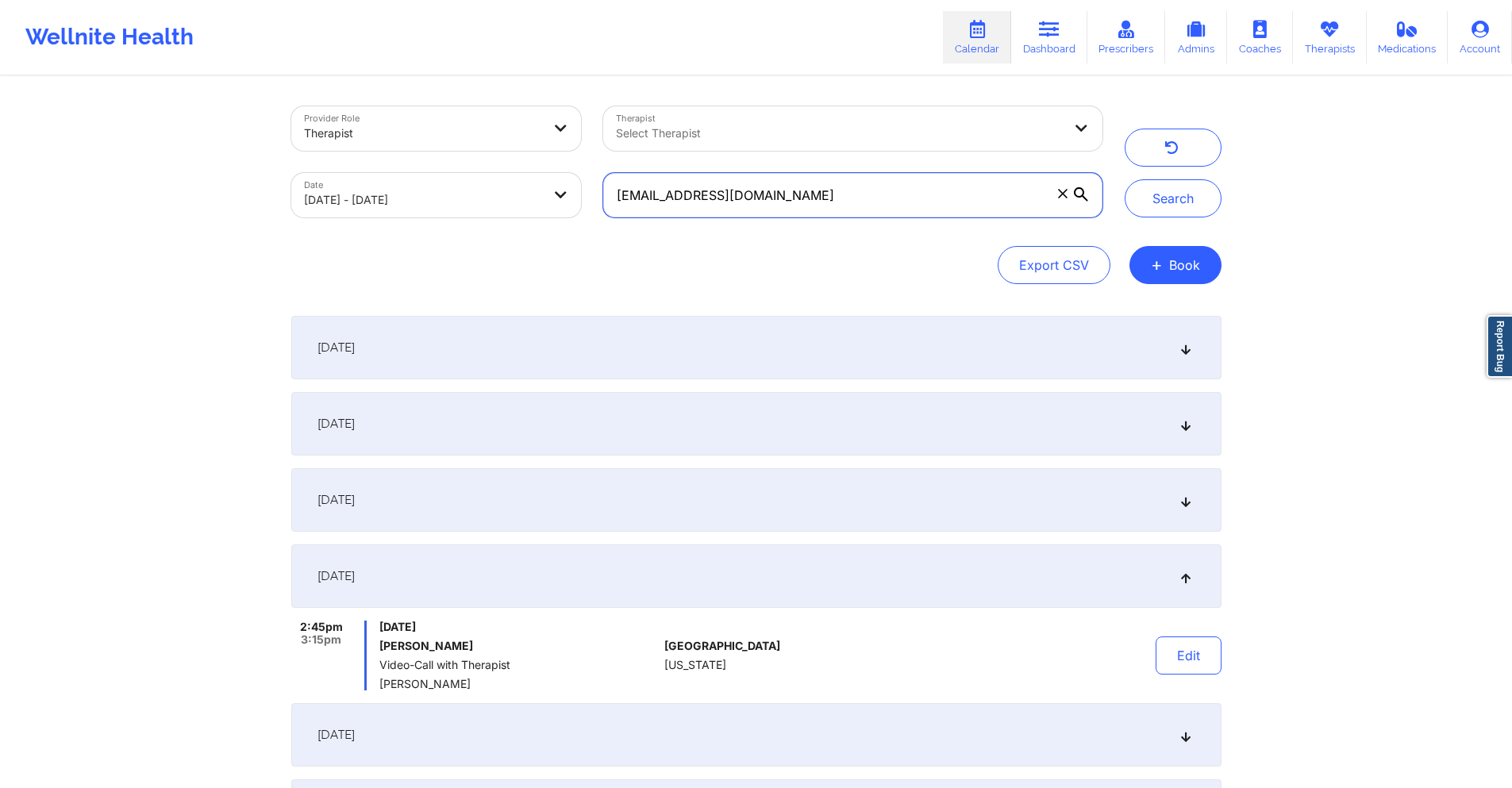
click at [715, 202] on input "[EMAIL_ADDRESS][DOMAIN_NAME]" at bounding box center [852, 195] width 499 height 45
paste input "[EMAIL_ADDRESS]"
click at [1161, 201] on button "Search" at bounding box center [1173, 198] width 97 height 38
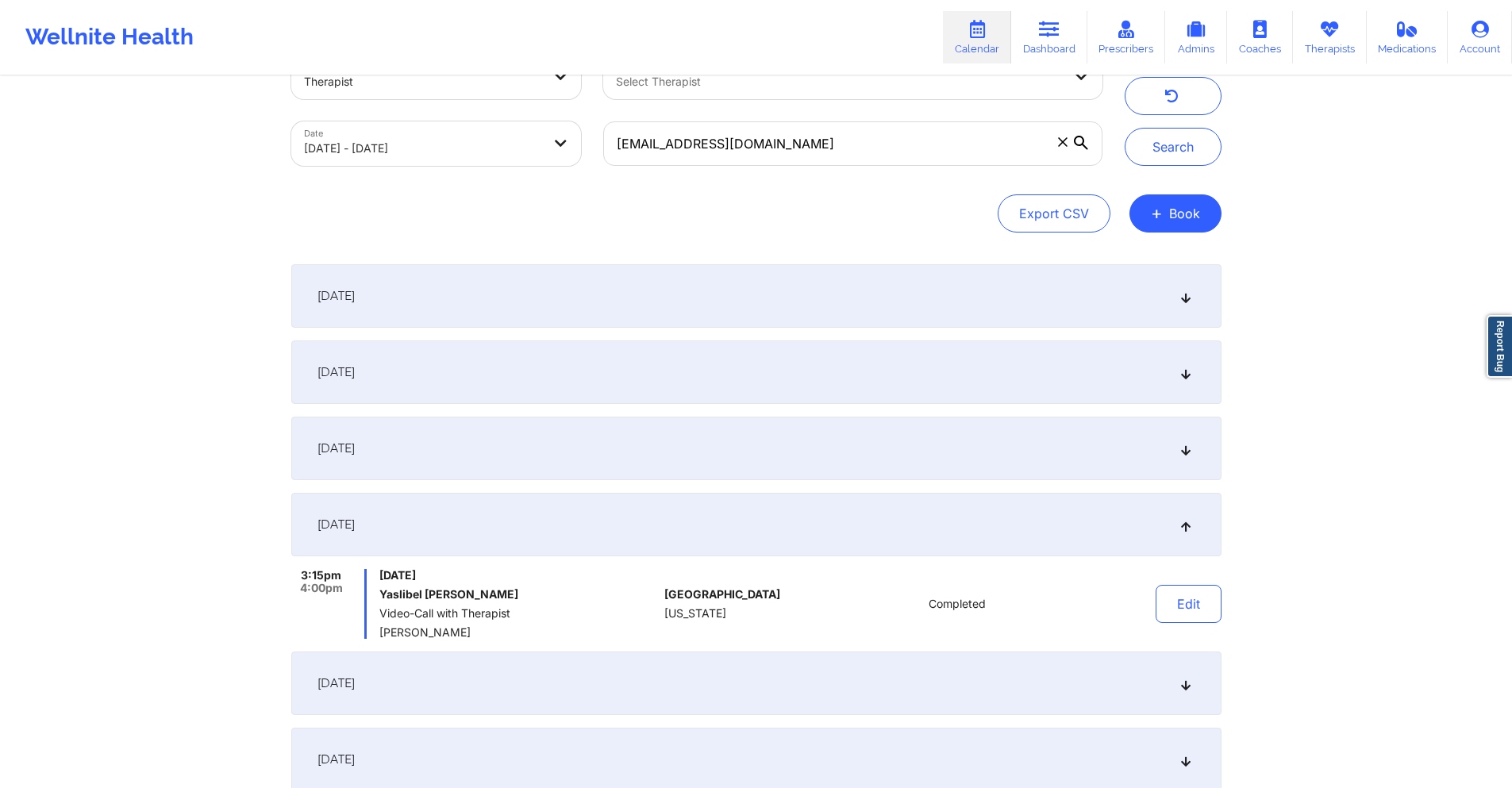
scroll to position [79, 0]
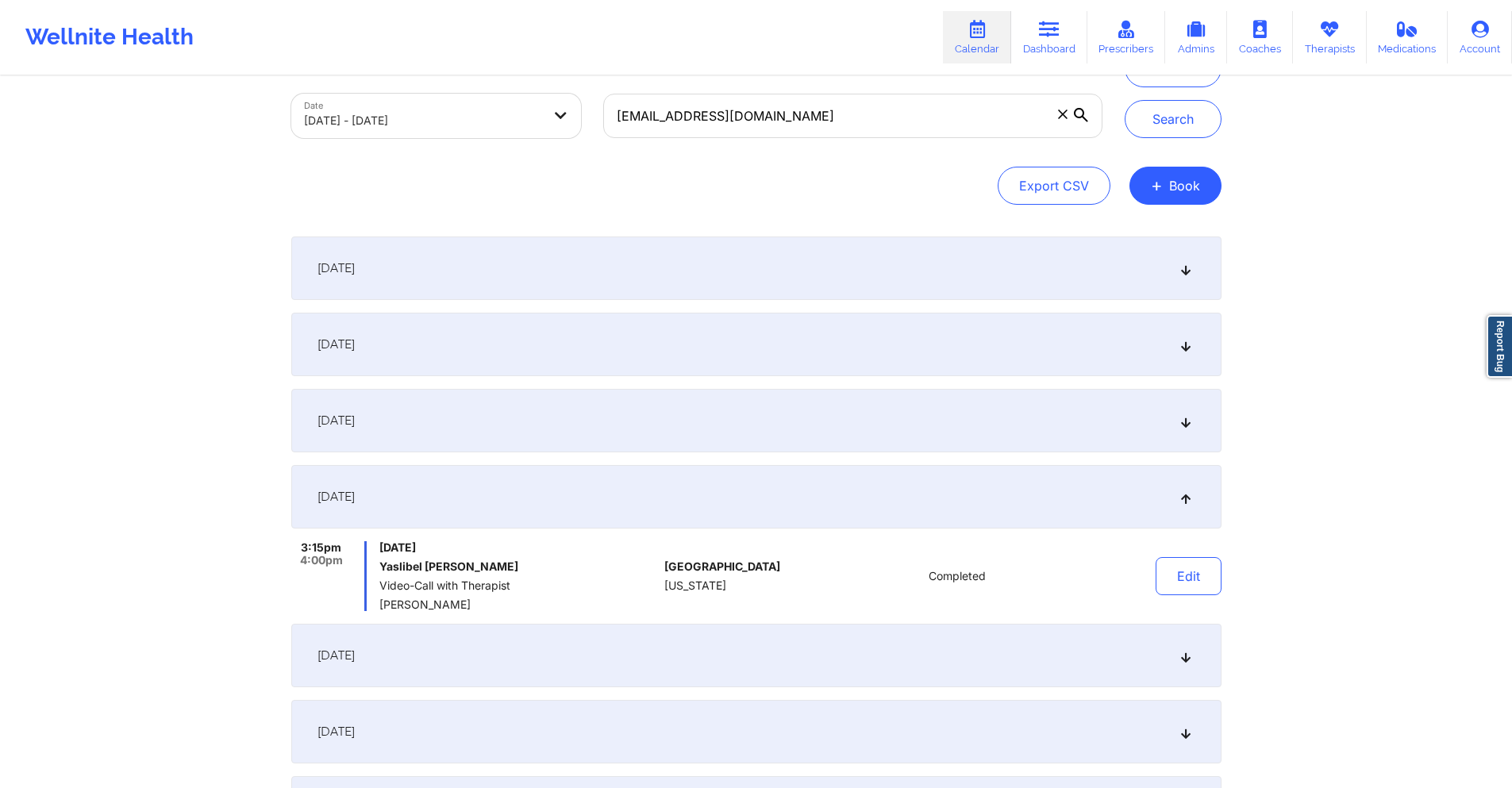
click at [720, 256] on div "[DATE]" at bounding box center [756, 267] width 931 height 63
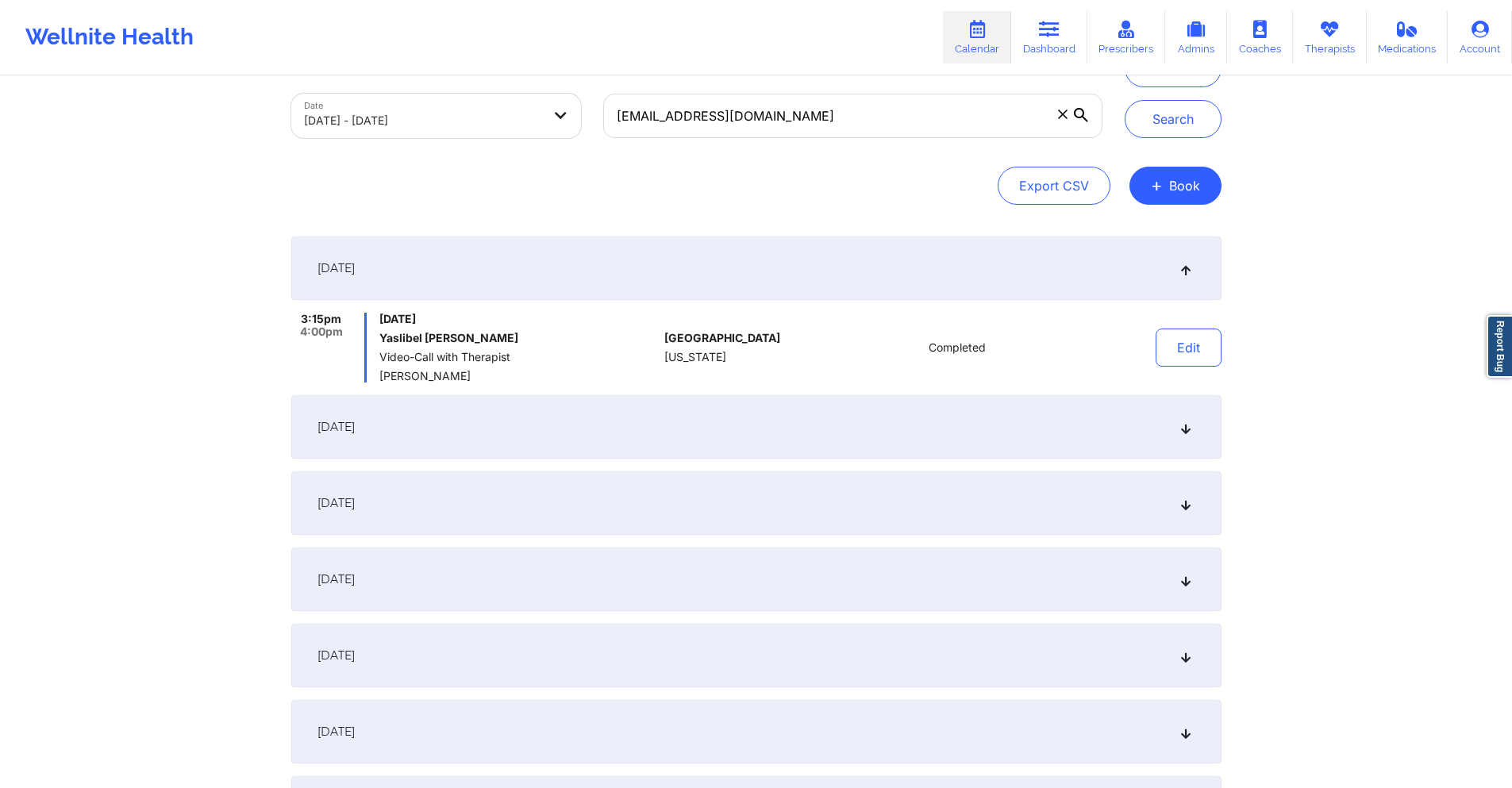
click at [716, 439] on div "[DATE]" at bounding box center [756, 426] width 931 height 63
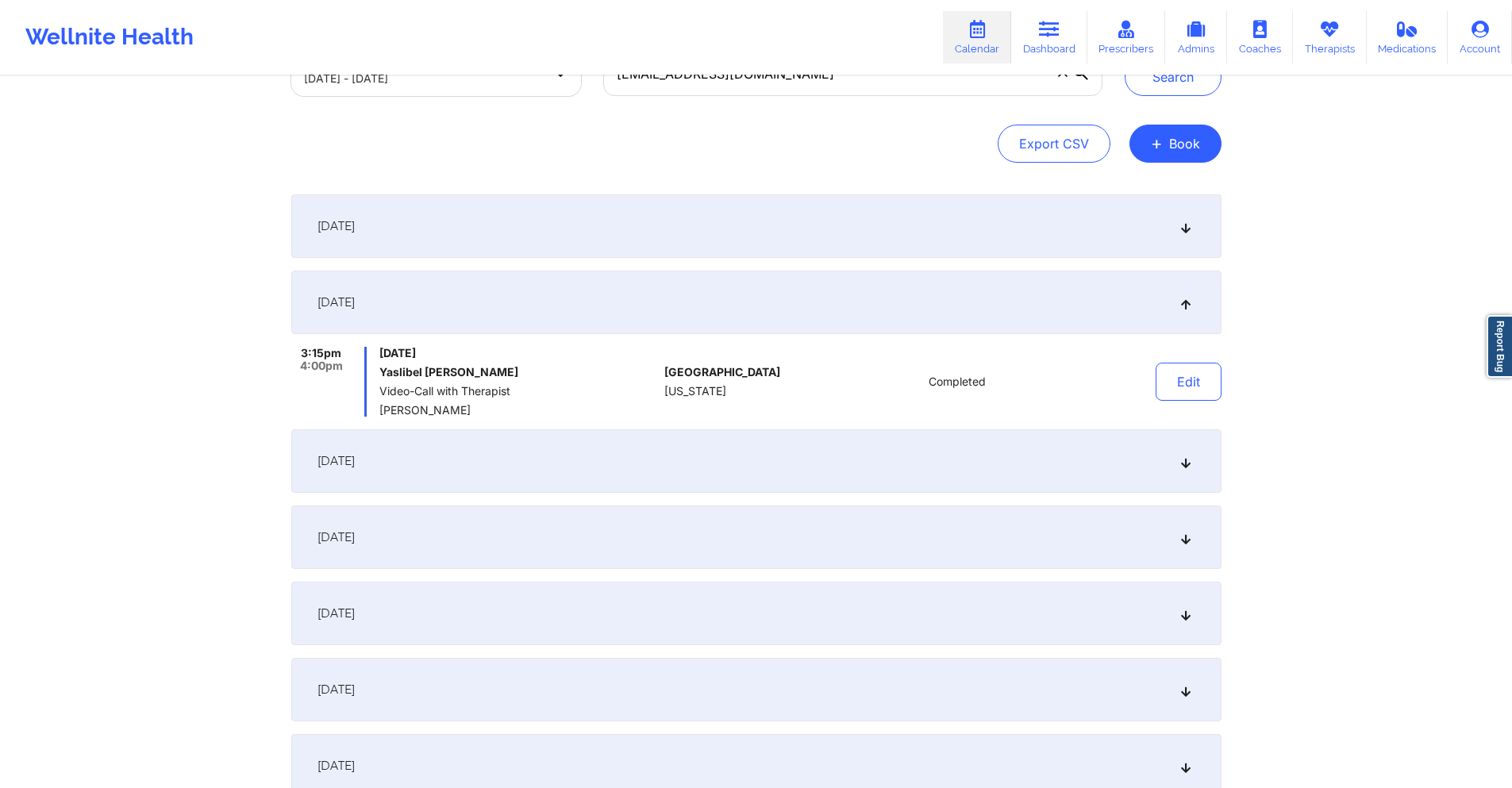
scroll to position [238, 0]
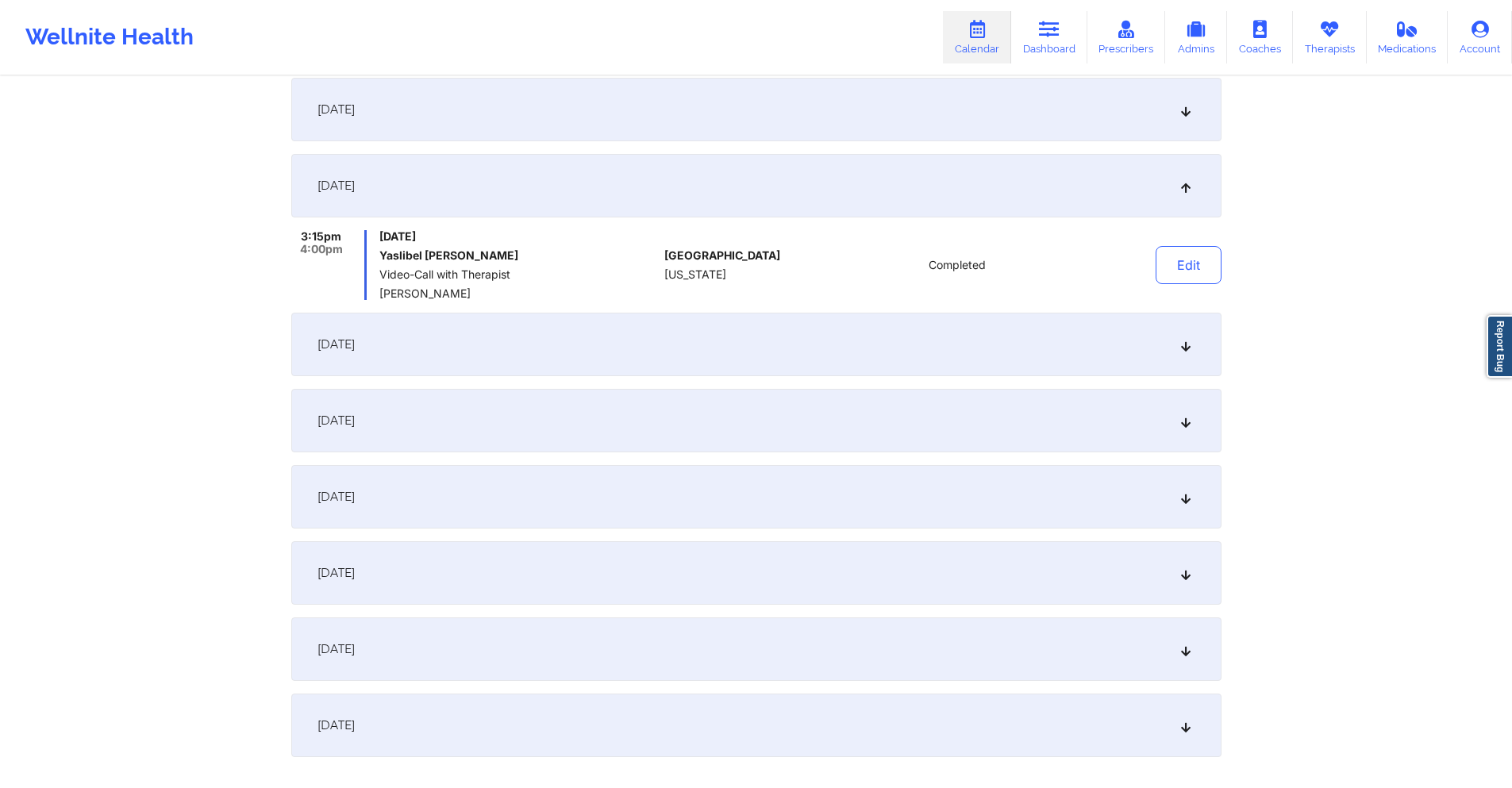
click at [719, 328] on div "[DATE]" at bounding box center [756, 344] width 931 height 63
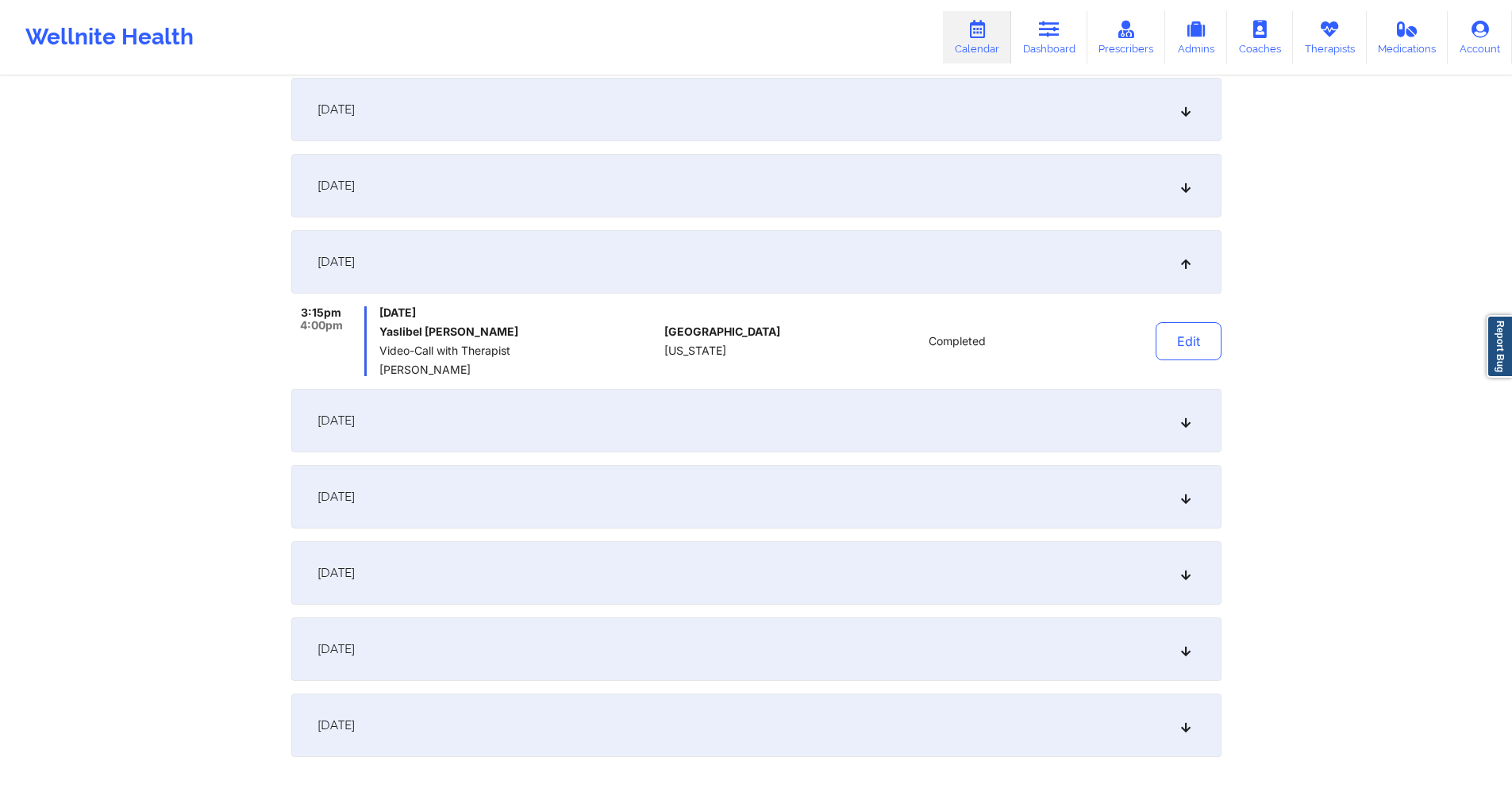
click at [640, 414] on div "[DATE]" at bounding box center [756, 420] width 931 height 63
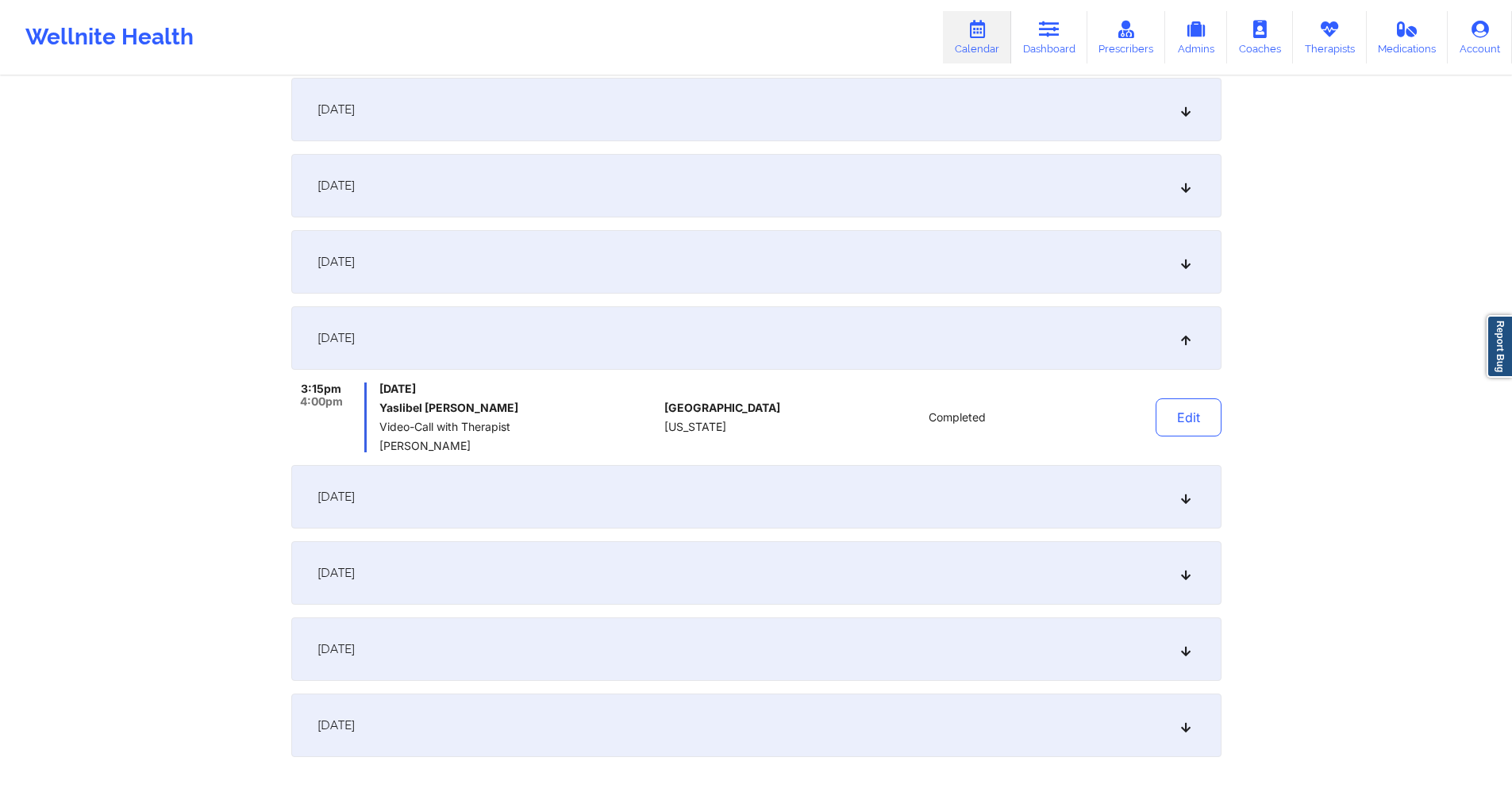
drag, startPoint x: 654, startPoint y: 482, endPoint x: 640, endPoint y: 429, distance: 54.8
click at [653, 482] on div "[DATE]" at bounding box center [756, 496] width 931 height 63
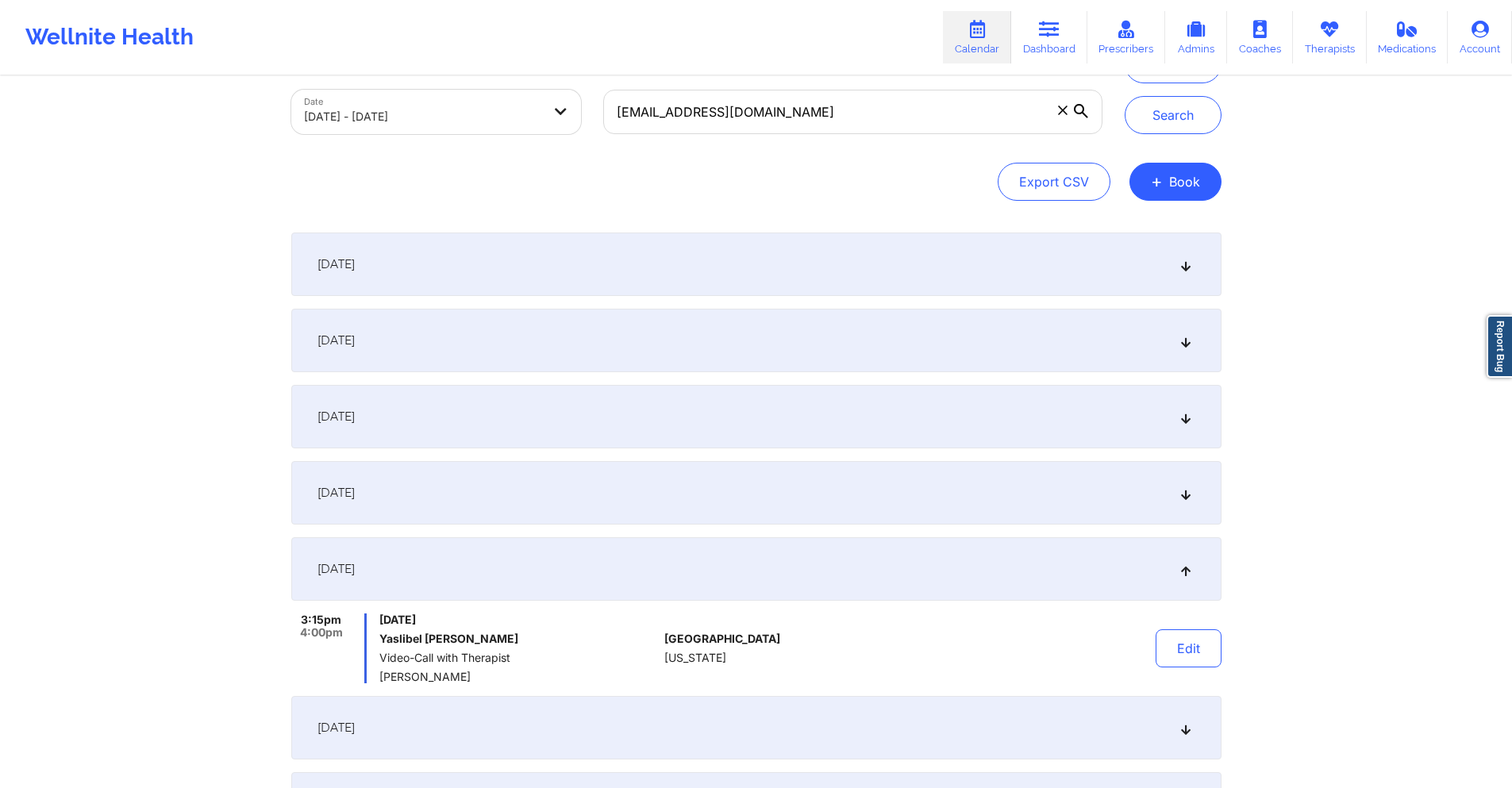
scroll to position [0, 0]
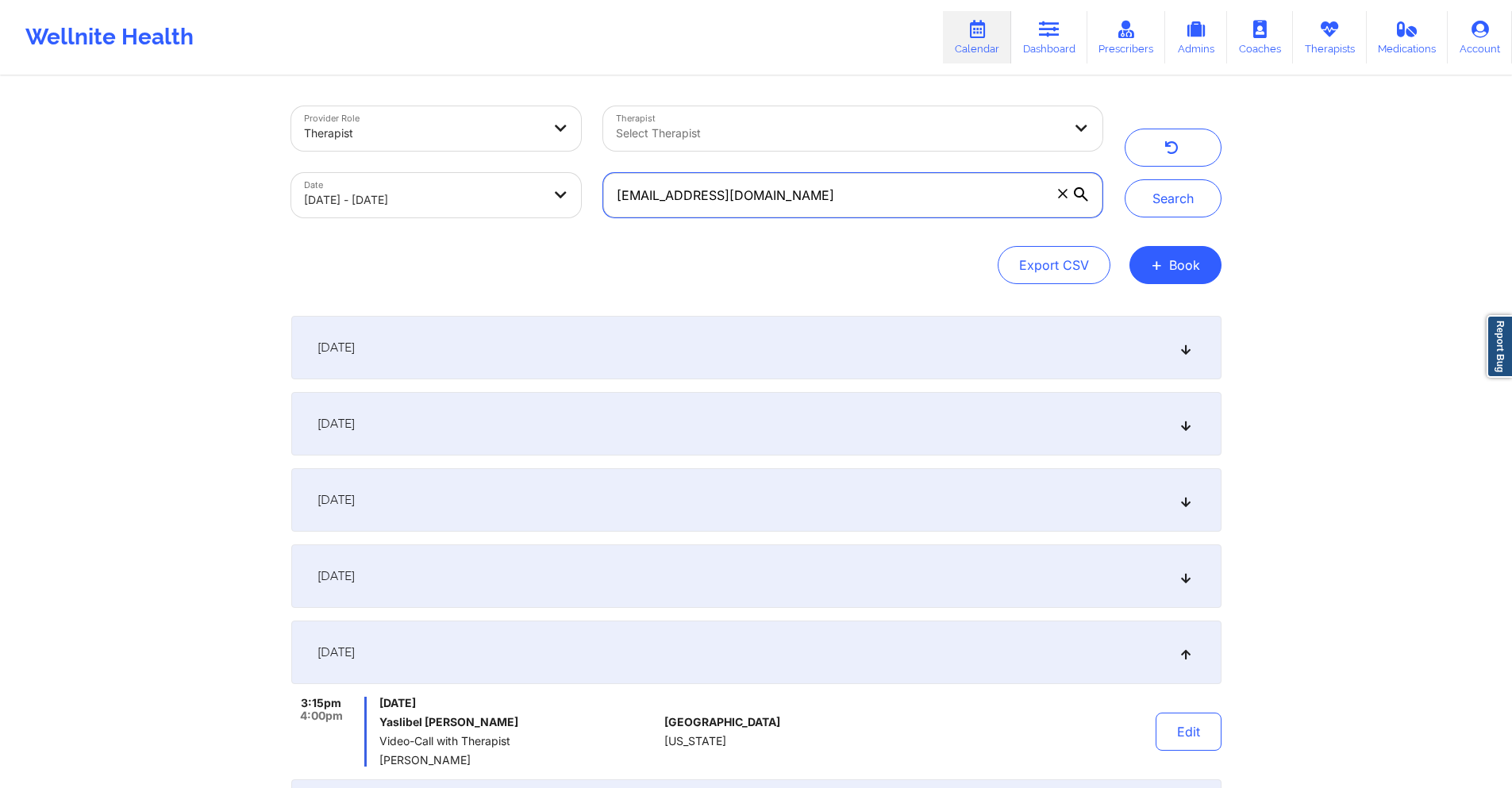
click at [931, 208] on input "[EMAIL_ADDRESS][DOMAIN_NAME]" at bounding box center [852, 195] width 499 height 45
click at [931, 208] on input "[EMAIL_ADDRESS][DOMAIN_NAME]" at bounding box center [852, 195] width 499 height 45
paste input "[EMAIL_ADDRESS]"
click at [1197, 203] on button "Search" at bounding box center [1173, 198] width 97 height 38
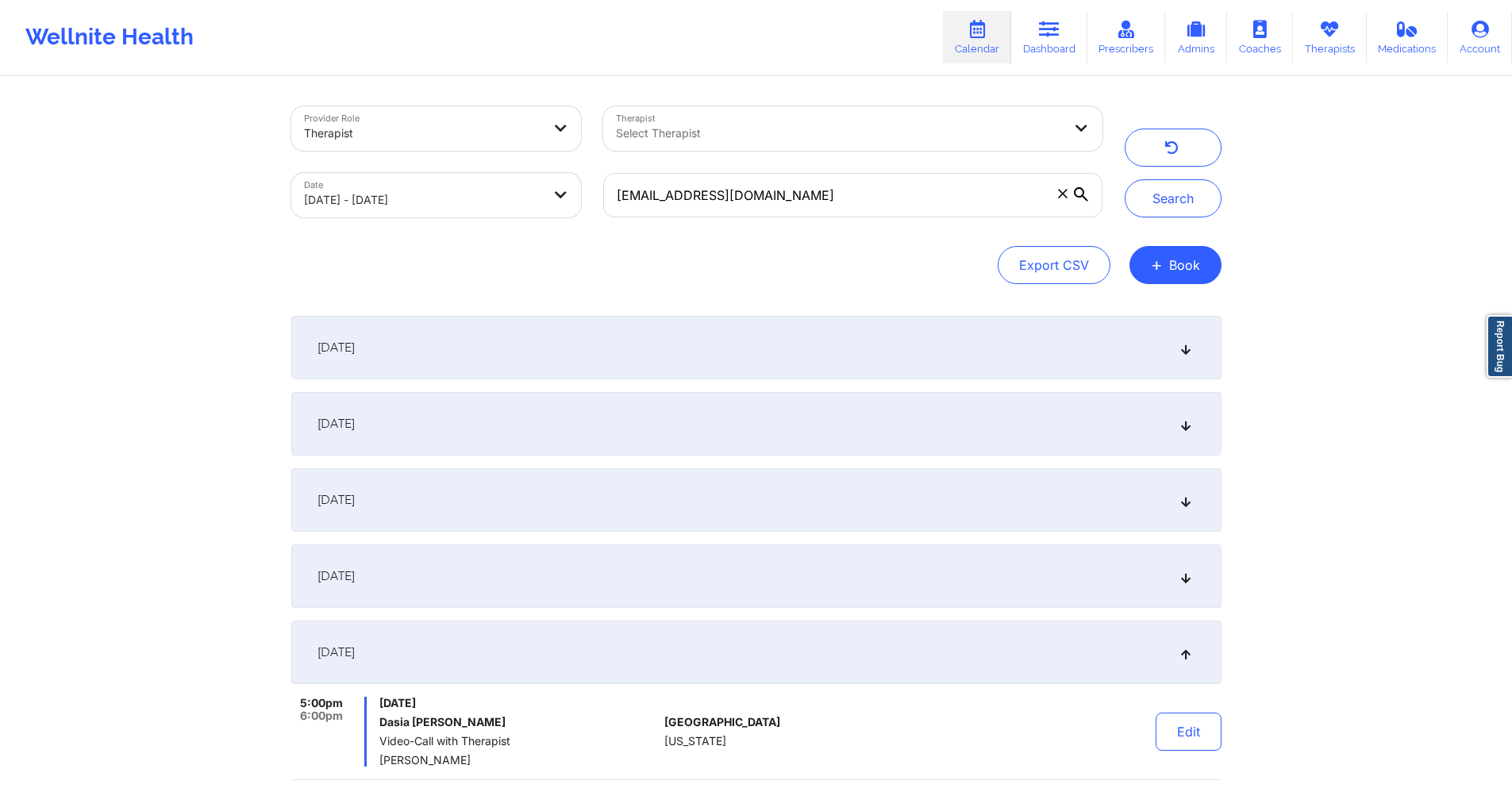
click at [759, 500] on div "[DATE]" at bounding box center [756, 499] width 931 height 63
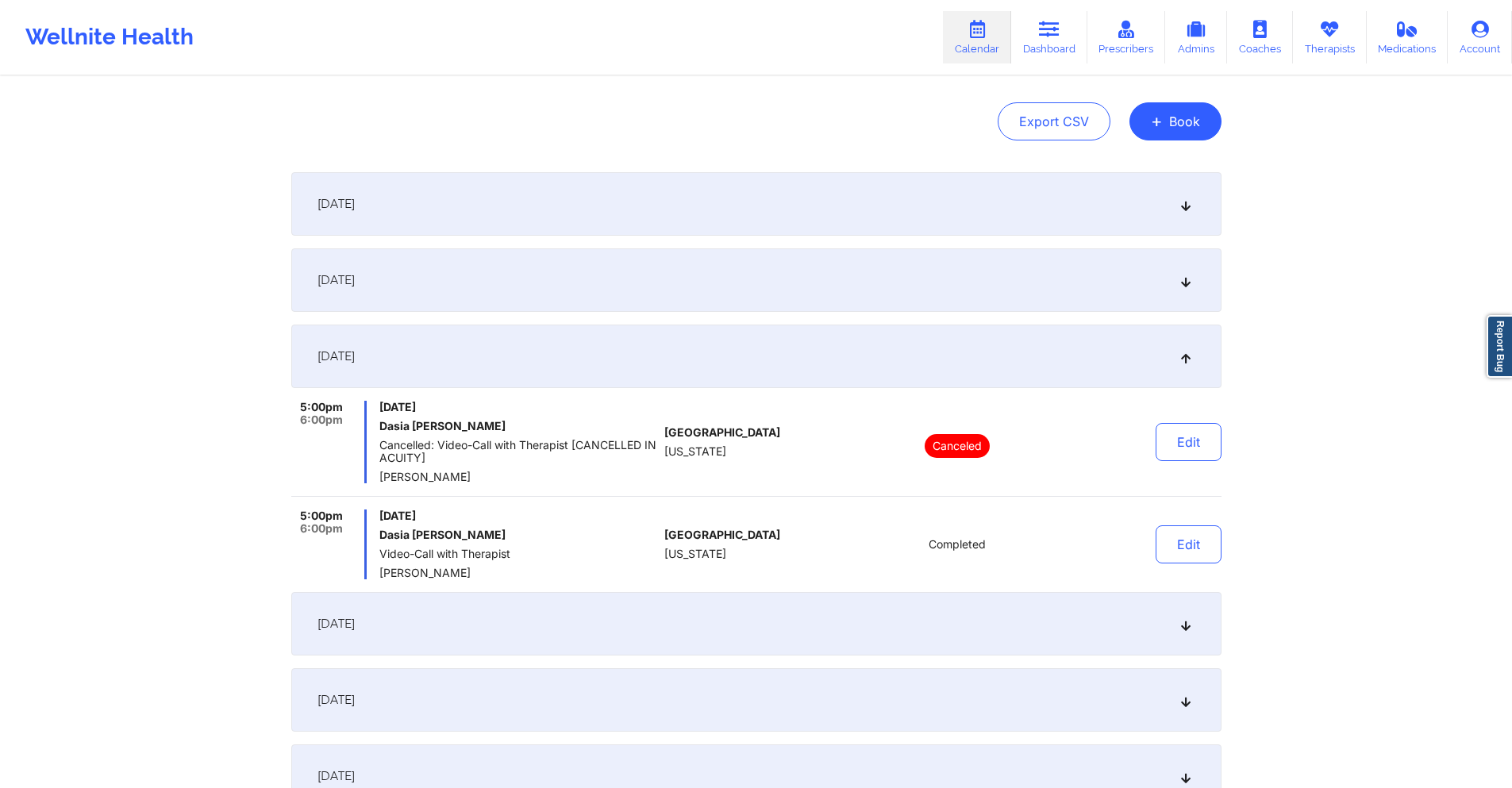
scroll to position [159, 0]
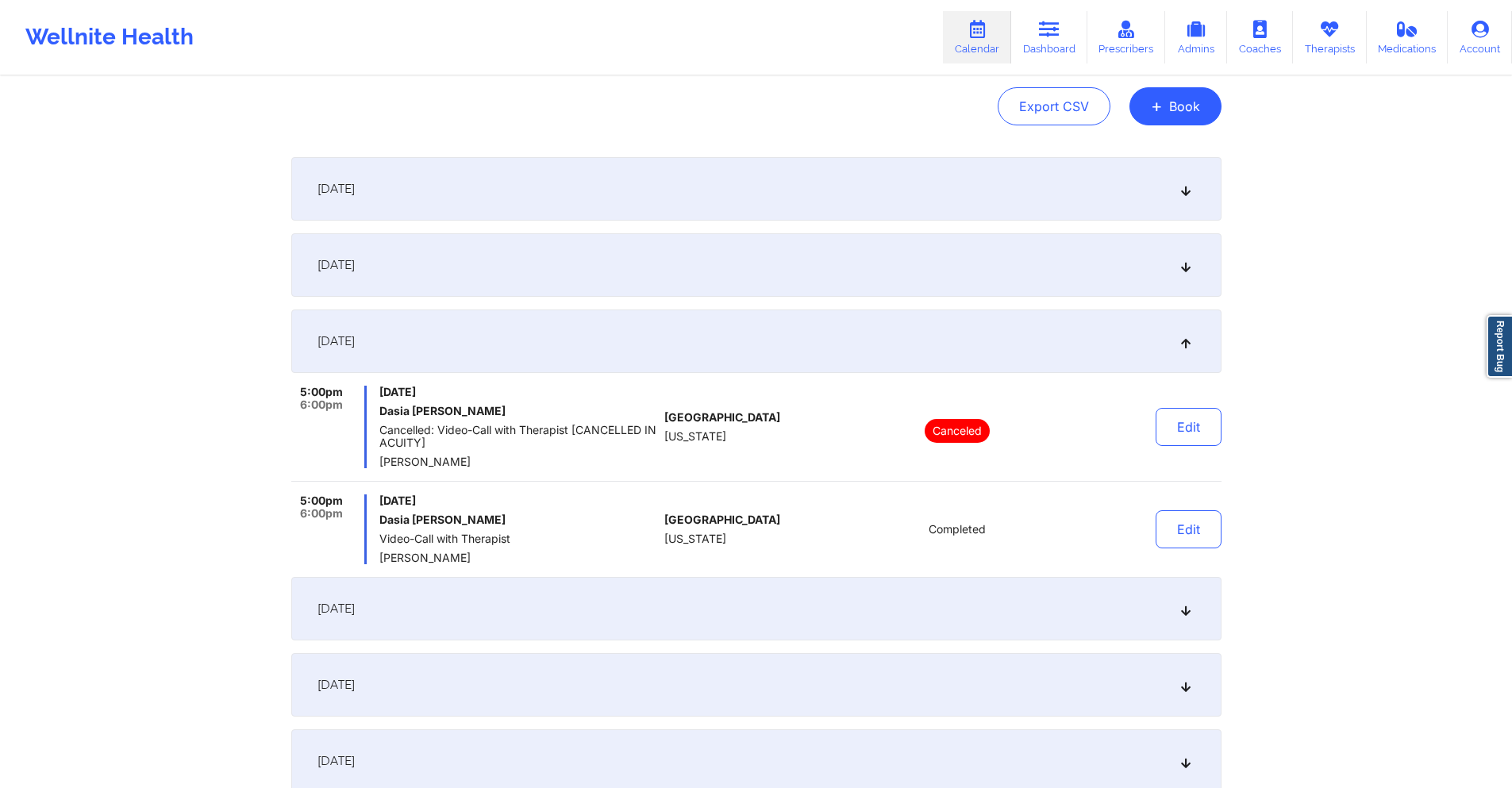
click at [616, 635] on div "[DATE]" at bounding box center [756, 608] width 931 height 63
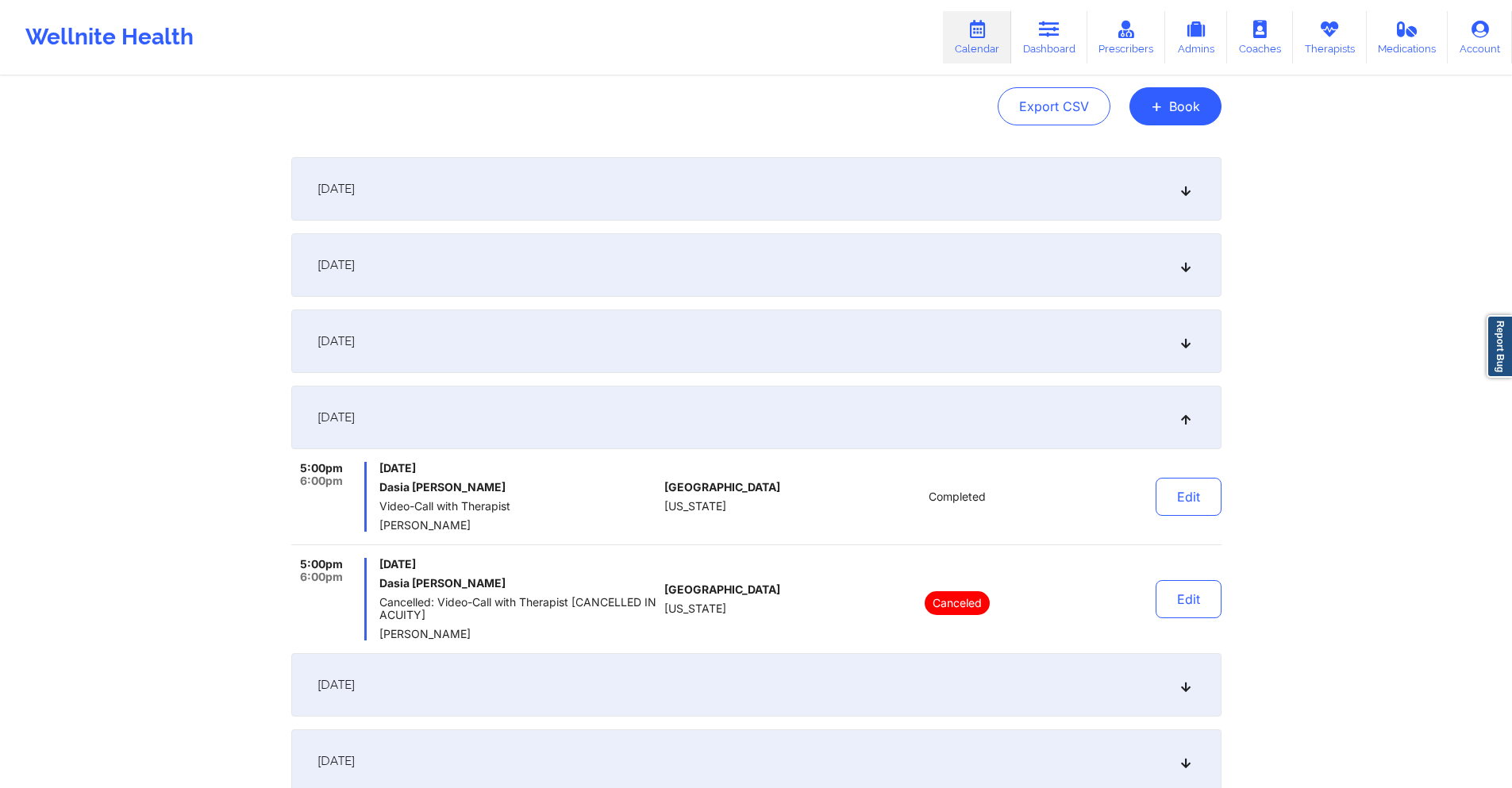
click at [583, 688] on div "[DATE]" at bounding box center [756, 684] width 931 height 63
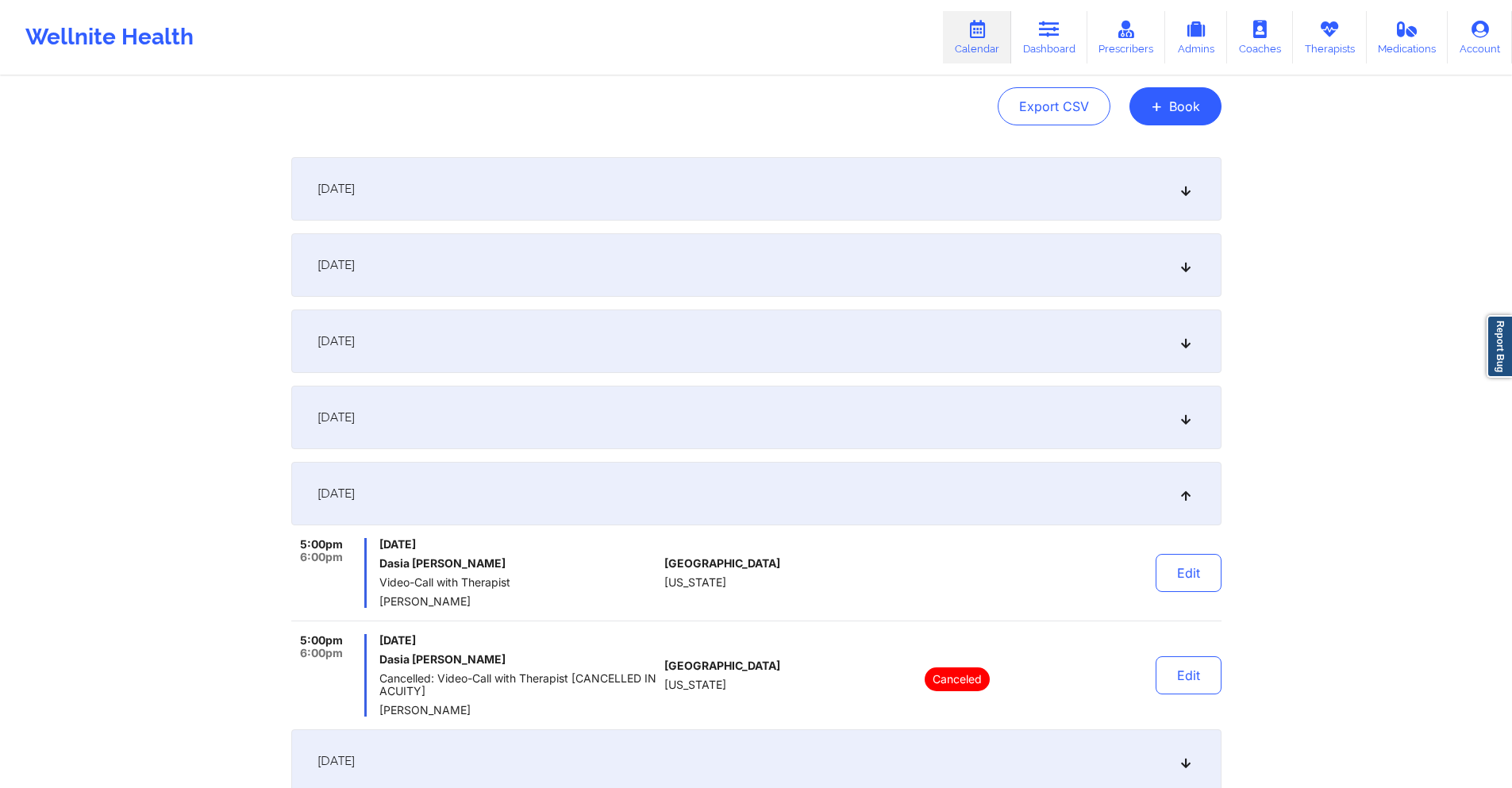
click at [634, 412] on div "[DATE]" at bounding box center [756, 417] width 931 height 63
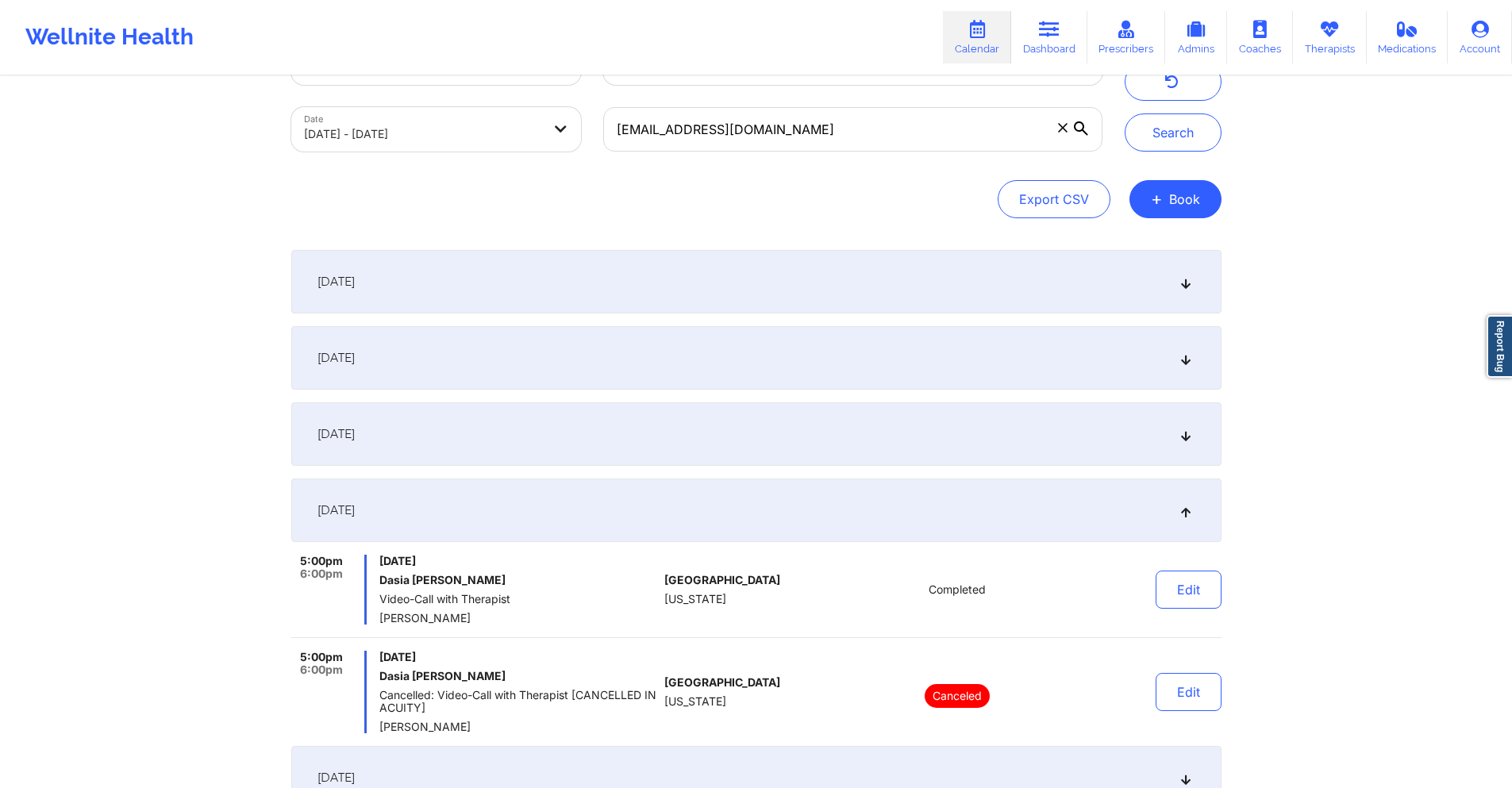
scroll to position [0, 0]
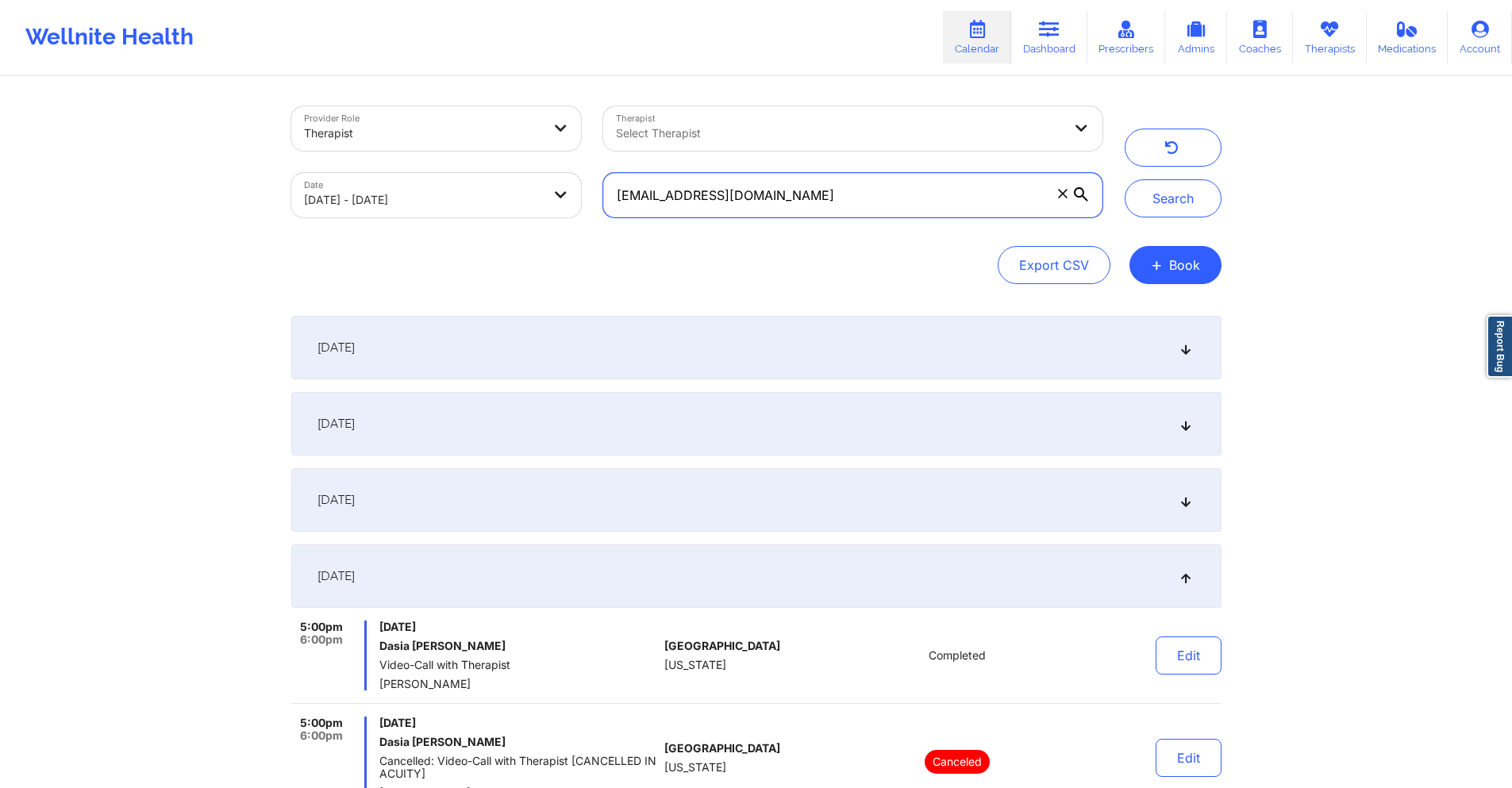
click at [851, 181] on input "[EMAIL_ADDRESS][DOMAIN_NAME]" at bounding box center [852, 195] width 499 height 45
click at [850, 183] on input "[EMAIL_ADDRESS][DOMAIN_NAME]" at bounding box center [852, 195] width 499 height 45
click at [849, 188] on input "[EMAIL_ADDRESS][DOMAIN_NAME]" at bounding box center [852, 195] width 499 height 45
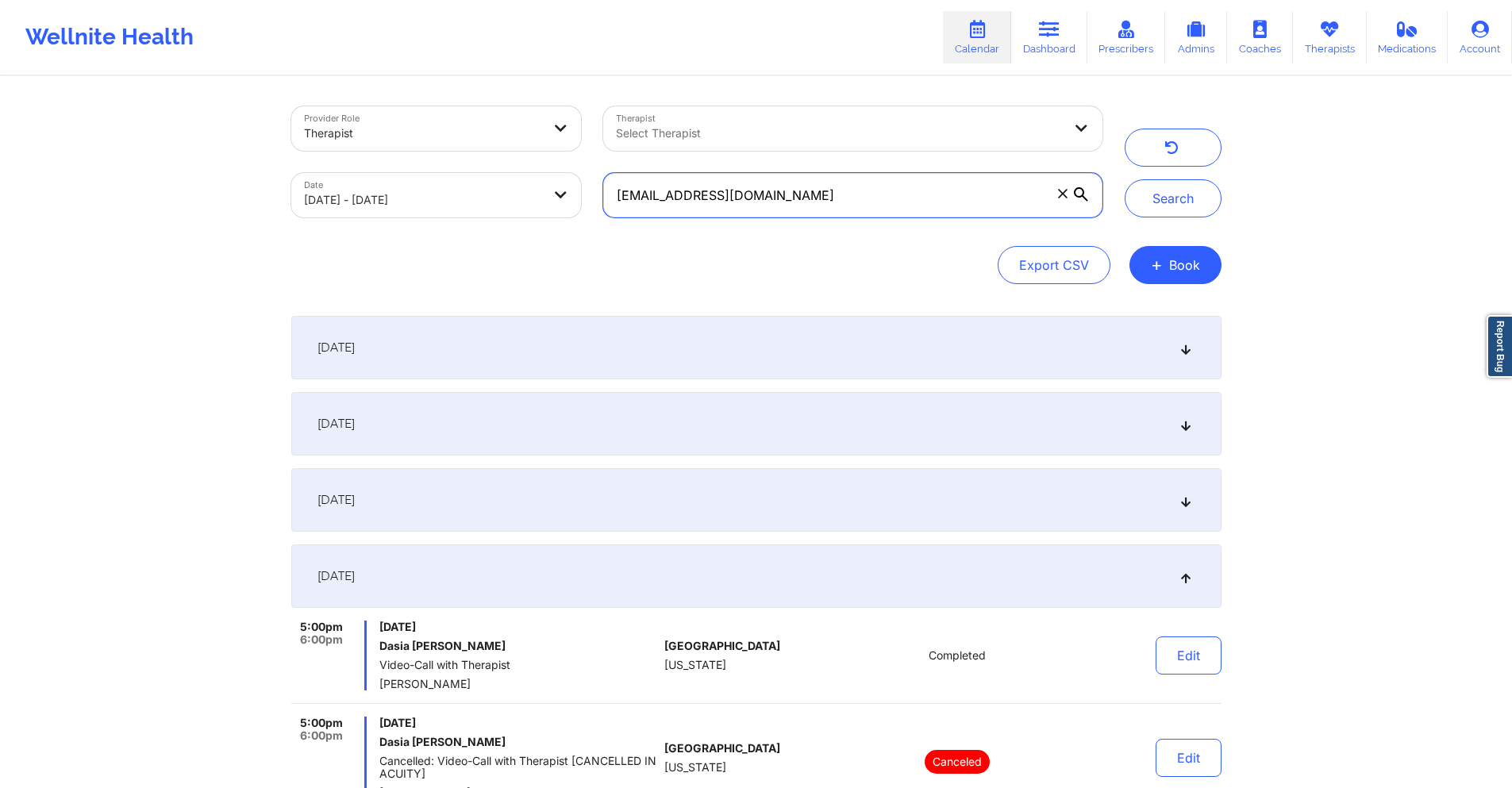
click at [849, 188] on input "[EMAIL_ADDRESS][DOMAIN_NAME]" at bounding box center [852, 195] width 499 height 45
paste input "cexyg72"
click at [1160, 203] on button "Search" at bounding box center [1173, 198] width 97 height 38
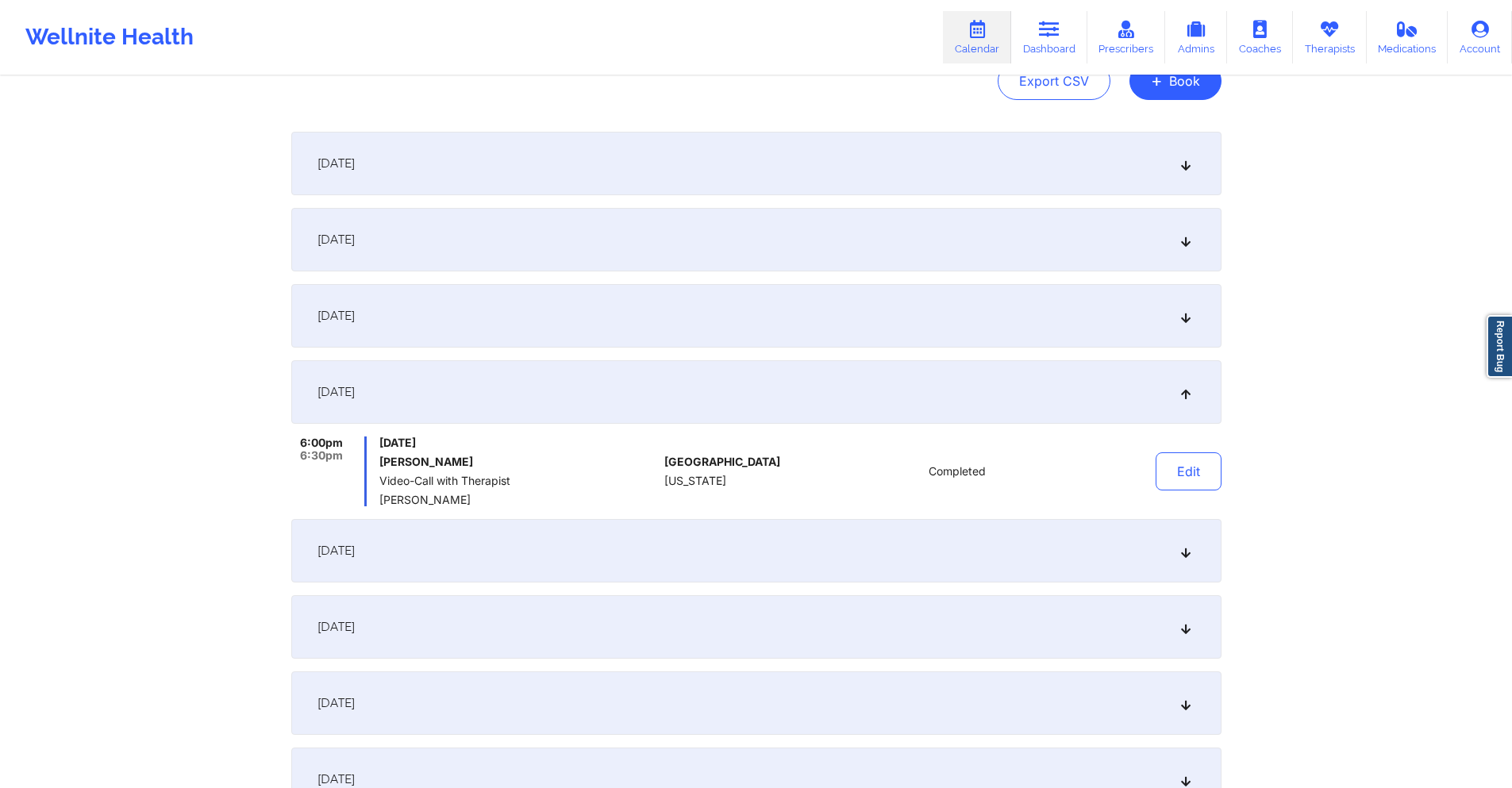
scroll to position [238, 0]
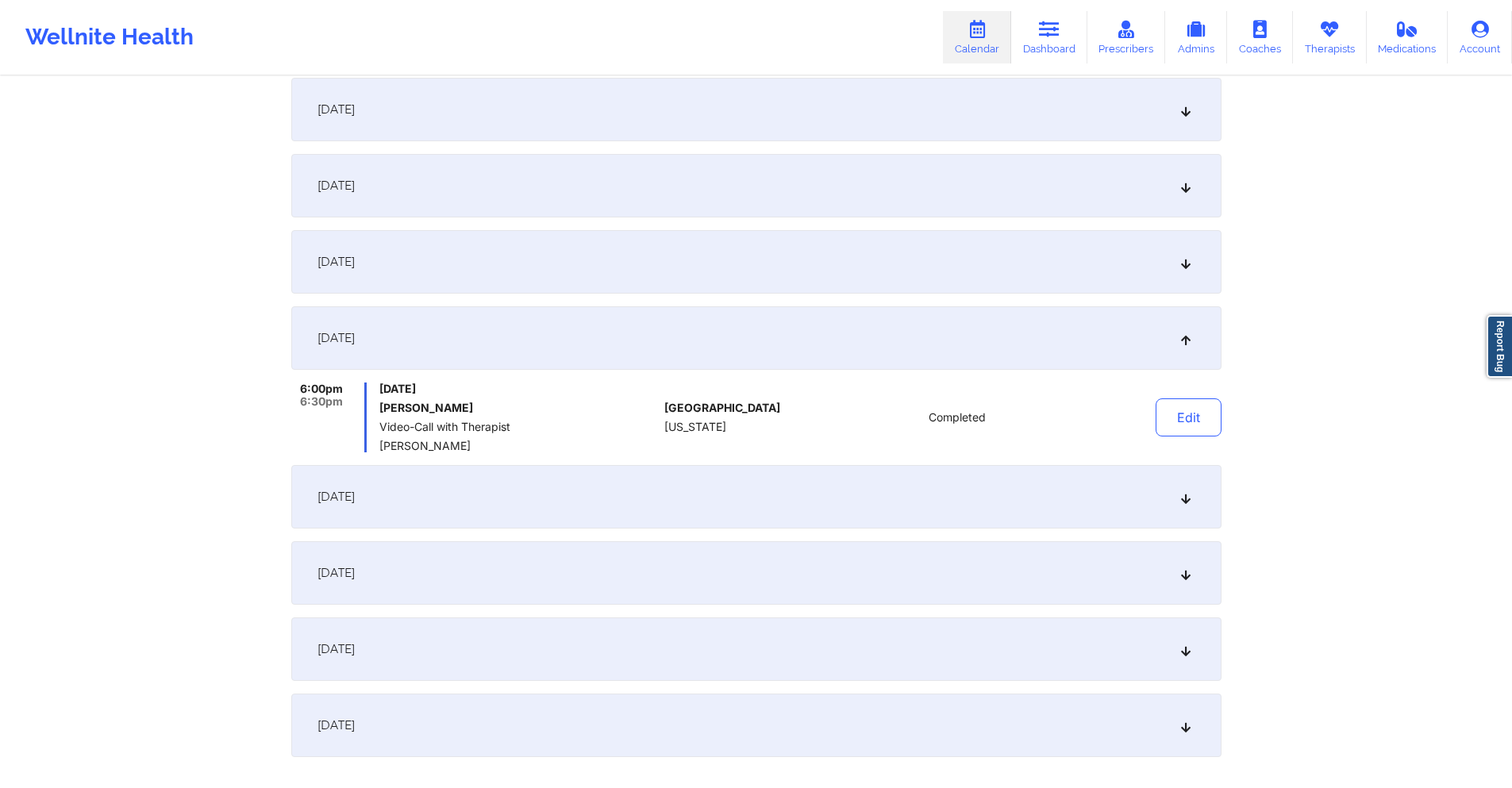
click at [617, 267] on div "[DATE]" at bounding box center [756, 262] width 931 height 63
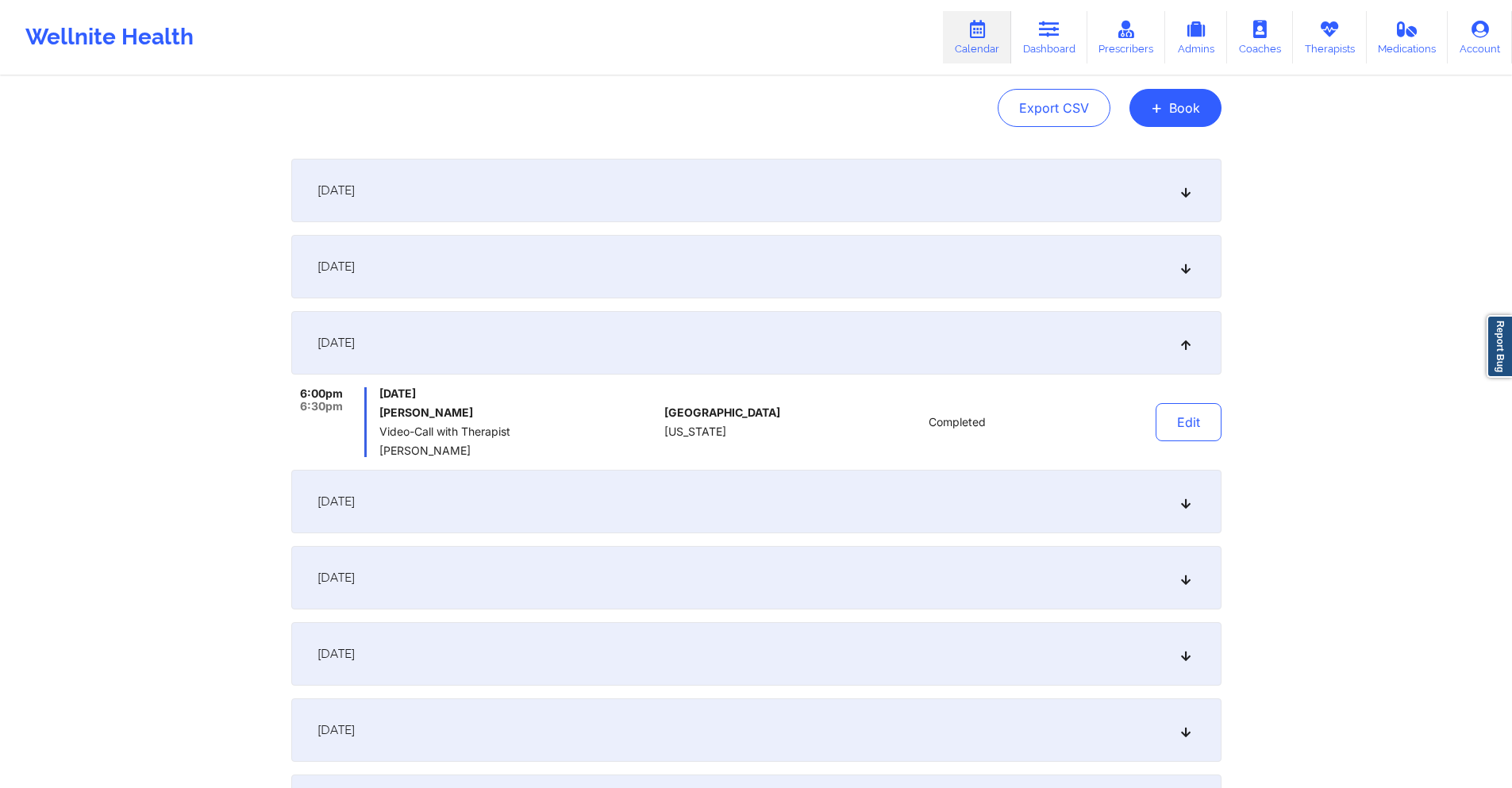
scroll to position [0, 0]
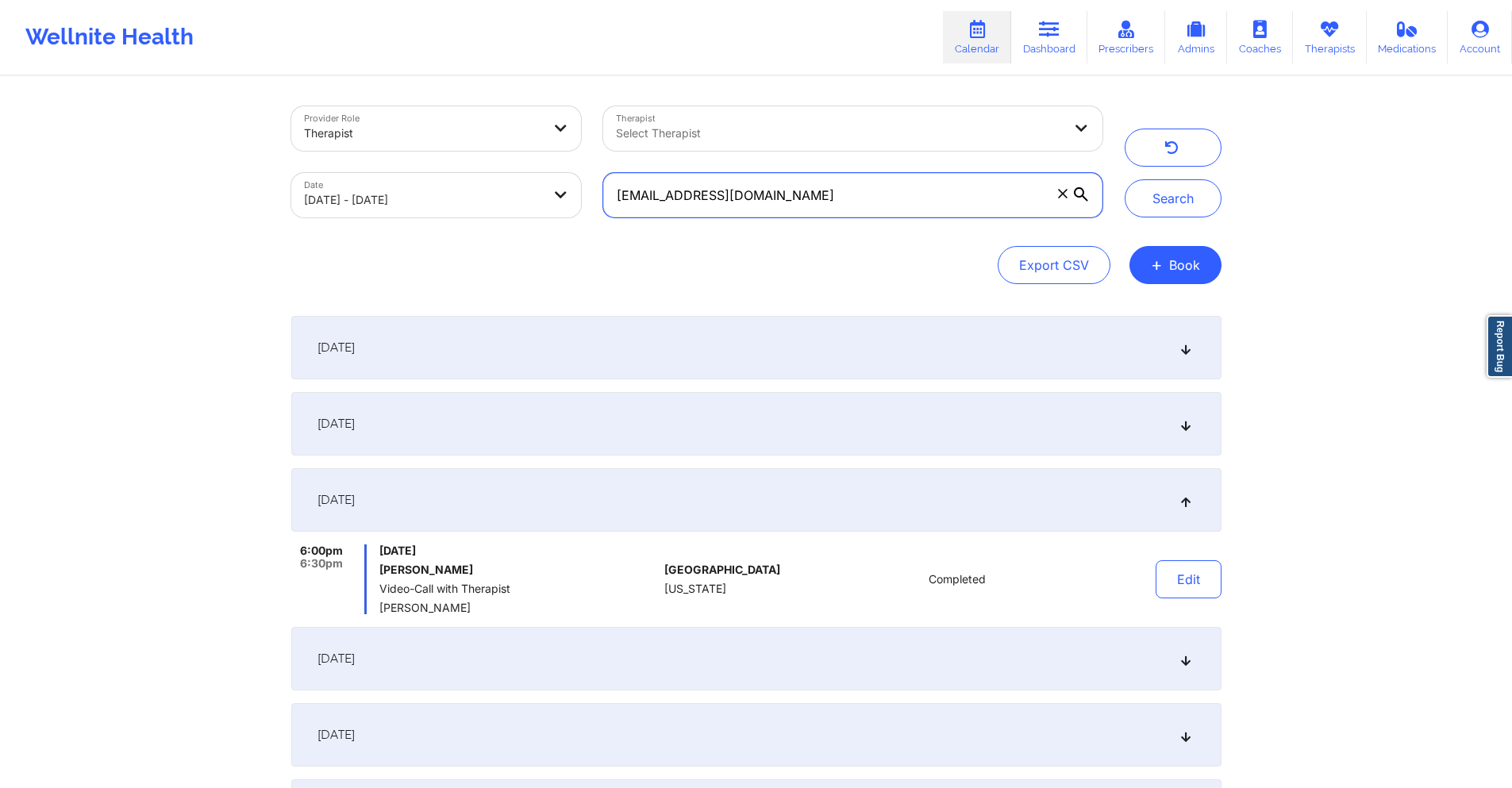
click at [859, 200] on input "[EMAIL_ADDRESS][DOMAIN_NAME]" at bounding box center [852, 195] width 499 height 45
paste input "[EMAIL_ADDRESS]"
click at [1160, 199] on button "Search" at bounding box center [1173, 198] width 97 height 38
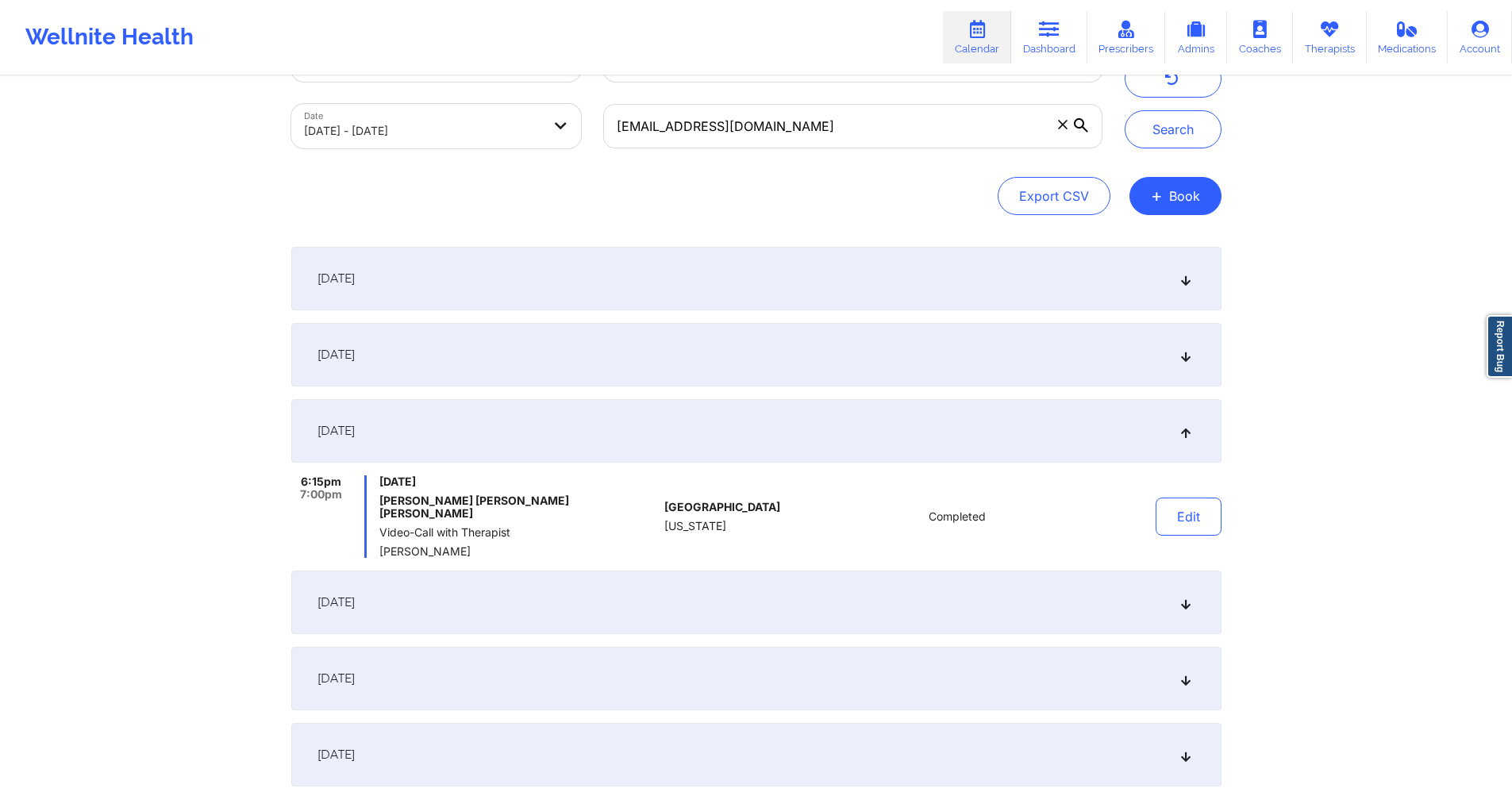
scroll to position [159, 0]
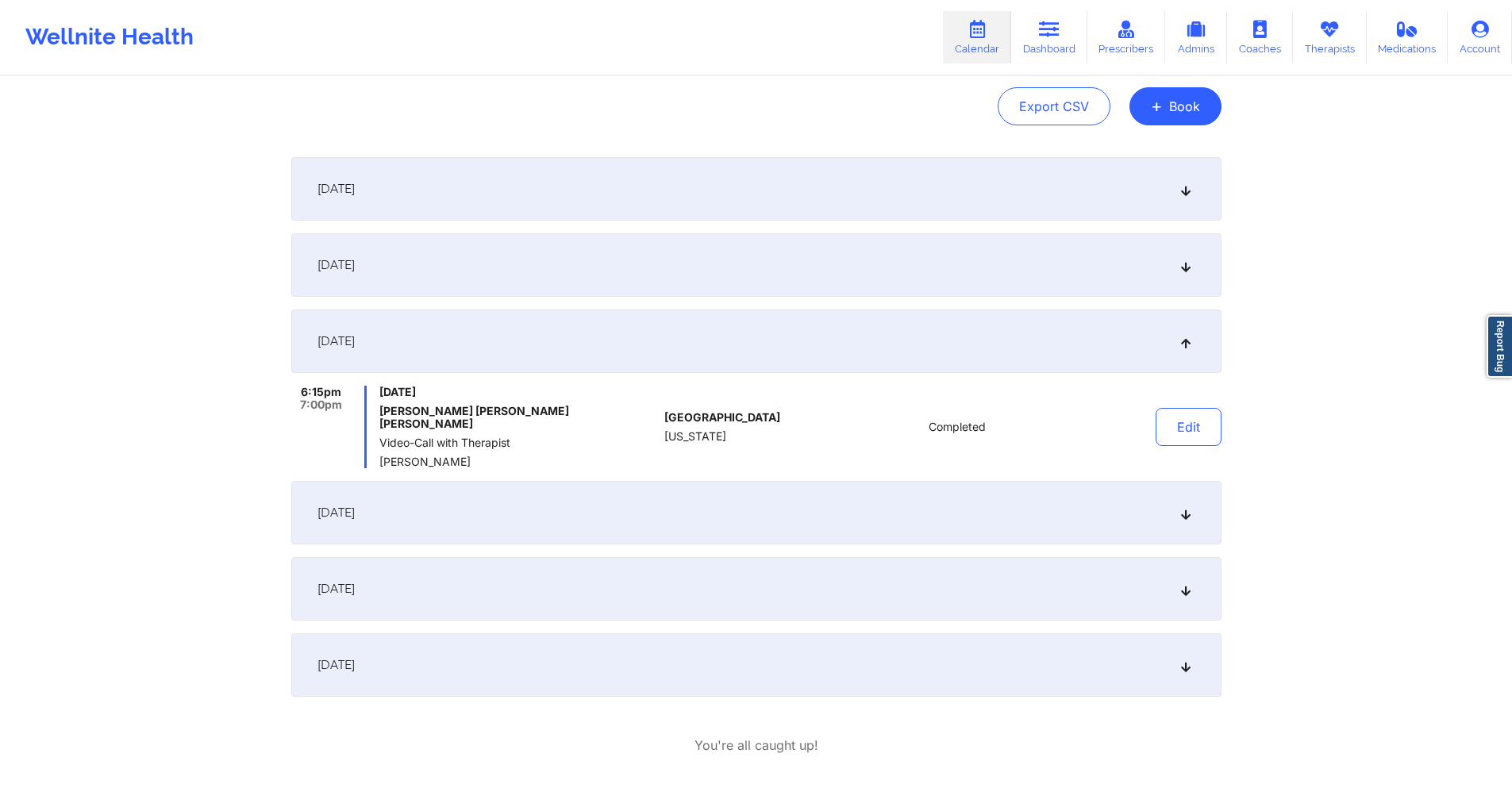
click at [731, 494] on div "[DATE]" at bounding box center [756, 512] width 931 height 63
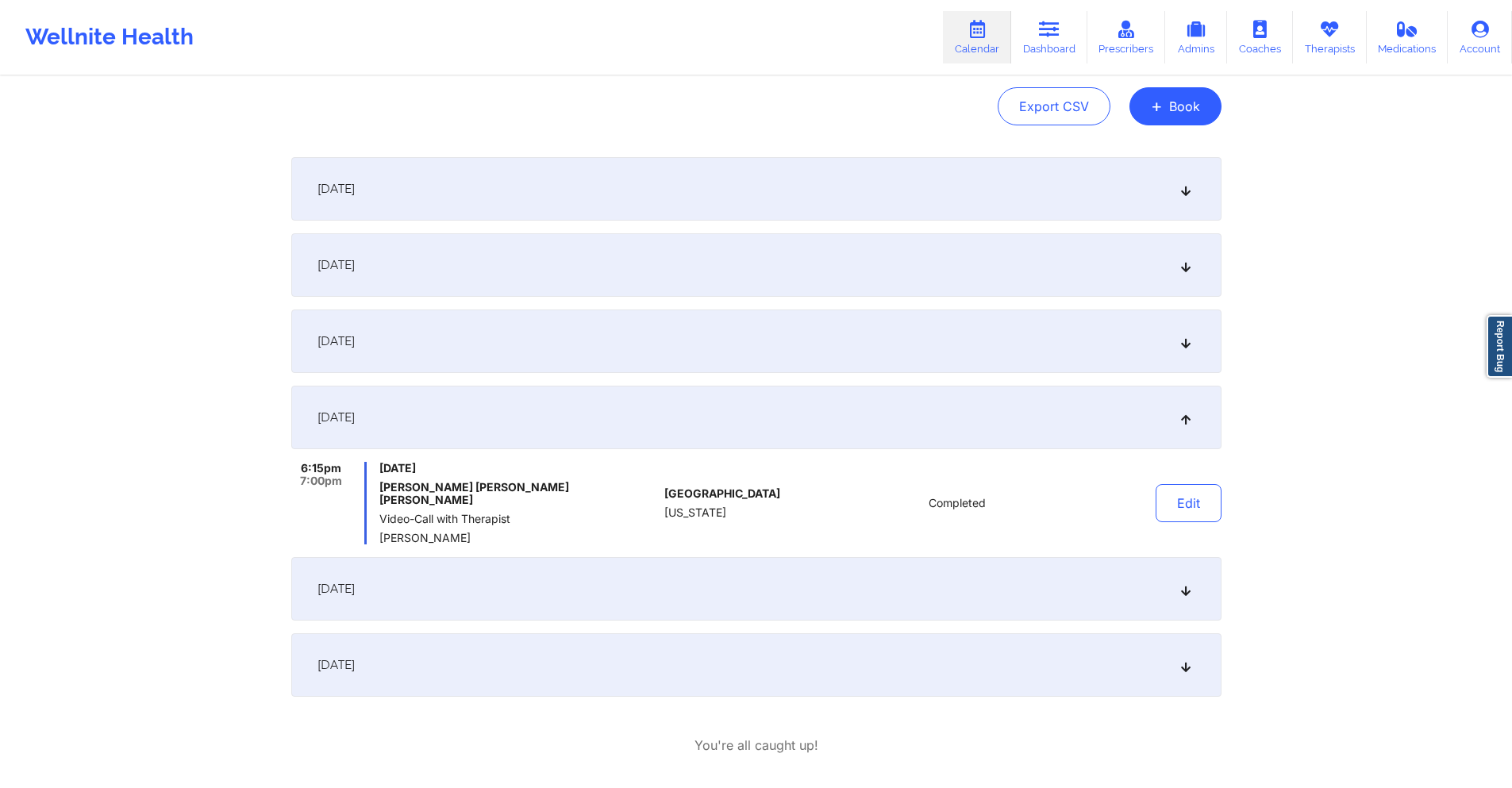
click at [735, 579] on div "[DATE]" at bounding box center [756, 588] width 931 height 63
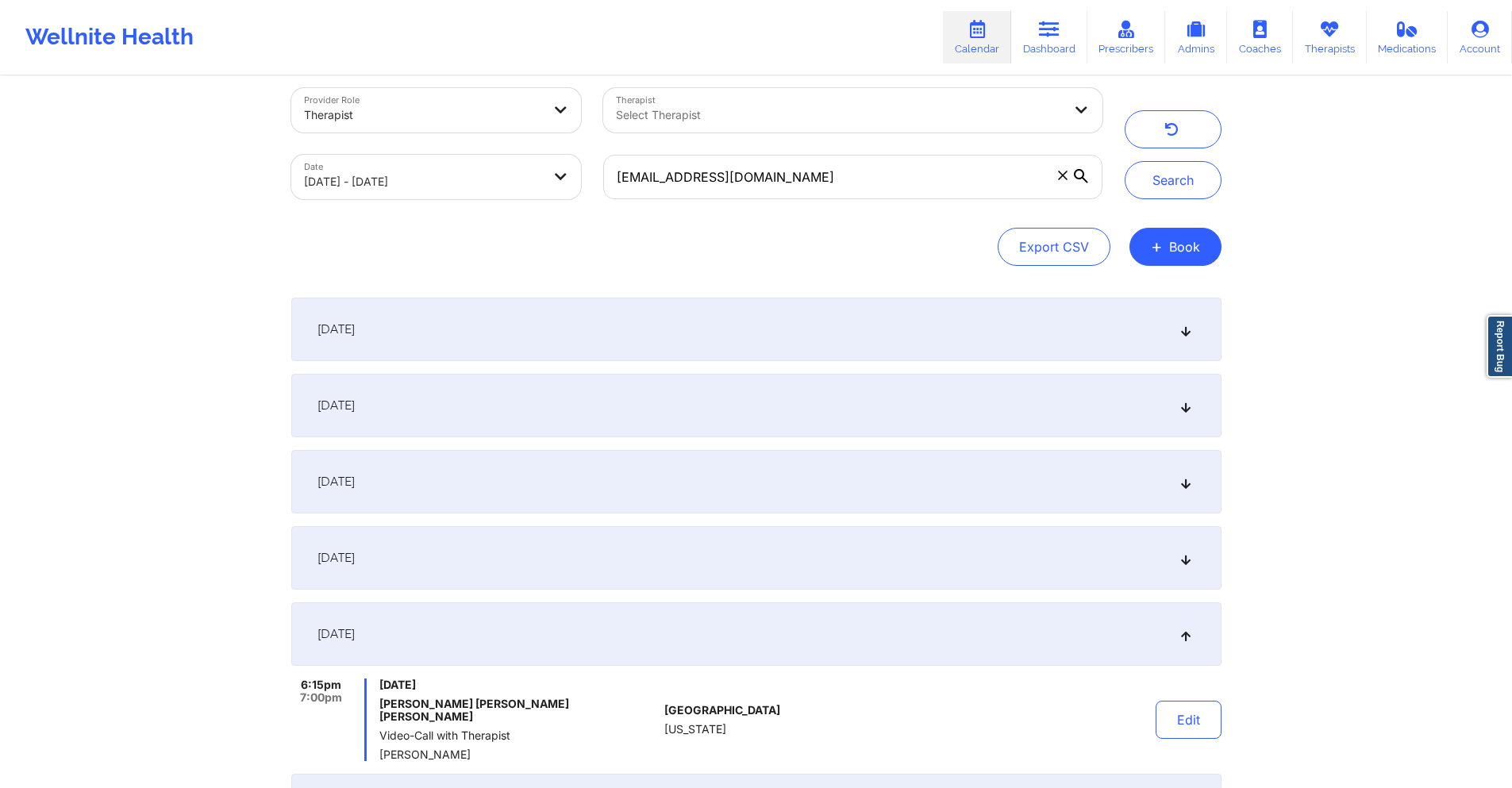
scroll to position [0, 0]
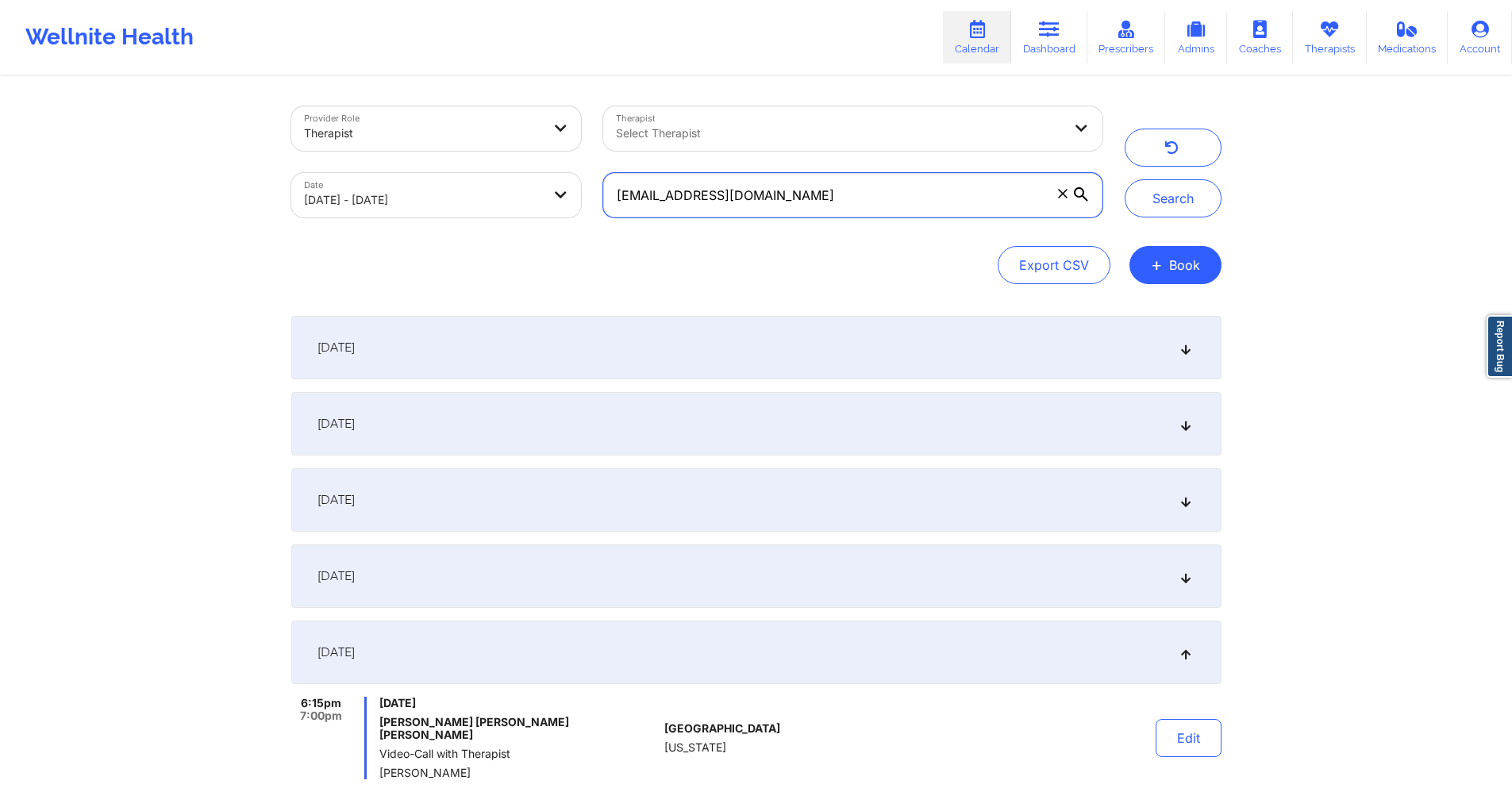
click at [917, 178] on input "[EMAIL_ADDRESS][DOMAIN_NAME]" at bounding box center [852, 195] width 499 height 45
click at [909, 186] on input "[EMAIL_ADDRESS][DOMAIN_NAME]" at bounding box center [852, 195] width 499 height 45
paste input "[EMAIL_ADDRESS]"
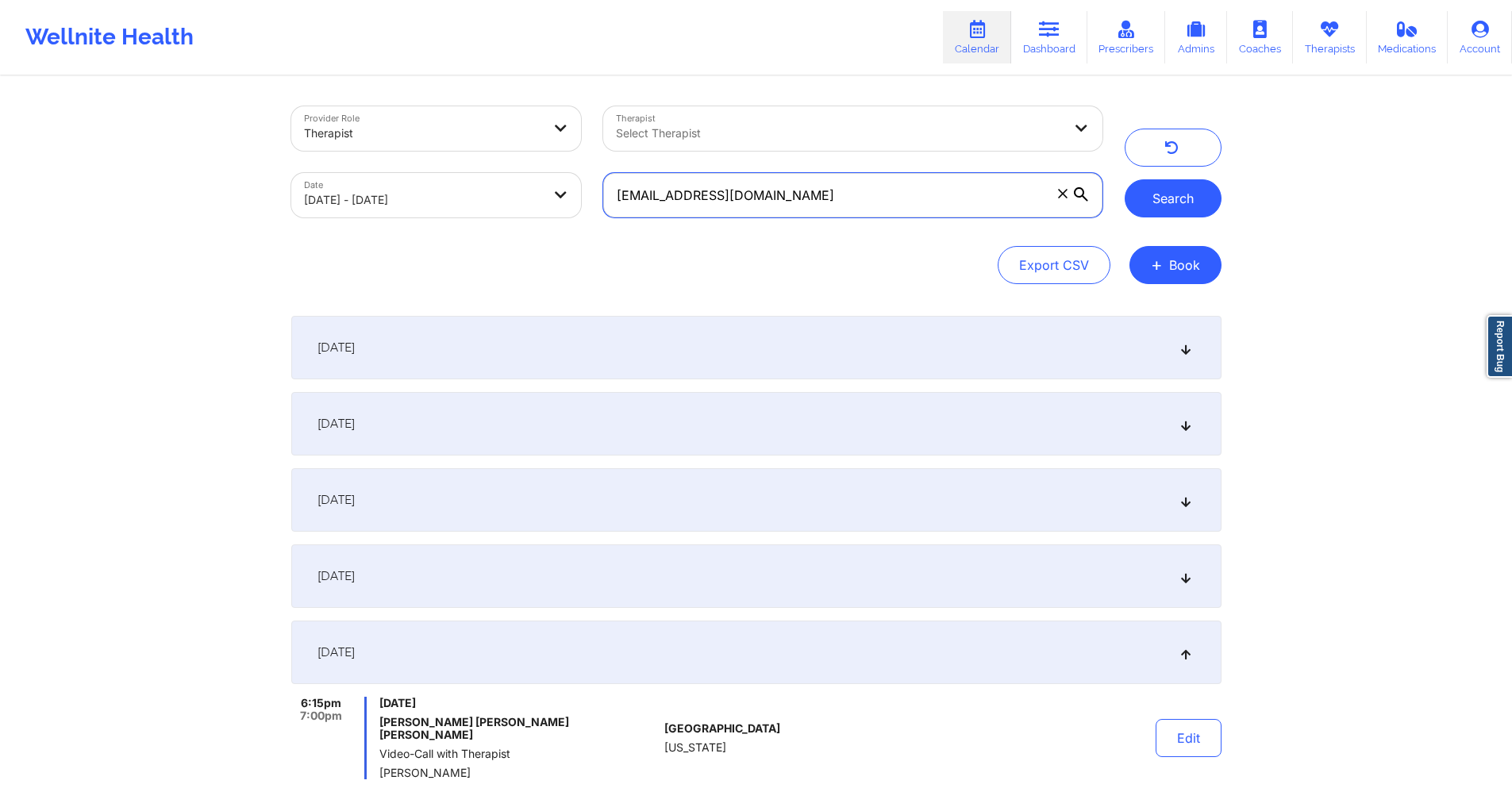
type input "[EMAIL_ADDRESS][DOMAIN_NAME]"
click at [1155, 192] on button "Search" at bounding box center [1173, 198] width 97 height 38
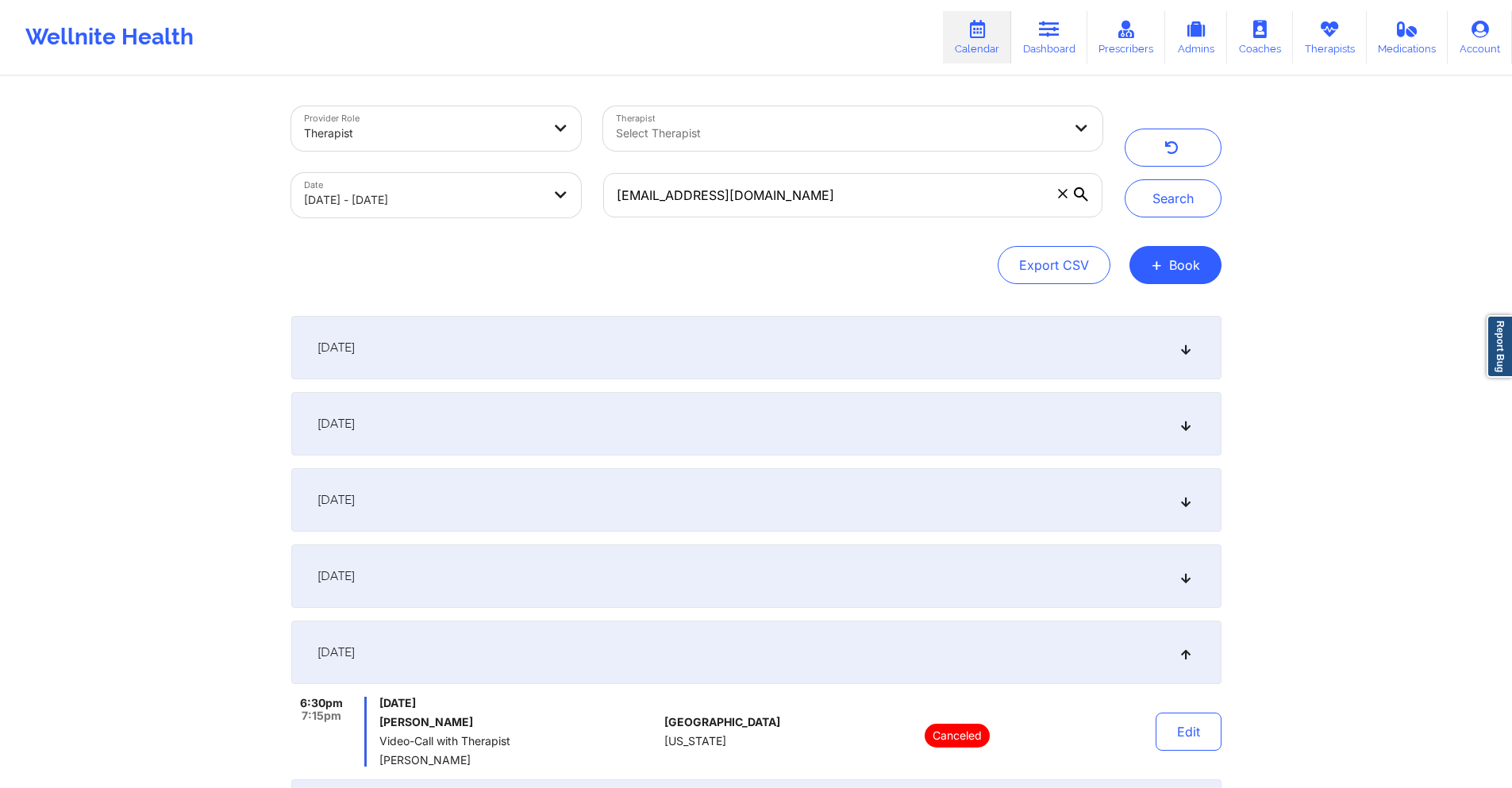
click at [711, 427] on div "[DATE]" at bounding box center [756, 424] width 931 height 63
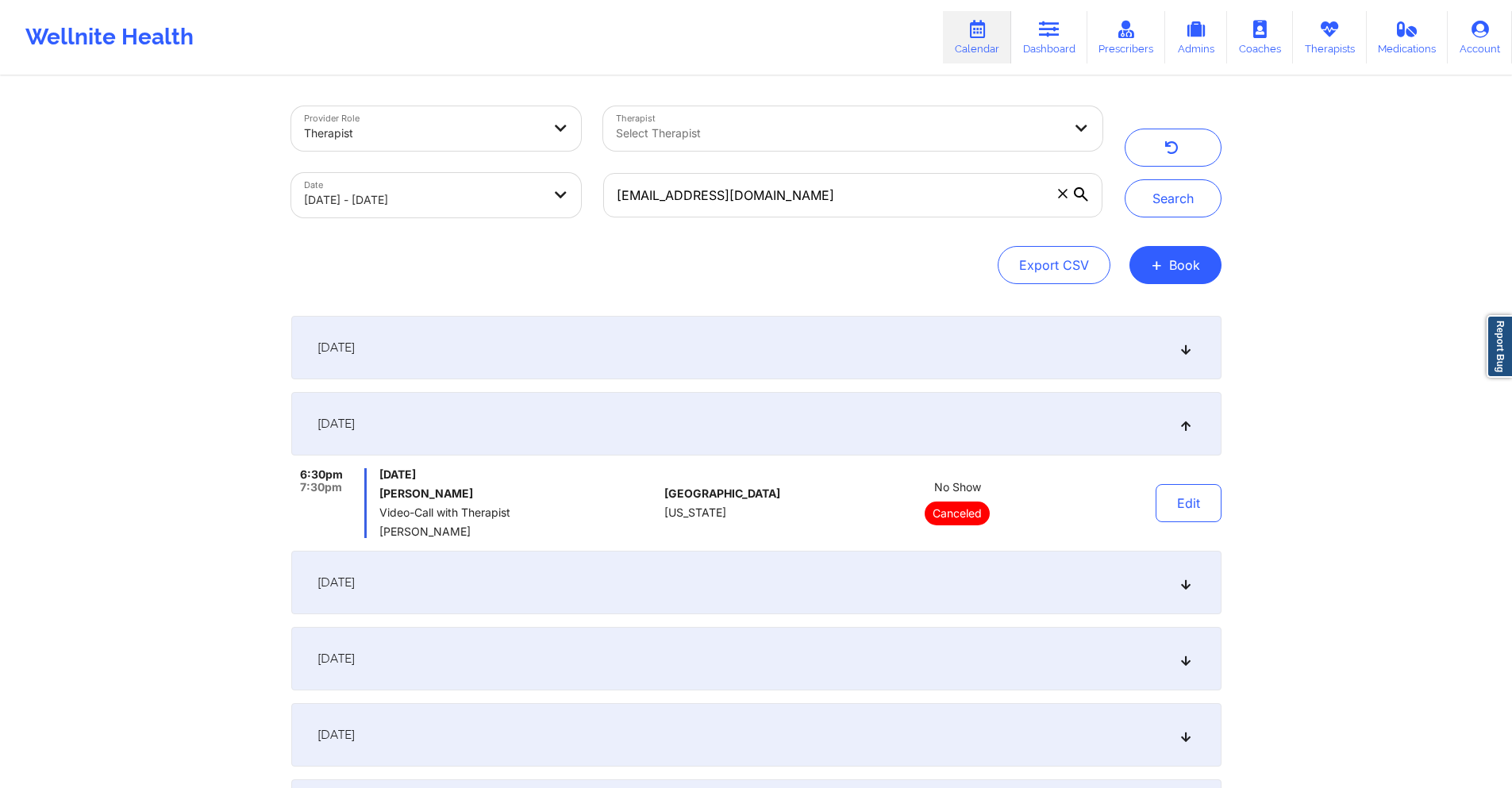
click at [678, 586] on div "[DATE]" at bounding box center [756, 582] width 931 height 63
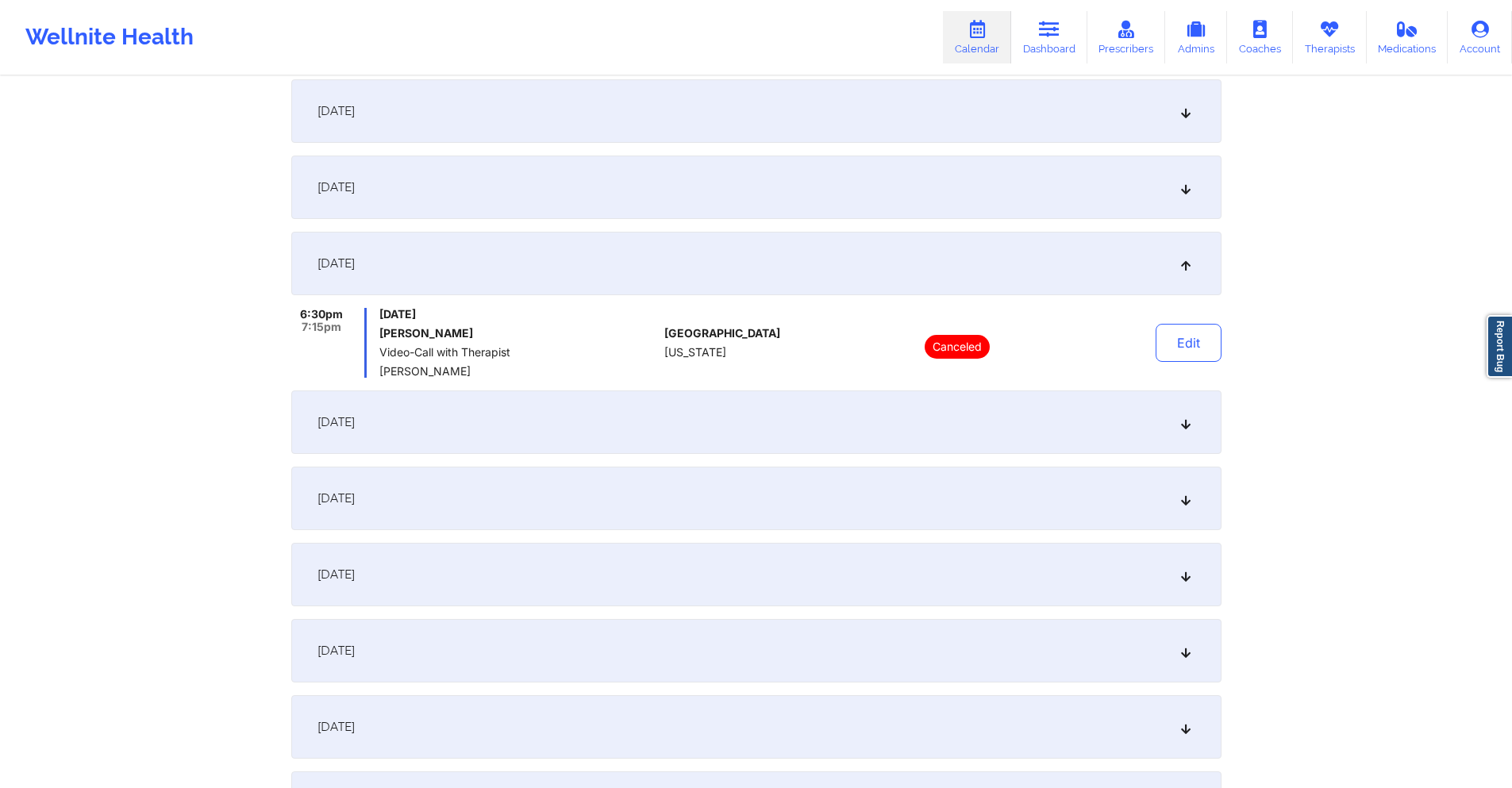
scroll to position [238, 0]
click at [711, 418] on div "[DATE]" at bounding box center [756, 420] width 931 height 63
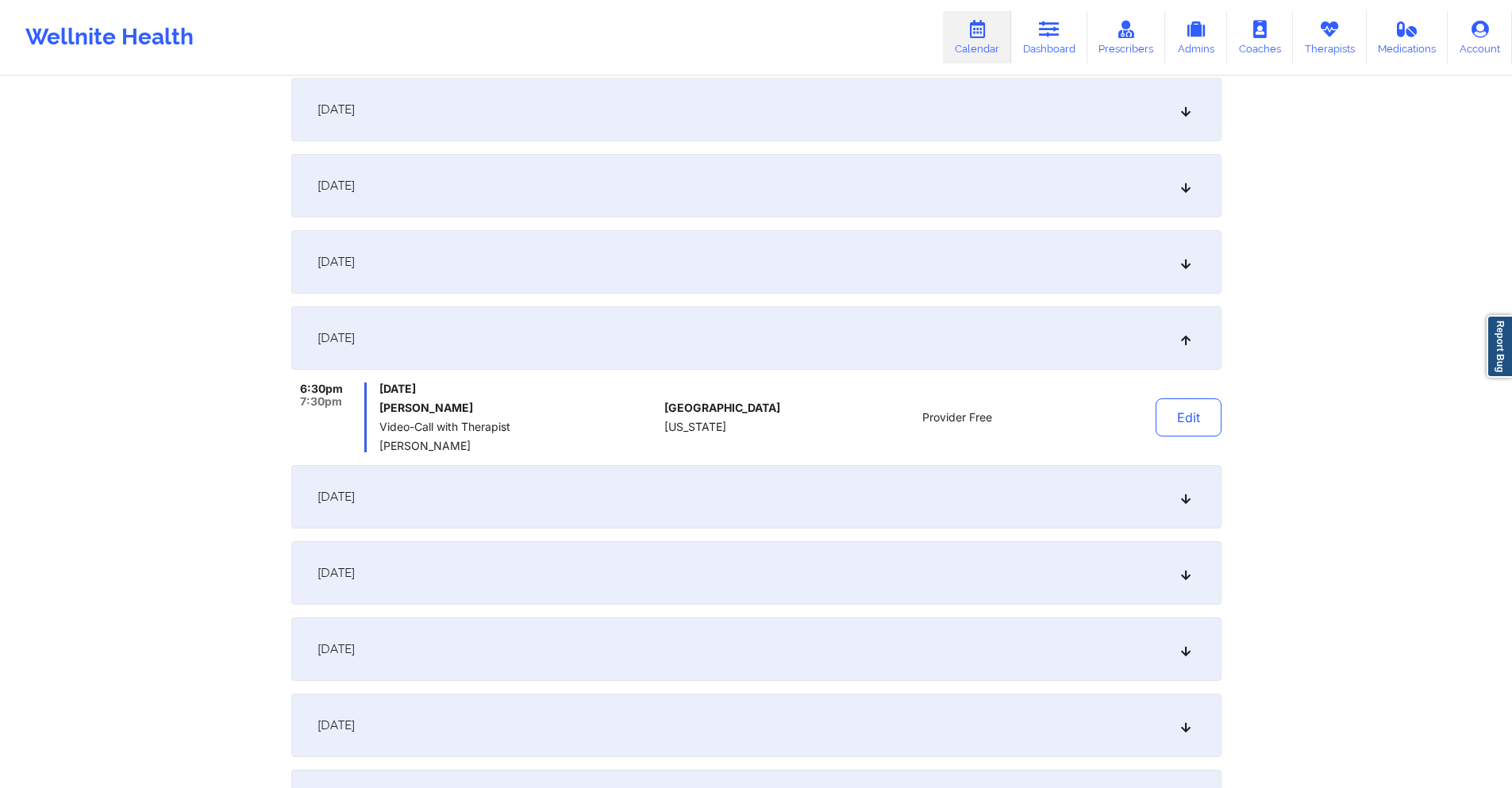
click at [728, 499] on div "[DATE]" at bounding box center [756, 496] width 931 height 63
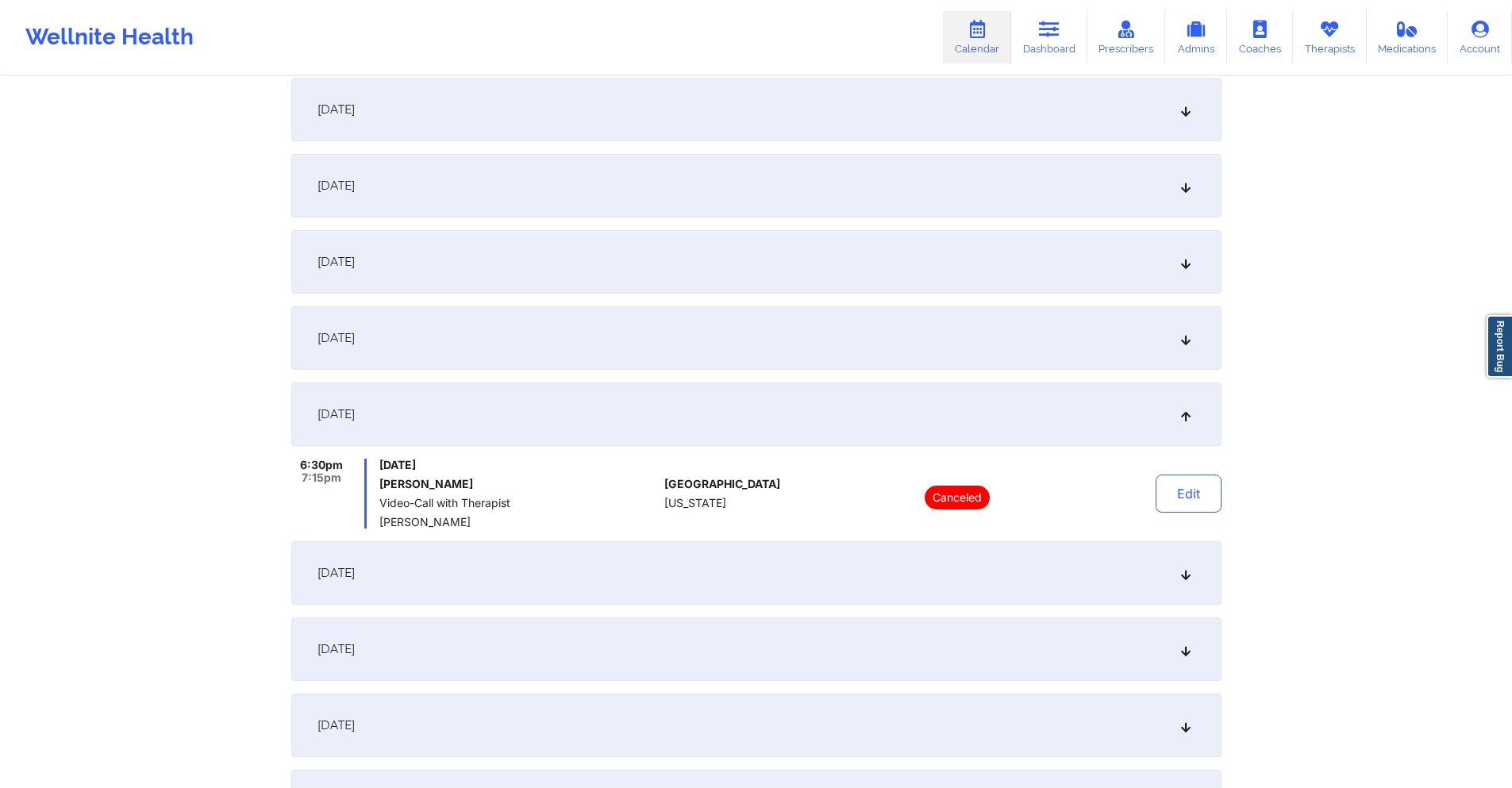
click at [444, 578] on div "[DATE]" at bounding box center [756, 573] width 931 height 63
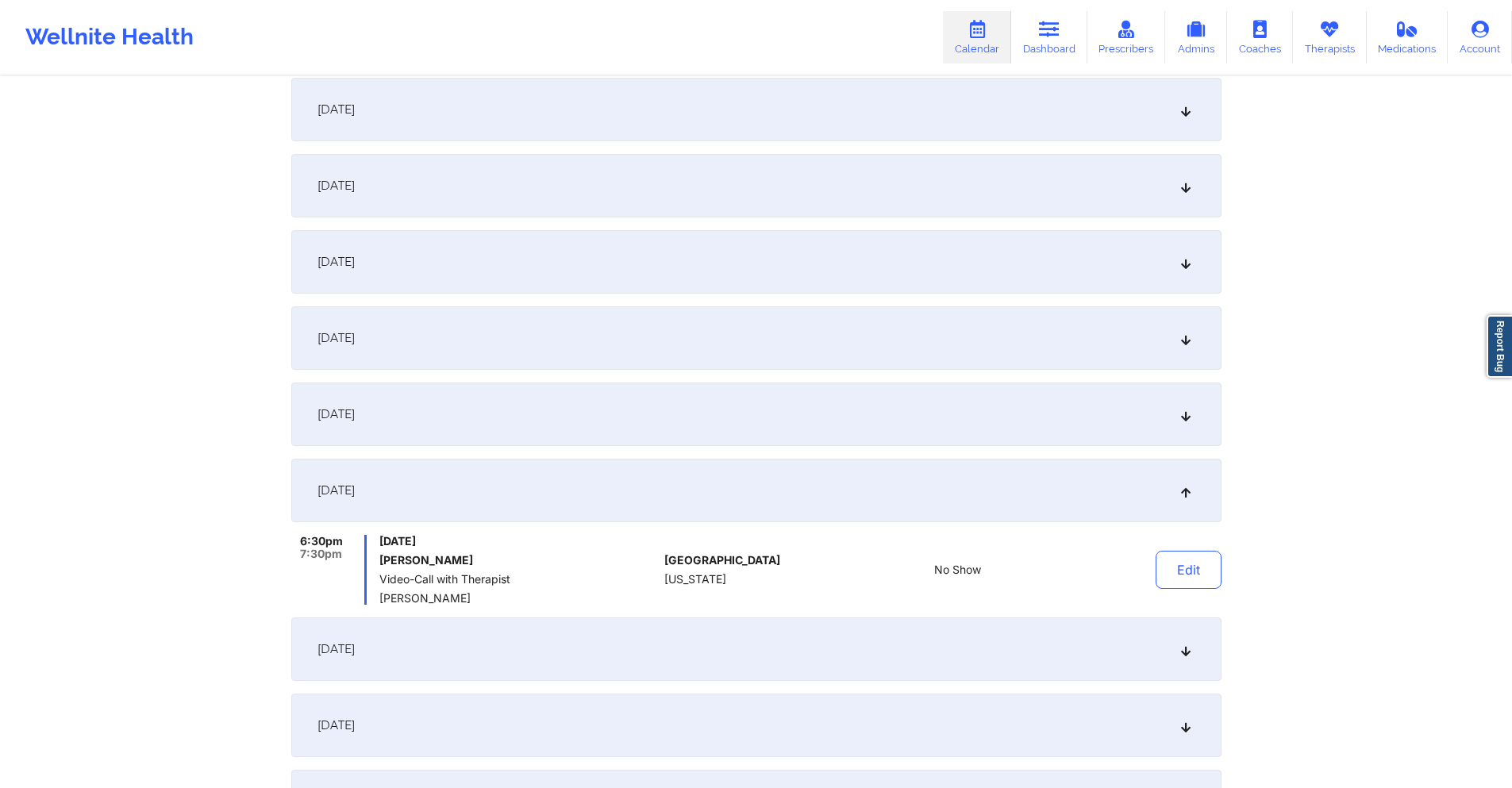
click at [438, 409] on div "[DATE]" at bounding box center [756, 413] width 931 height 63
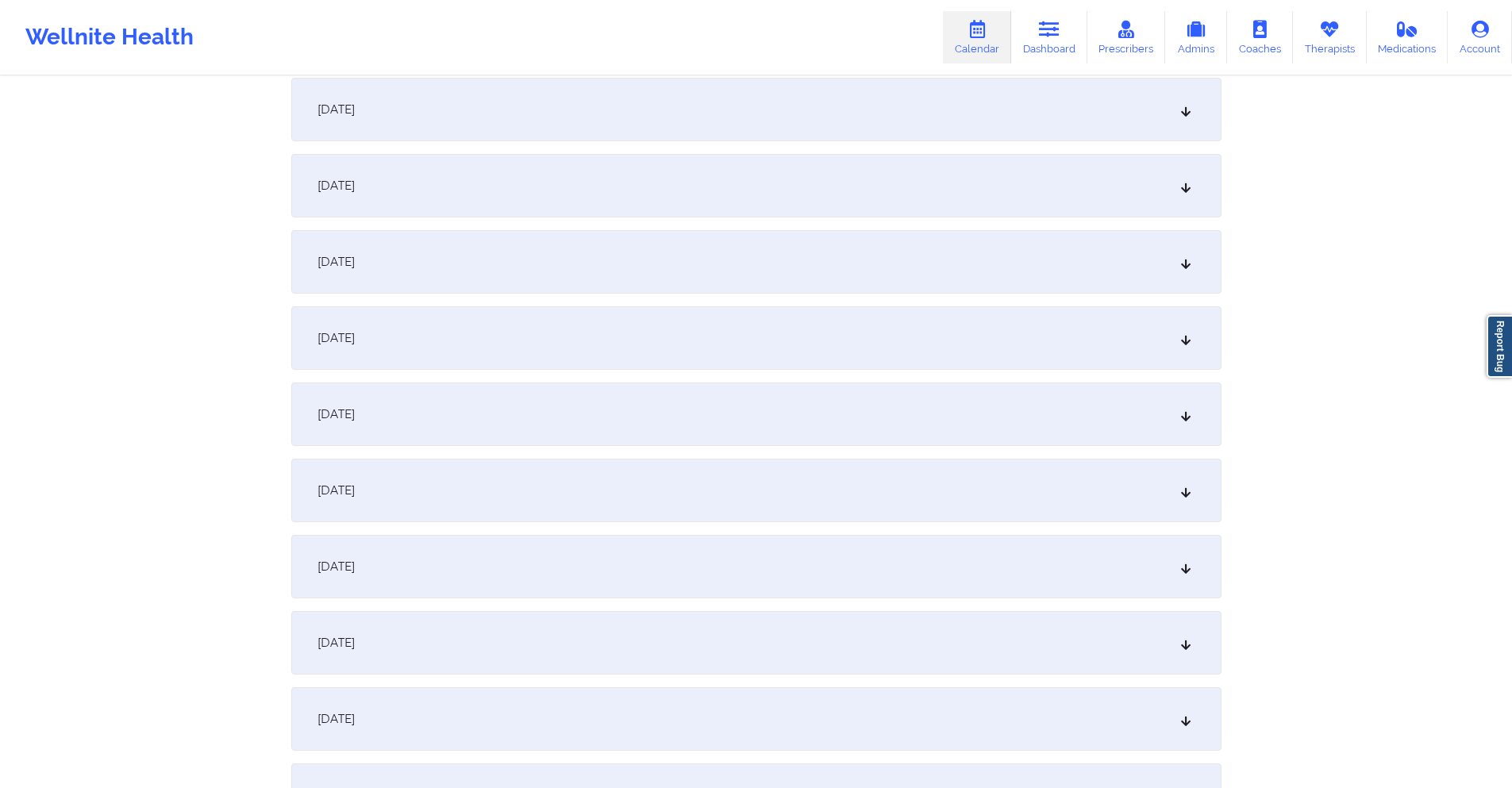
click at [514, 337] on div "[DATE]" at bounding box center [756, 337] width 931 height 63
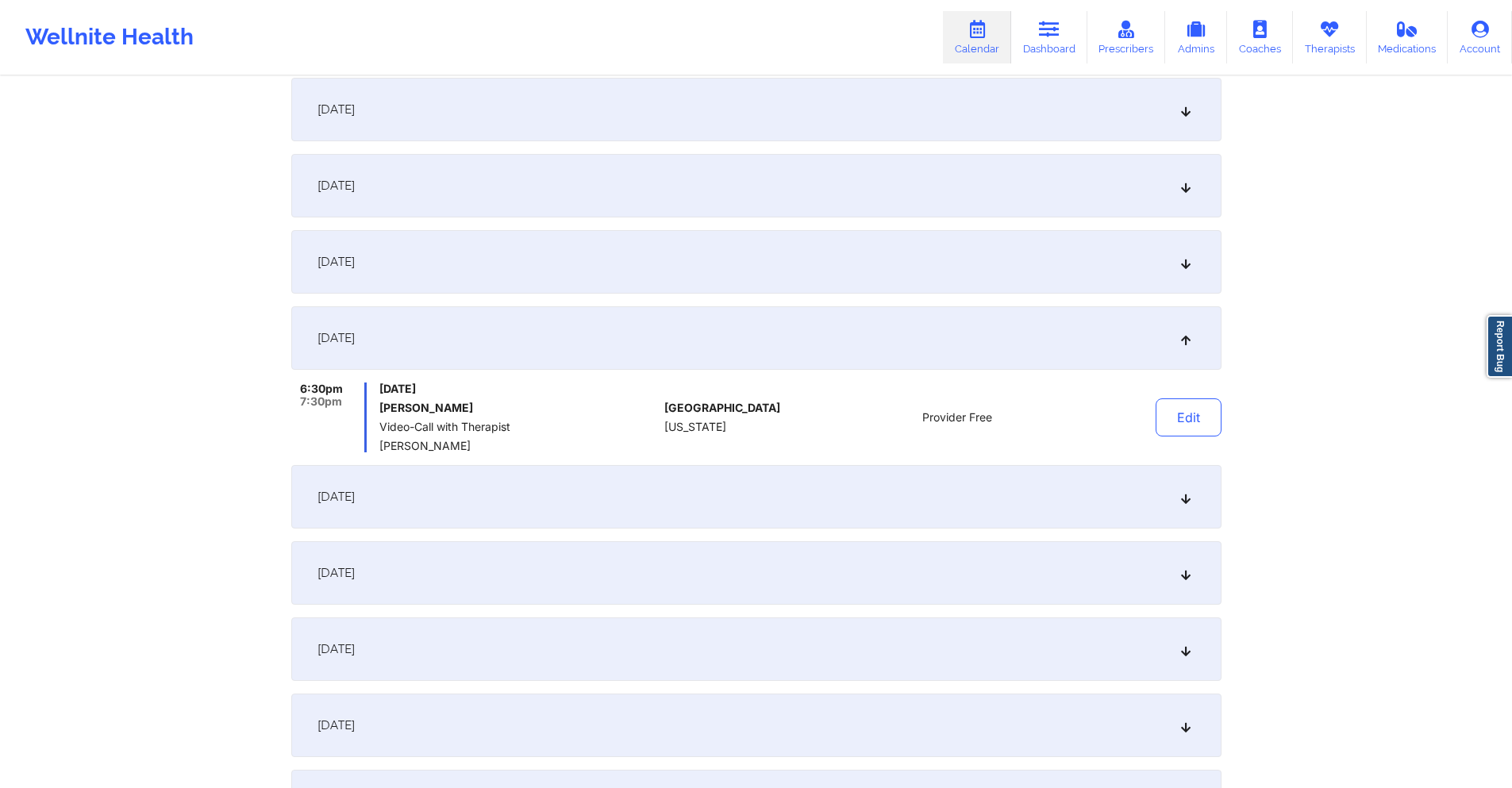
click at [516, 493] on div "[DATE]" at bounding box center [756, 496] width 931 height 63
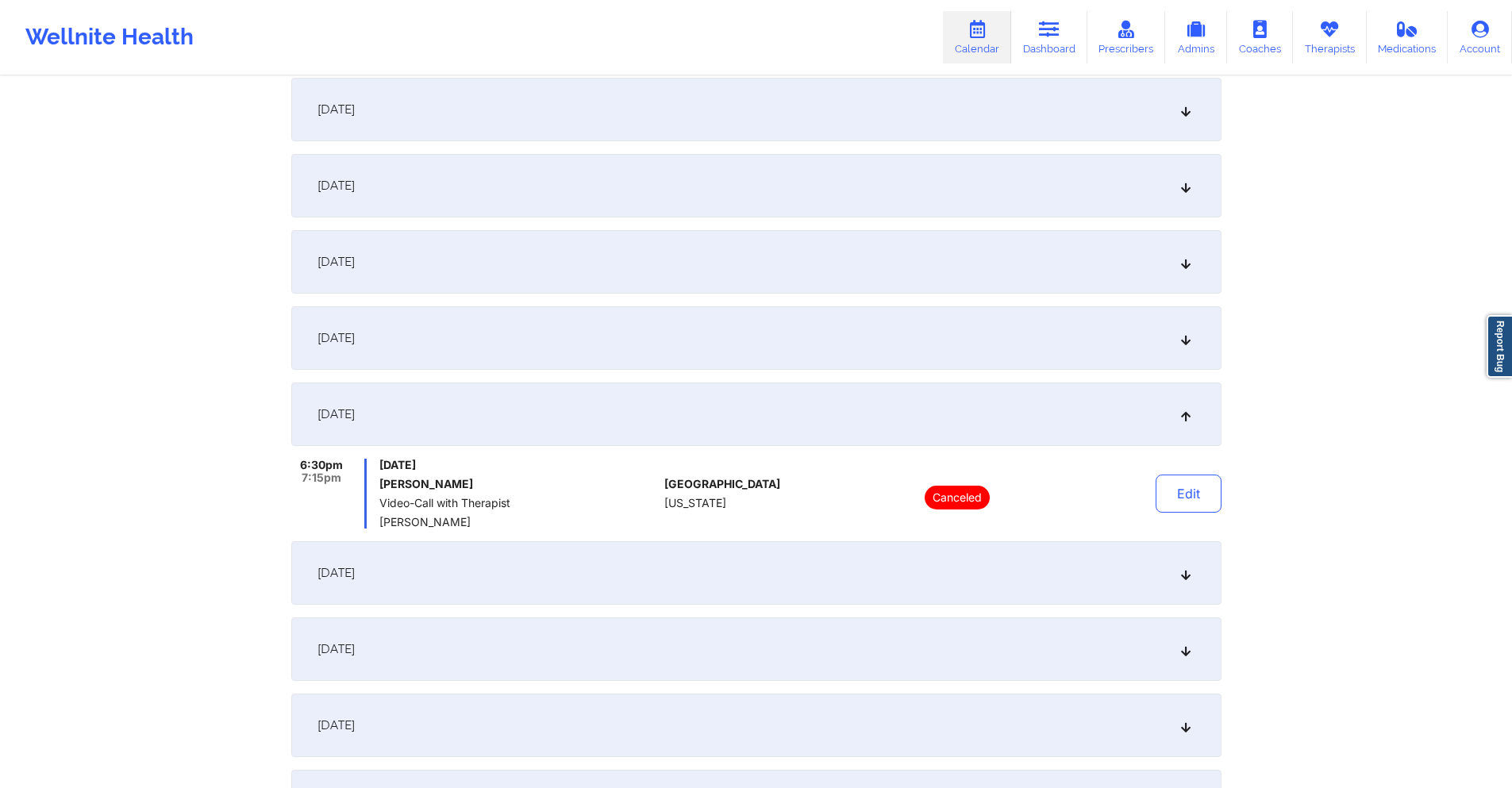
click at [525, 556] on div "[DATE]" at bounding box center [756, 573] width 931 height 63
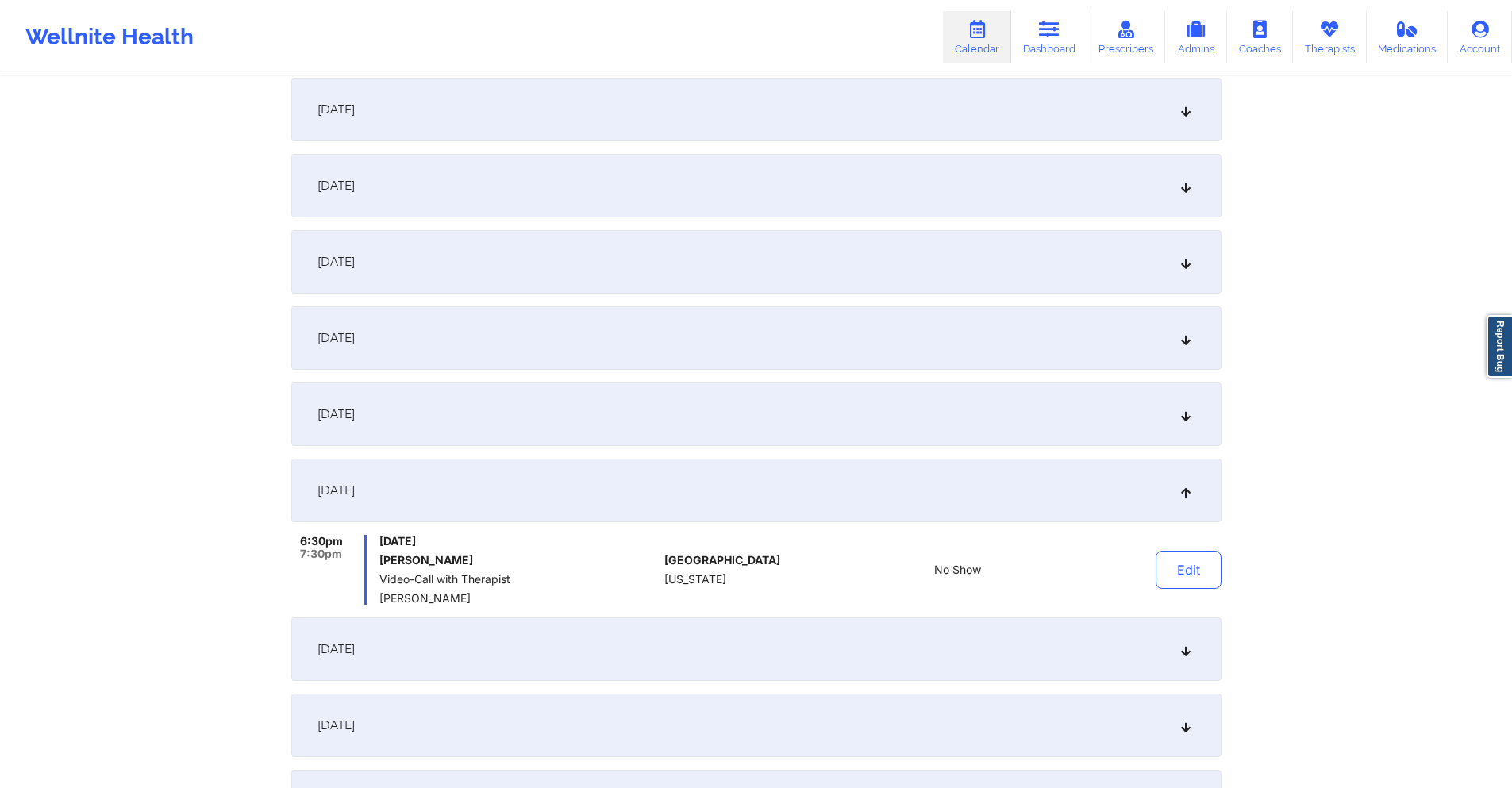
click at [518, 661] on div "[DATE]" at bounding box center [756, 649] width 931 height 63
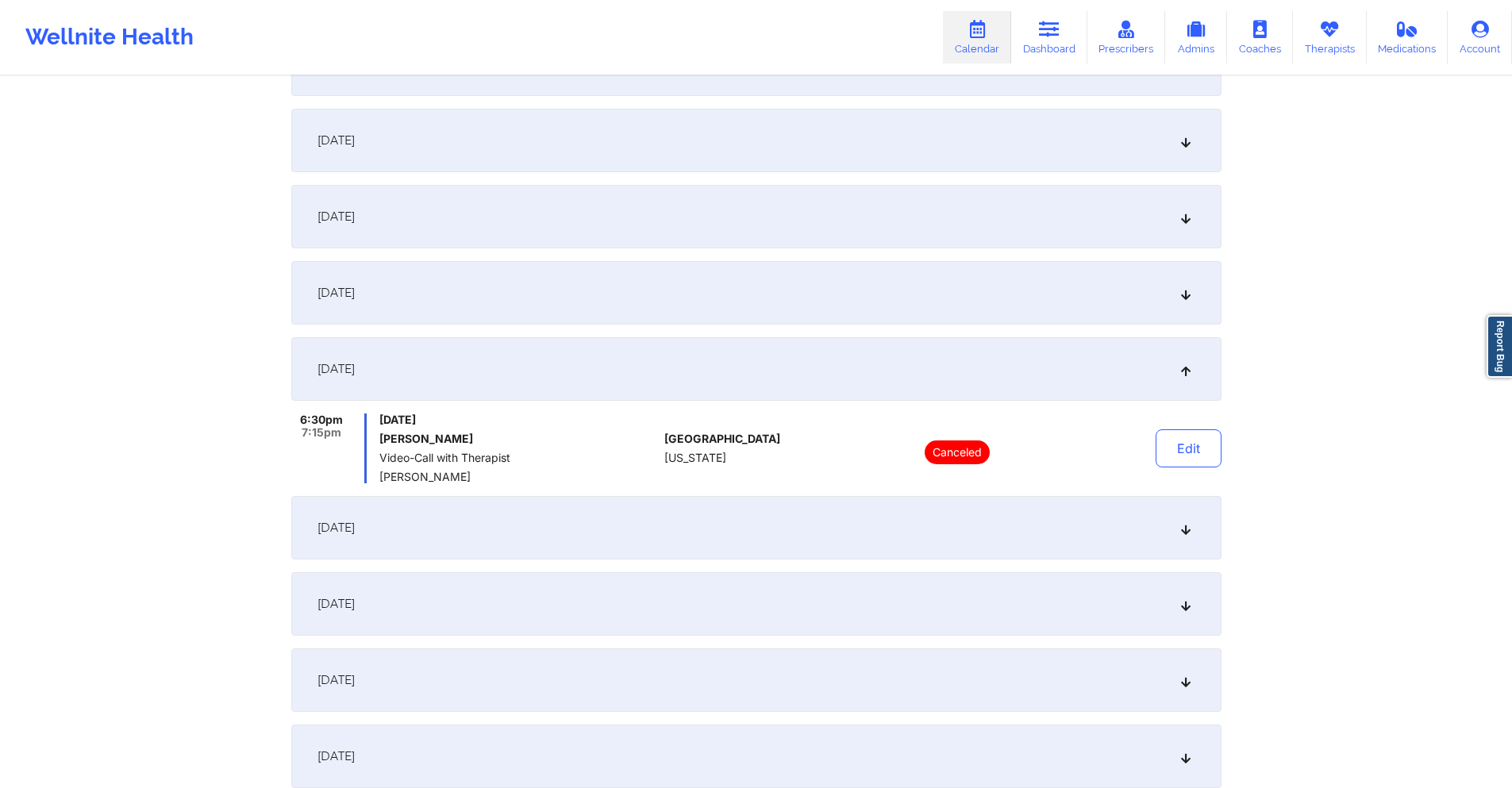
scroll to position [476, 0]
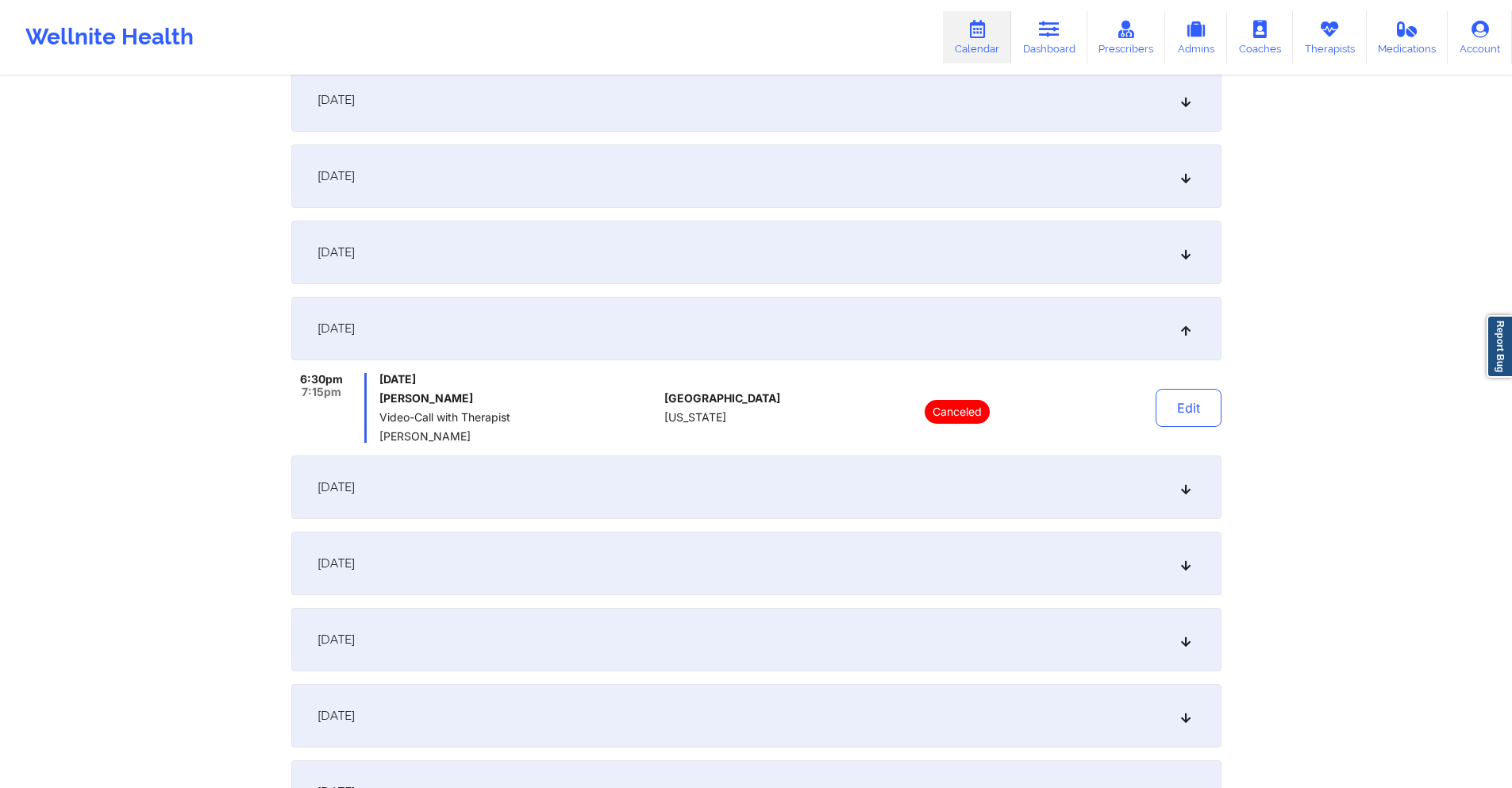
click at [500, 491] on div "[DATE]" at bounding box center [756, 487] width 931 height 63
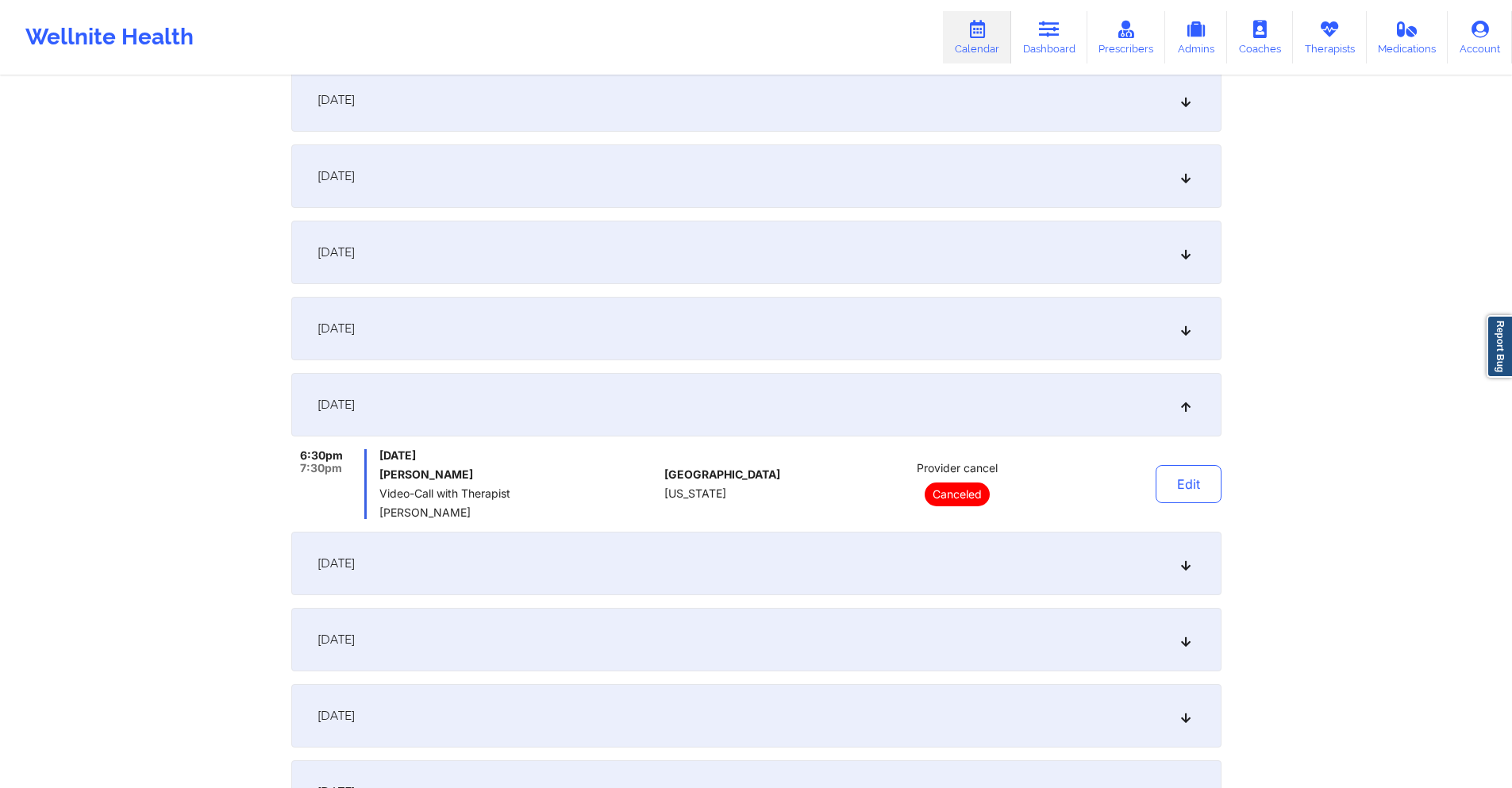
click at [502, 568] on div "[DATE]" at bounding box center [756, 563] width 931 height 63
